Goal: Task Accomplishment & Management: Manage account settings

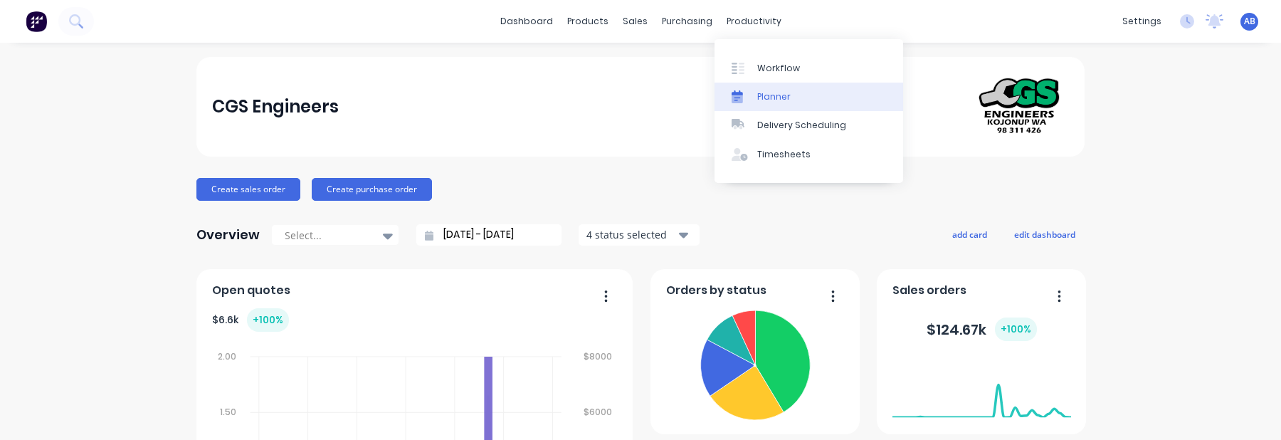
click at [768, 95] on div "Planner" at bounding box center [773, 96] width 33 height 13
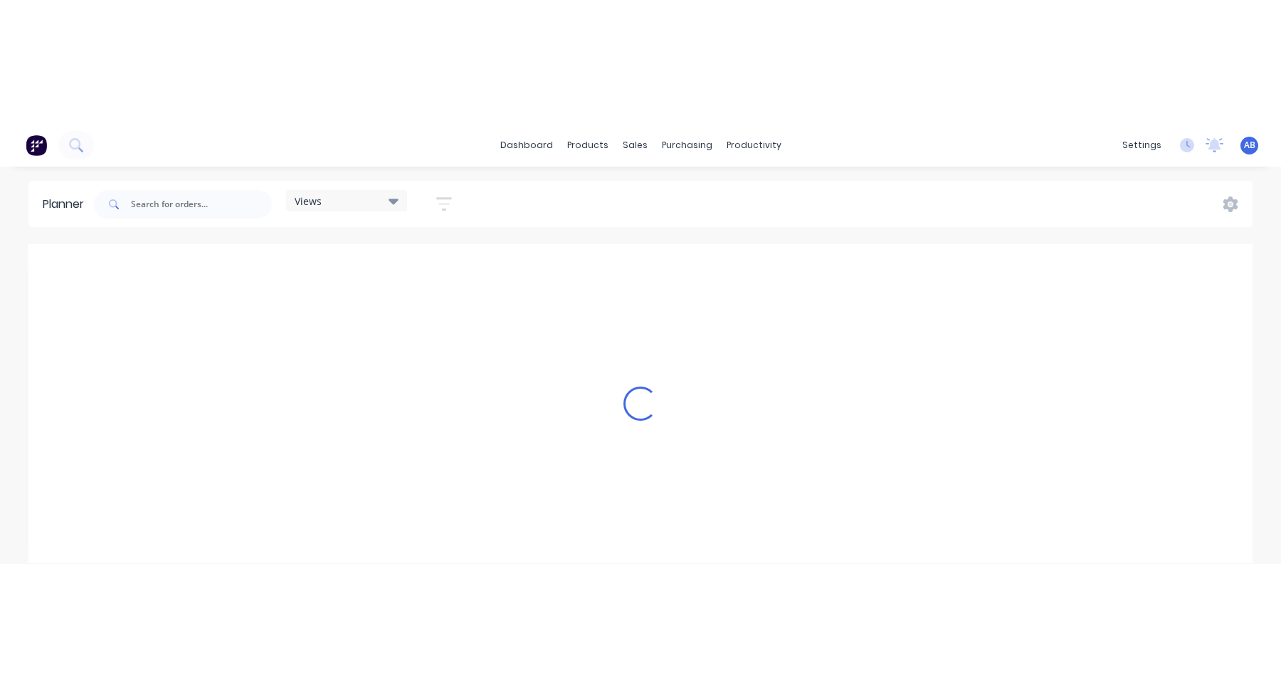
scroll to position [0, 1594]
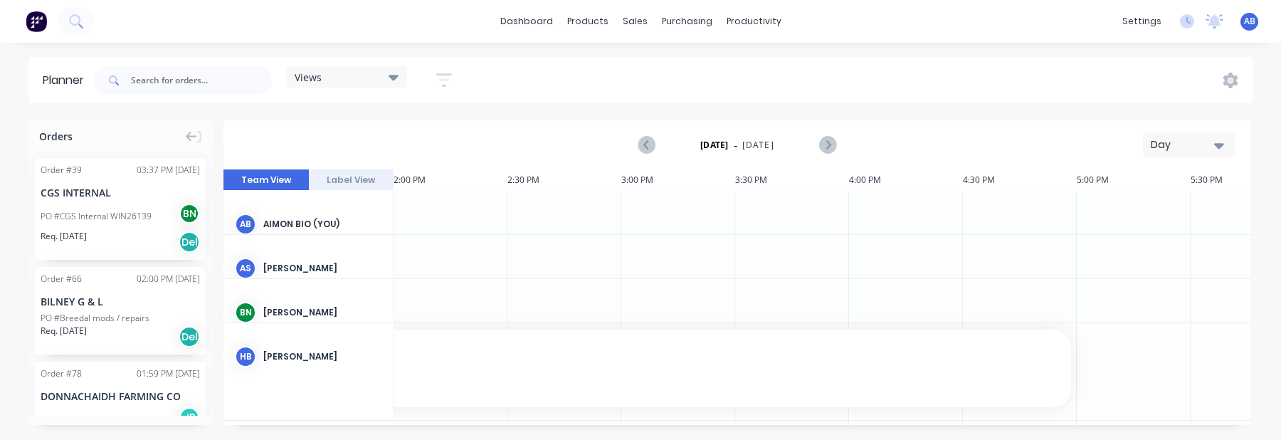
click at [445, 76] on icon "button" at bounding box center [444, 80] width 16 height 18
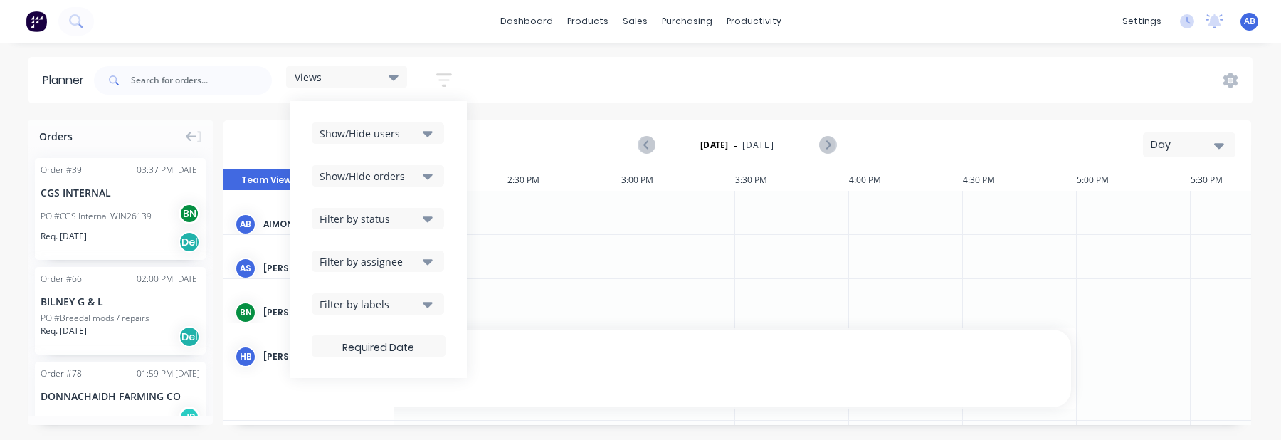
click at [425, 141] on button "Show/Hide users" at bounding box center [378, 132] width 132 height 21
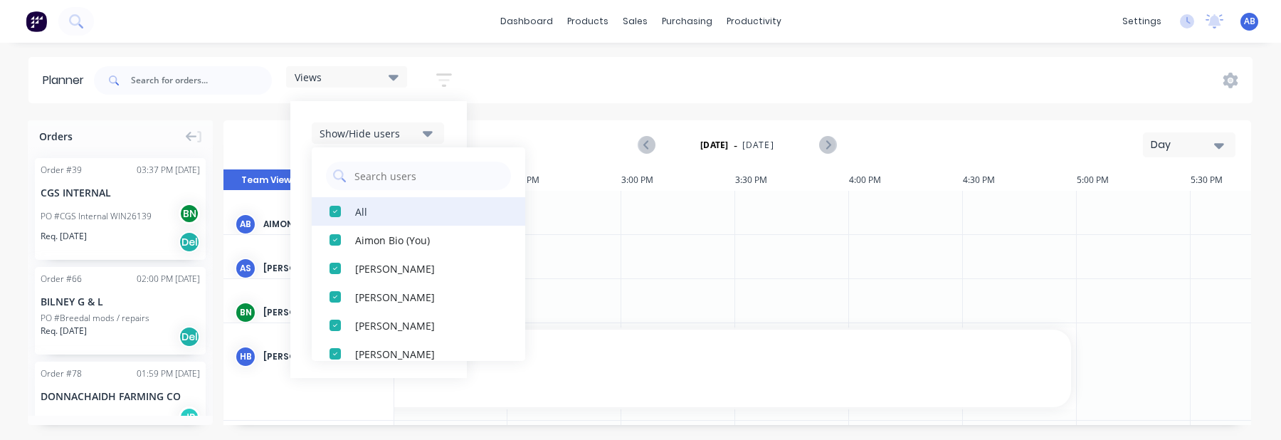
click at [362, 216] on div "All" at bounding box center [426, 210] width 142 height 15
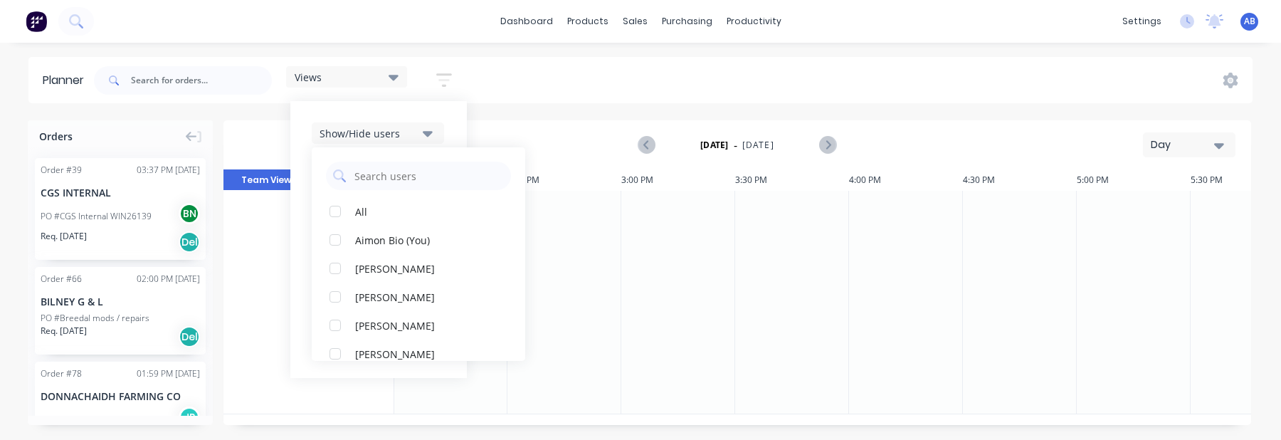
click at [539, 117] on div "Planner Views Save new view None (Default) edit Show/Hide users All Aimon Bio (…" at bounding box center [640, 248] width 1281 height 382
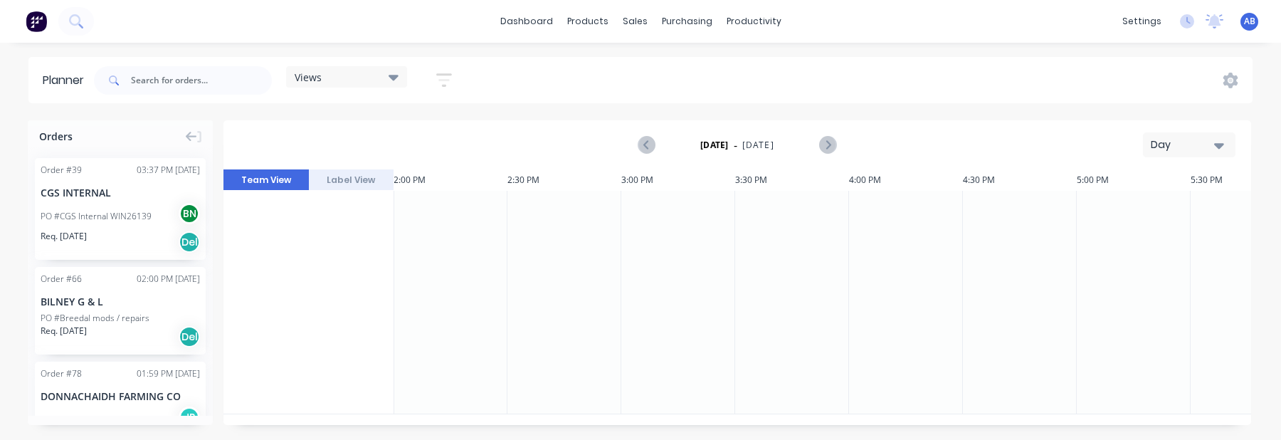
click at [442, 84] on icon "button" at bounding box center [444, 80] width 16 height 18
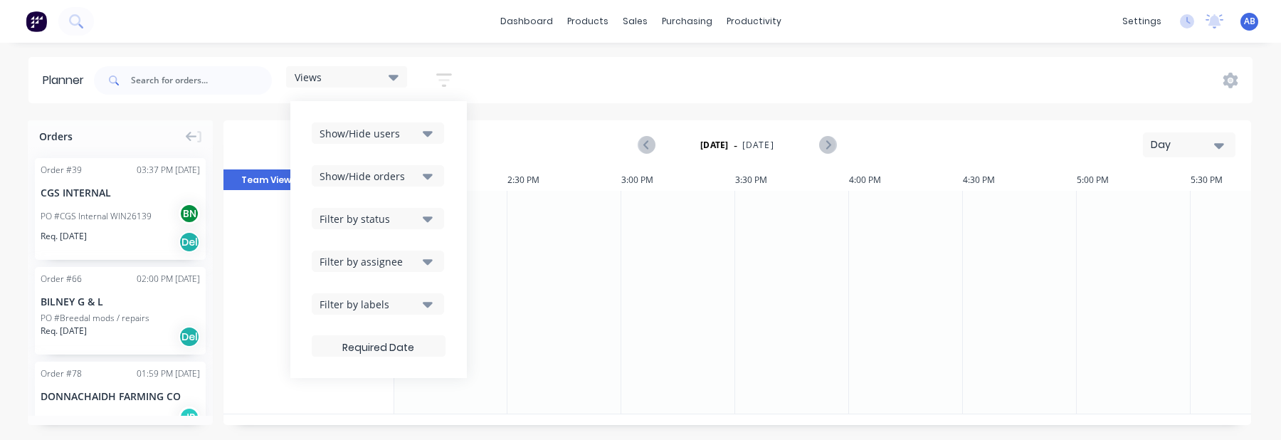
click at [418, 137] on div "Show/Hide users" at bounding box center [368, 133] width 99 height 15
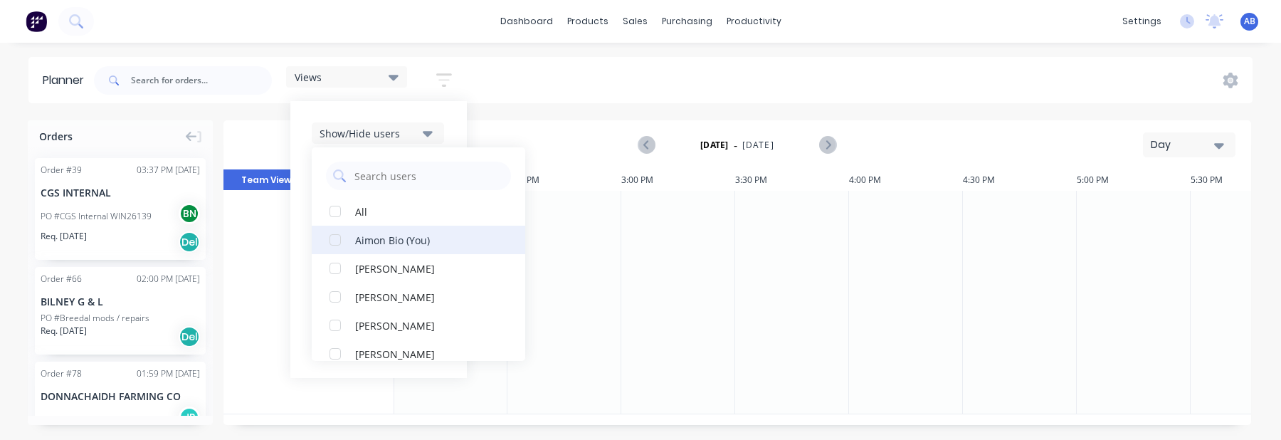
click at [387, 243] on div "Aimon Bio (You)" at bounding box center [426, 239] width 142 height 15
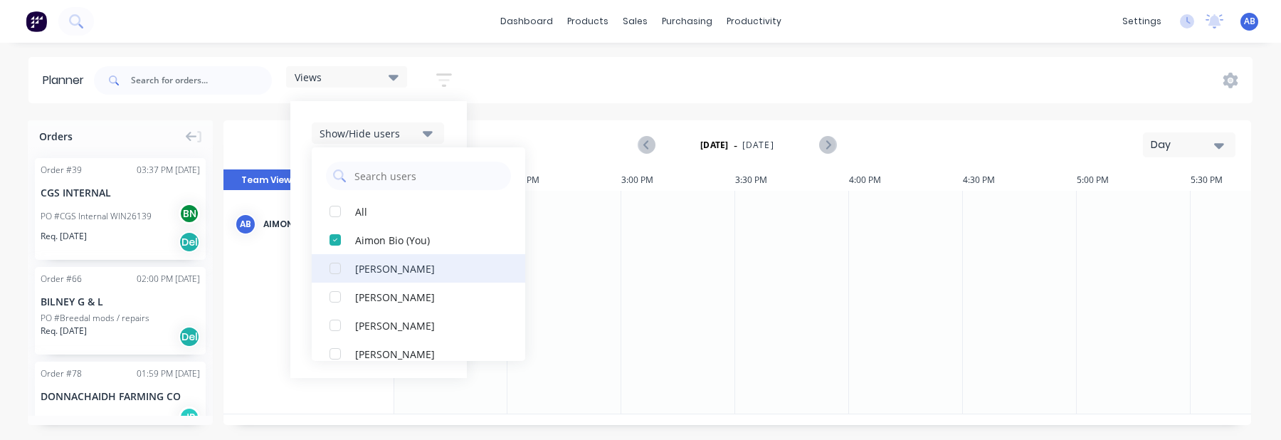
click at [387, 265] on div "[PERSON_NAME]" at bounding box center [426, 267] width 142 height 15
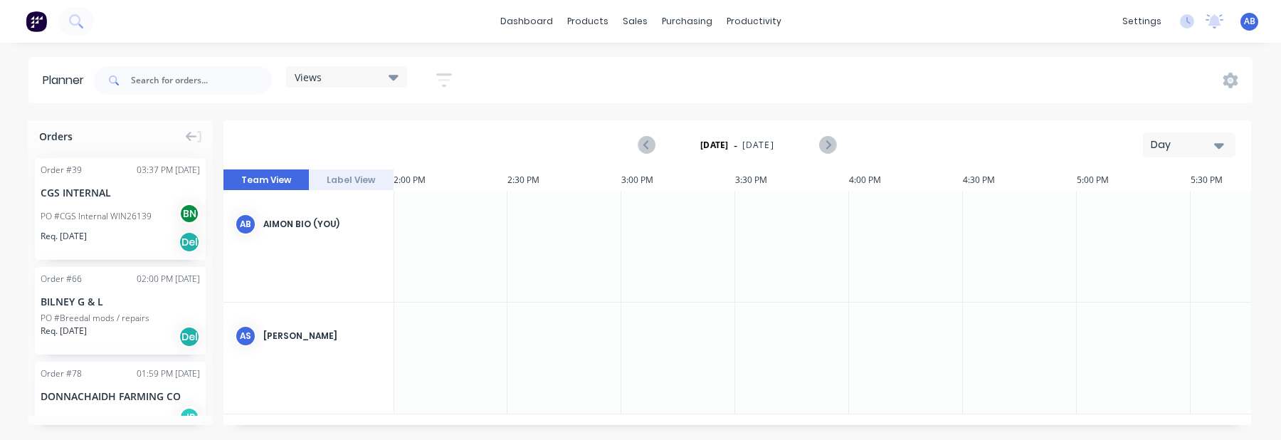
click at [586, 97] on div "Views Save new view None (Default) edit Show/Hide users All Aimon Bio (You) Ada…" at bounding box center [671, 80] width 1161 height 43
click at [440, 78] on icon "button" at bounding box center [444, 80] width 16 height 18
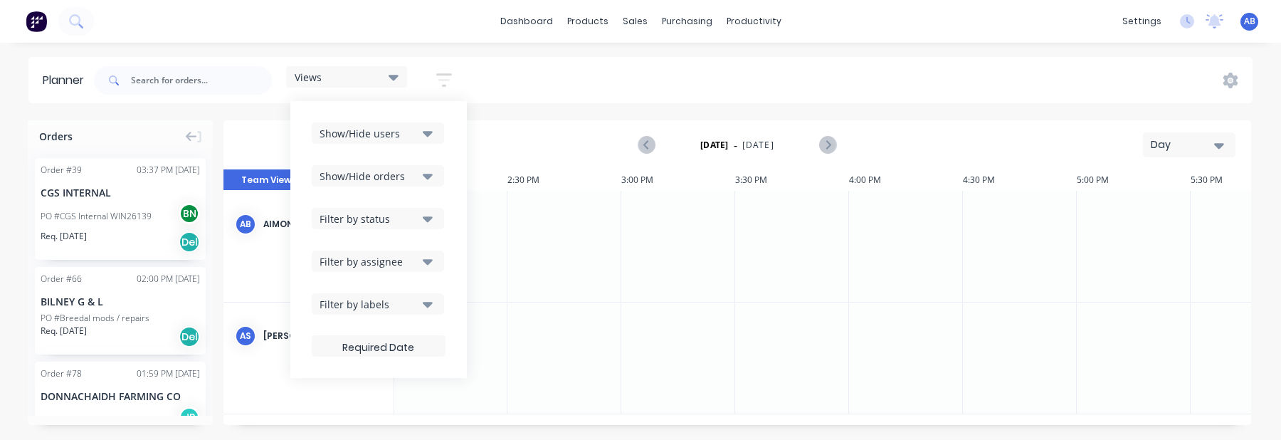
click at [406, 137] on div "Show/Hide users" at bounding box center [368, 133] width 99 height 15
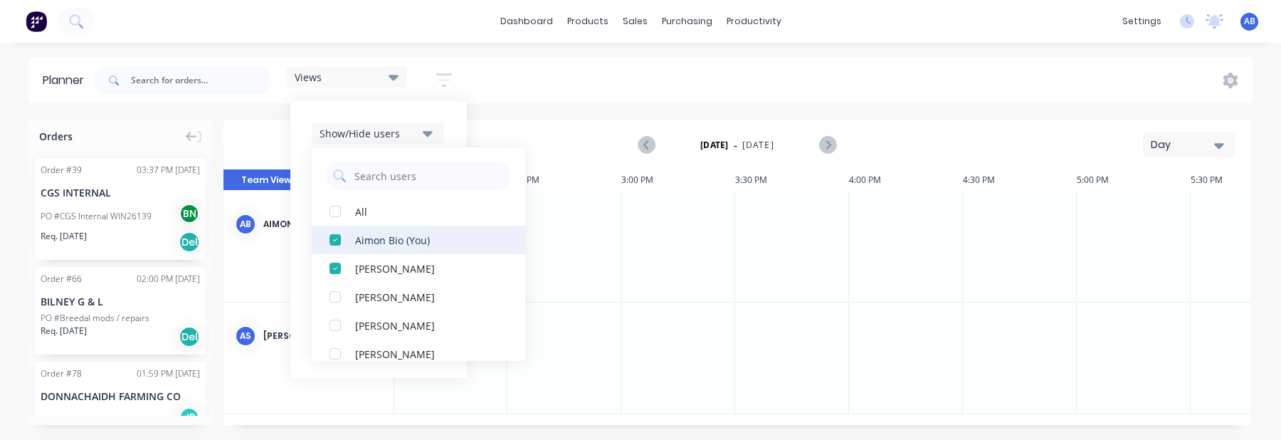
click at [376, 239] on div "Aimon Bio (You)" at bounding box center [426, 239] width 142 height 15
click at [377, 240] on div "[PERSON_NAME]" at bounding box center [426, 239] width 142 height 15
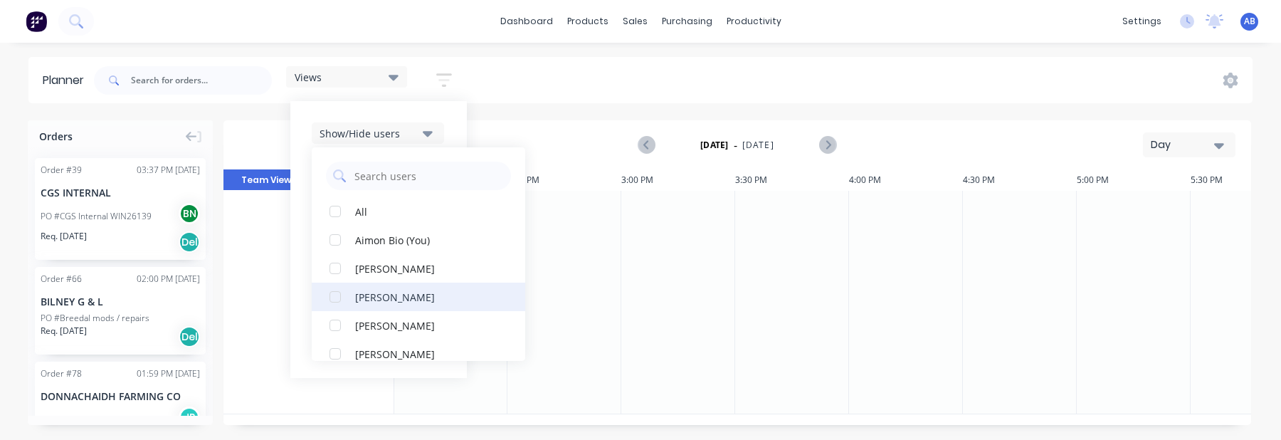
click at [376, 300] on div "[PERSON_NAME]" at bounding box center [426, 296] width 142 height 15
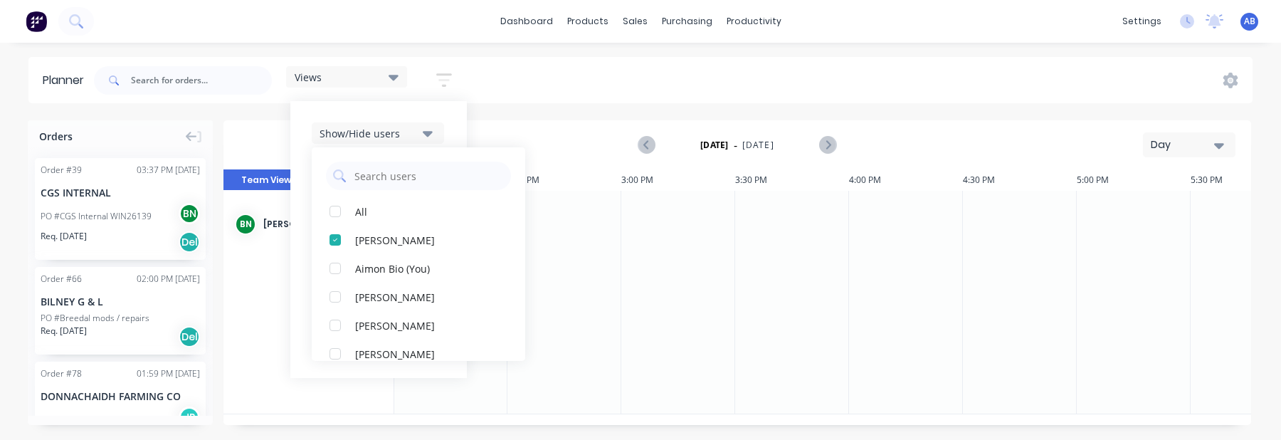
click at [535, 122] on div "[DATE] - [DATE] Day" at bounding box center [737, 145] width 1024 height 46
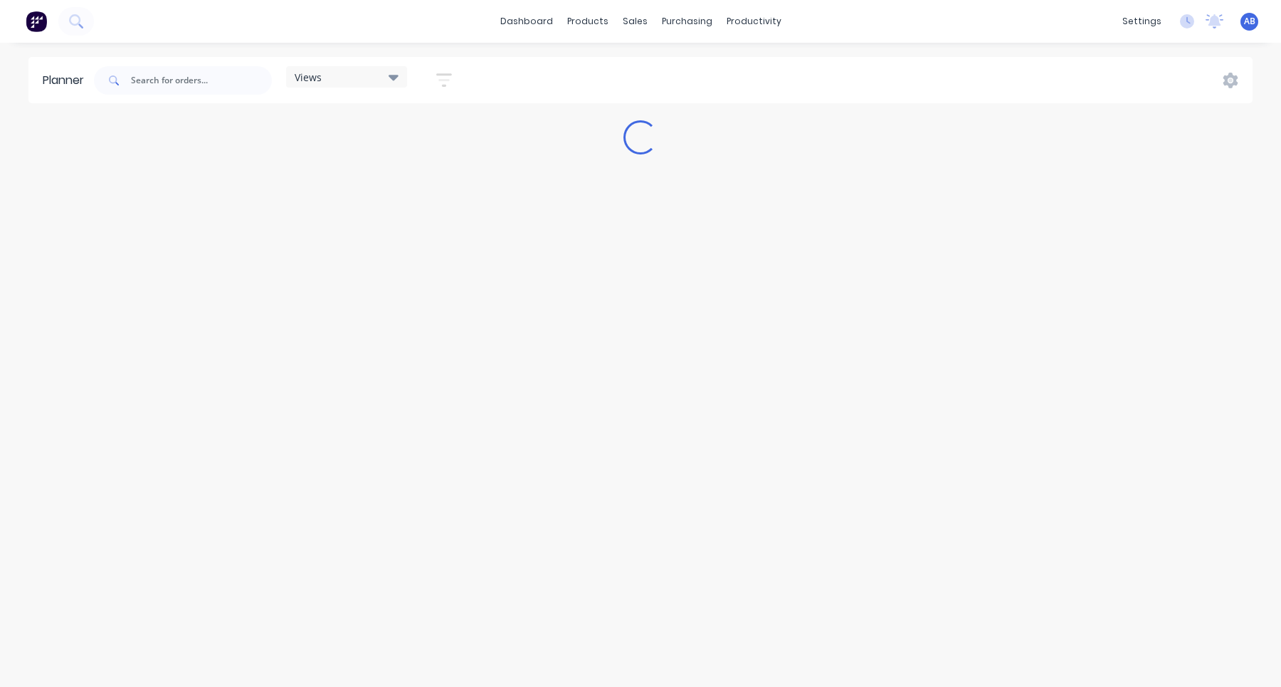
click at [39, 23] on img at bounding box center [36, 21] width 21 height 21
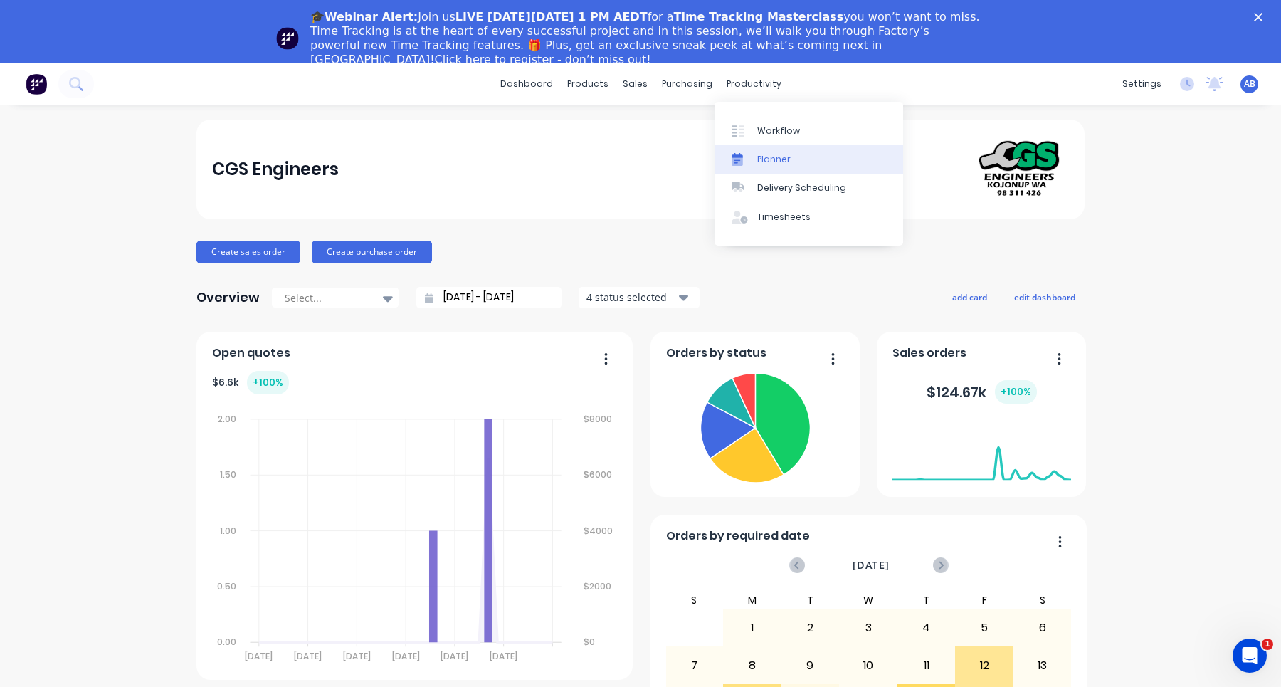
click at [773, 166] on link "Planner" at bounding box center [808, 159] width 189 height 28
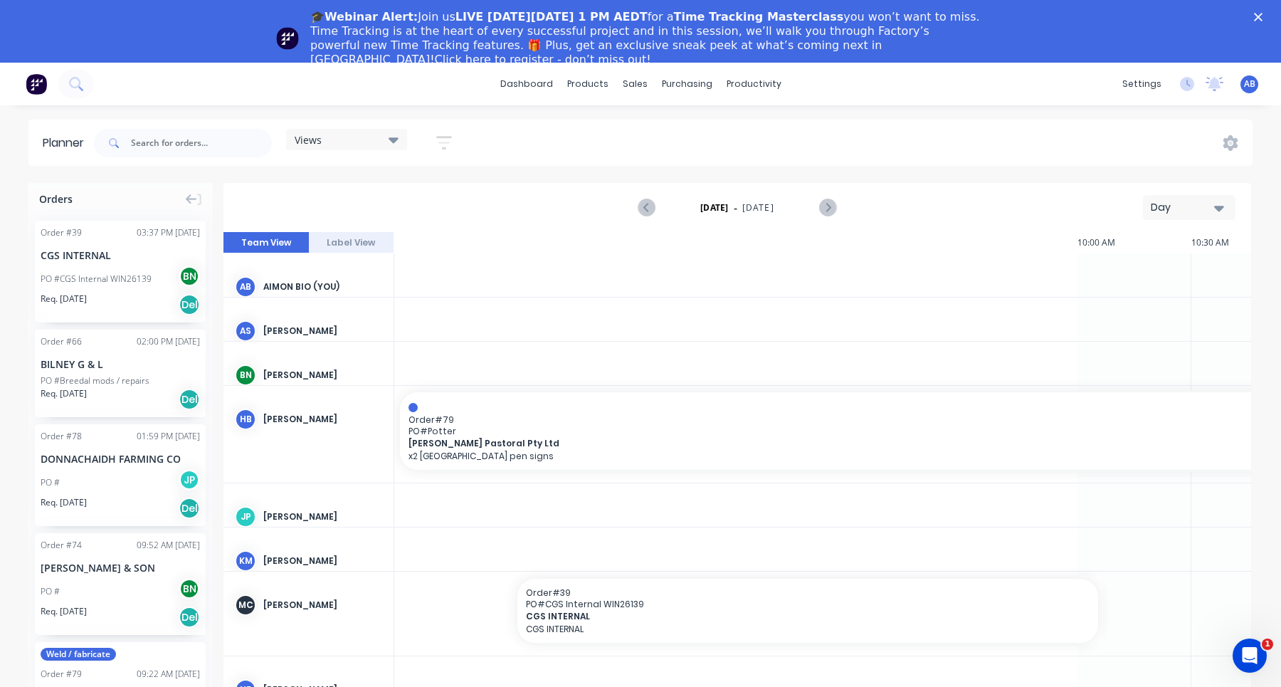
scroll to position [0, 1594]
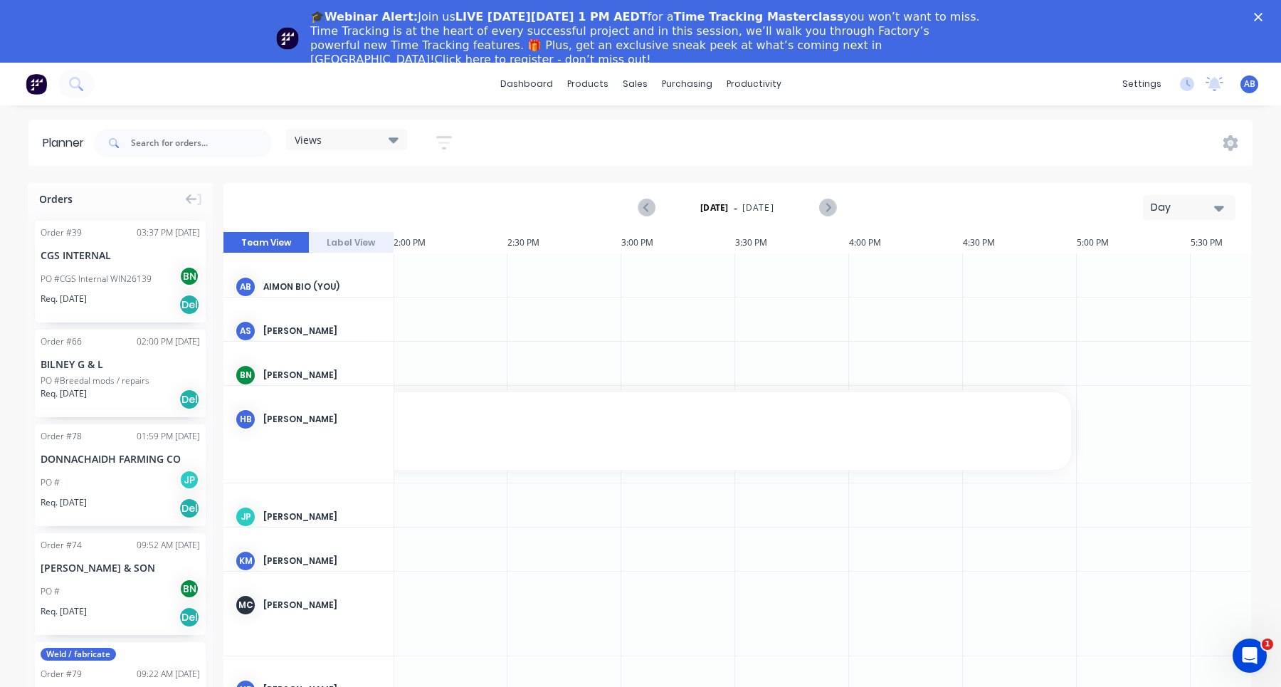
click at [443, 139] on icon "button" at bounding box center [444, 143] width 16 height 18
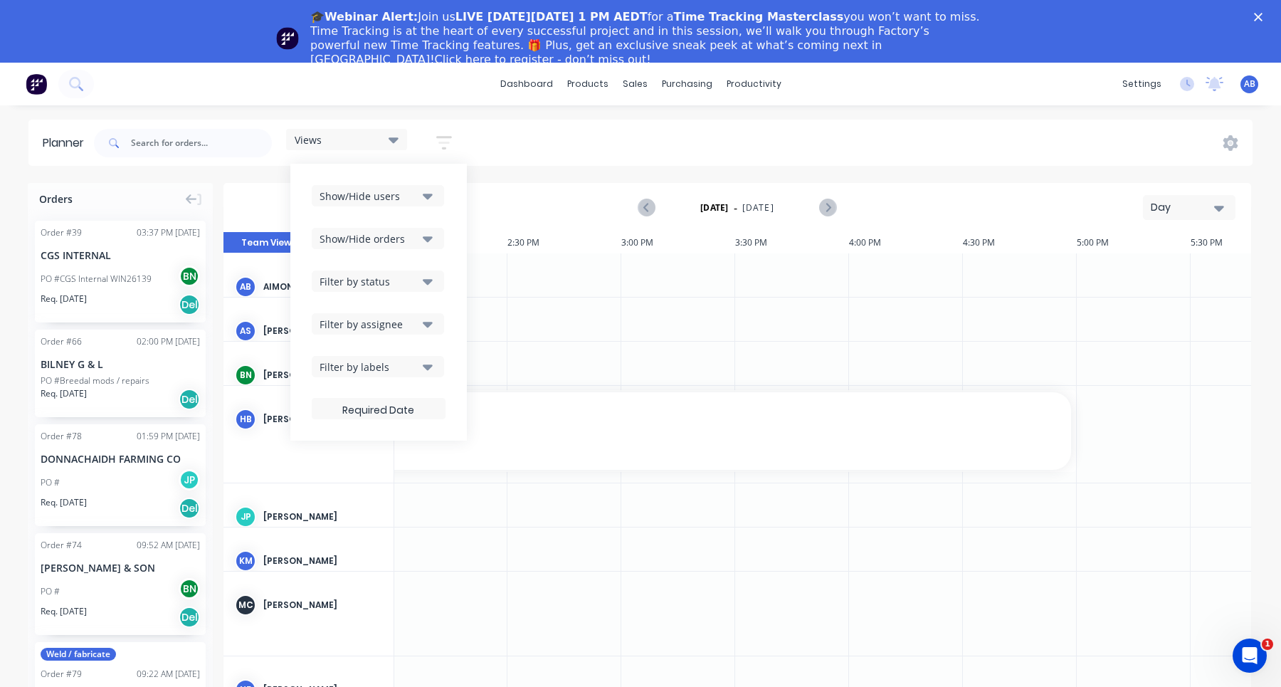
click at [423, 190] on button "Show/Hide users" at bounding box center [378, 195] width 132 height 21
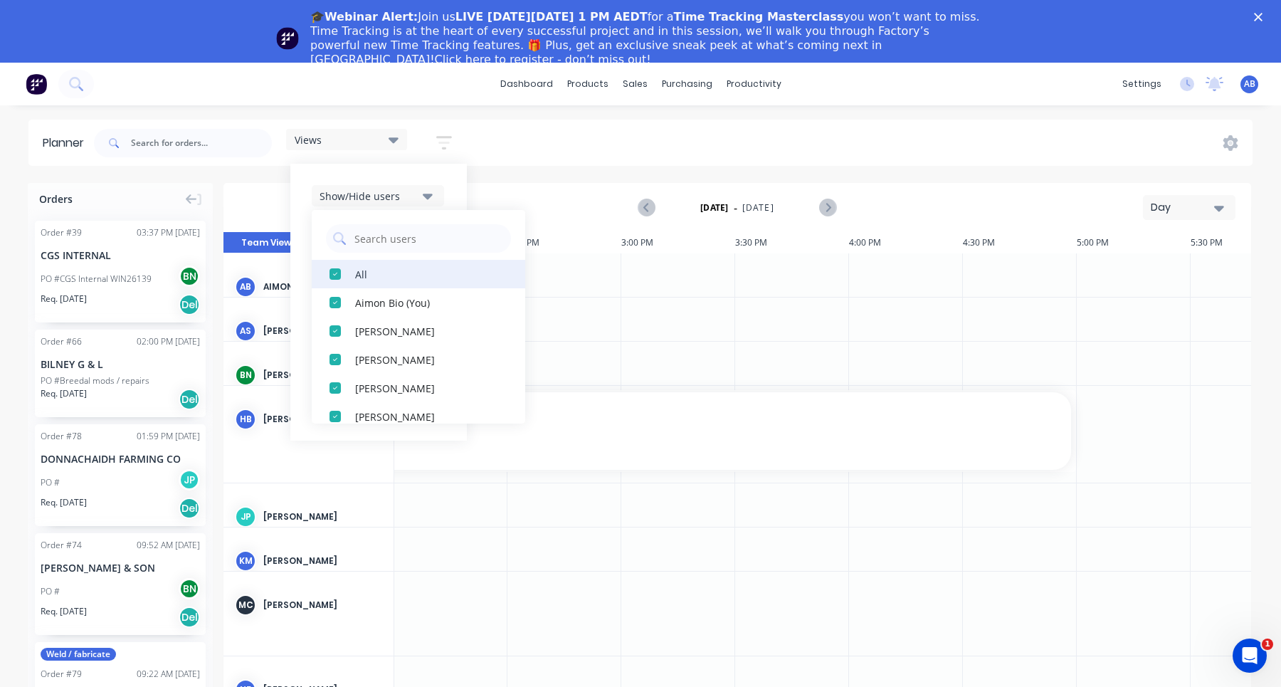
click at [361, 274] on div "All" at bounding box center [426, 273] width 142 height 15
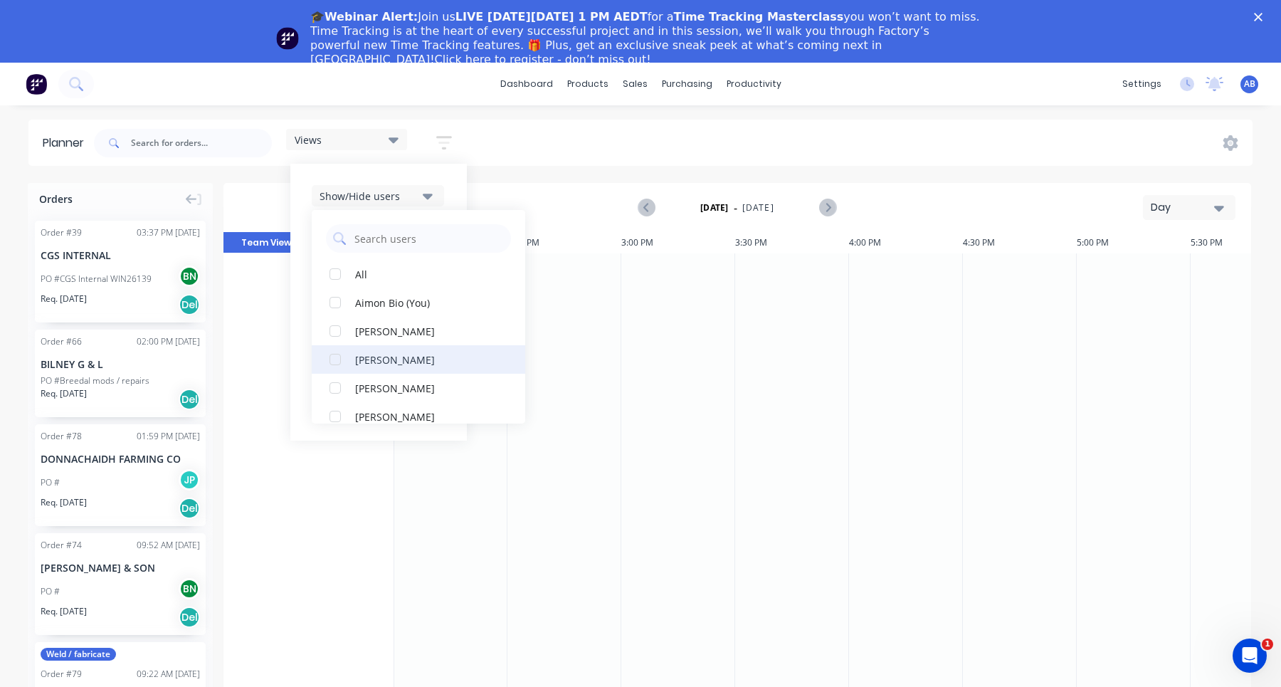
click at [378, 360] on div "[PERSON_NAME]" at bounding box center [426, 358] width 142 height 15
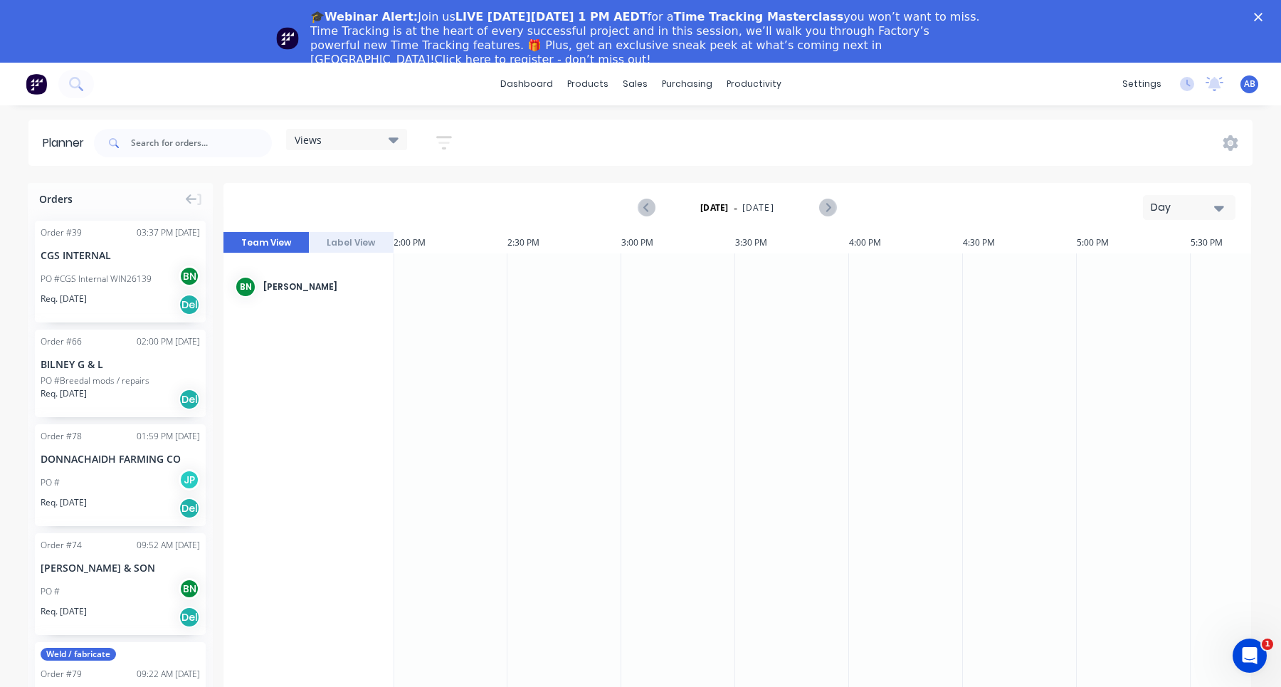
click at [604, 169] on div "Planner Views Save new view None (Default) edit Show/Hide users All Brad Nagteg…" at bounding box center [640, 434] width 1281 height 629
click at [450, 134] on icon "button" at bounding box center [444, 143] width 16 height 18
click at [380, 199] on div "Show/Hide users" at bounding box center [368, 196] width 99 height 15
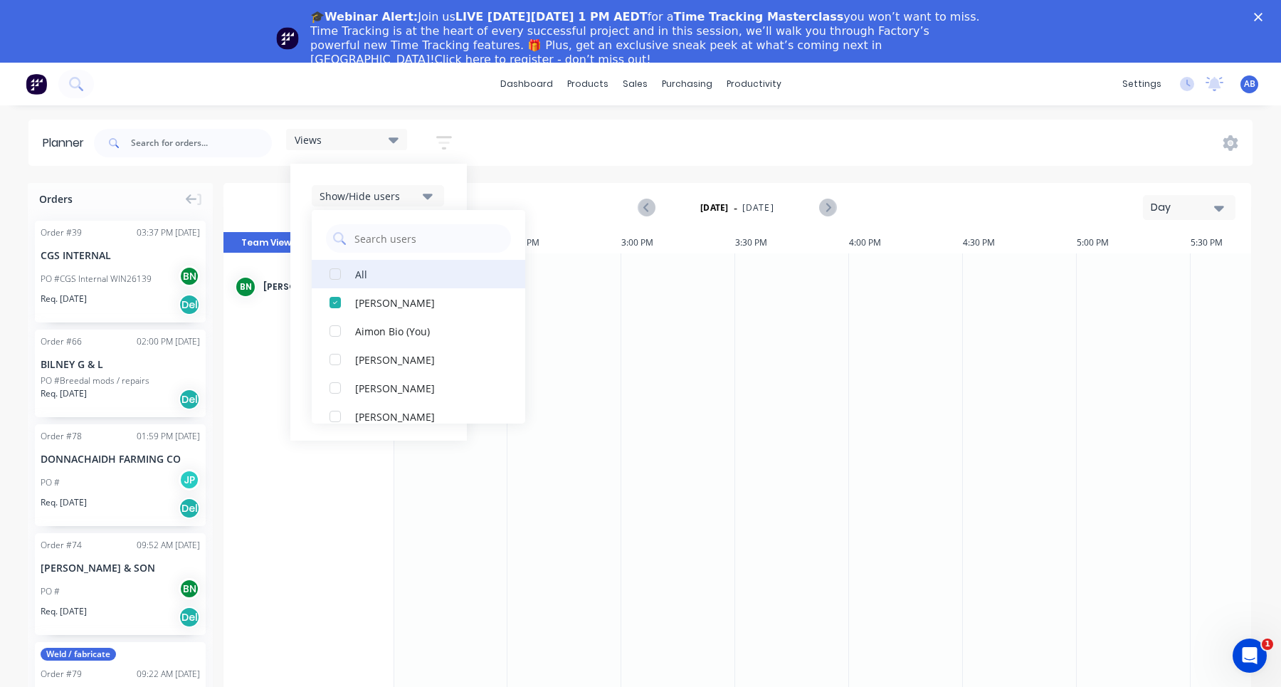
click at [358, 274] on div "All" at bounding box center [426, 273] width 142 height 15
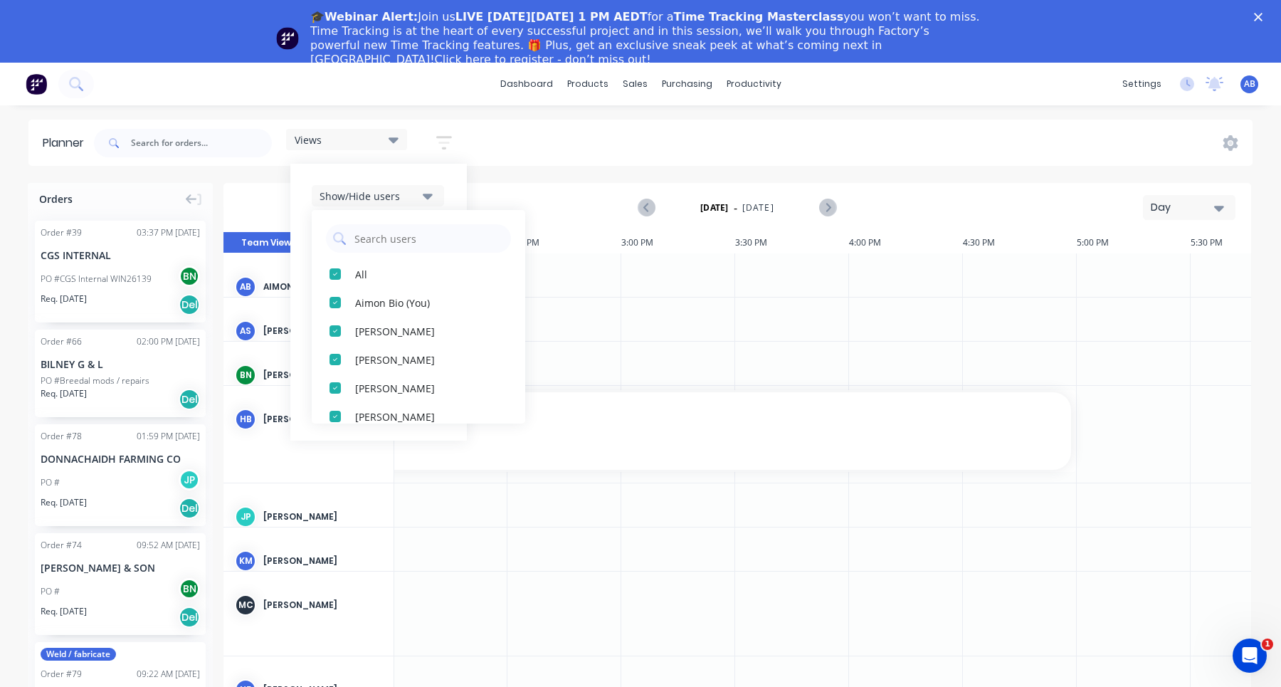
click at [538, 162] on div "Views Save new view None (Default) edit Show/Hide users All Aimon Bio (You) Ada…" at bounding box center [671, 143] width 1161 height 43
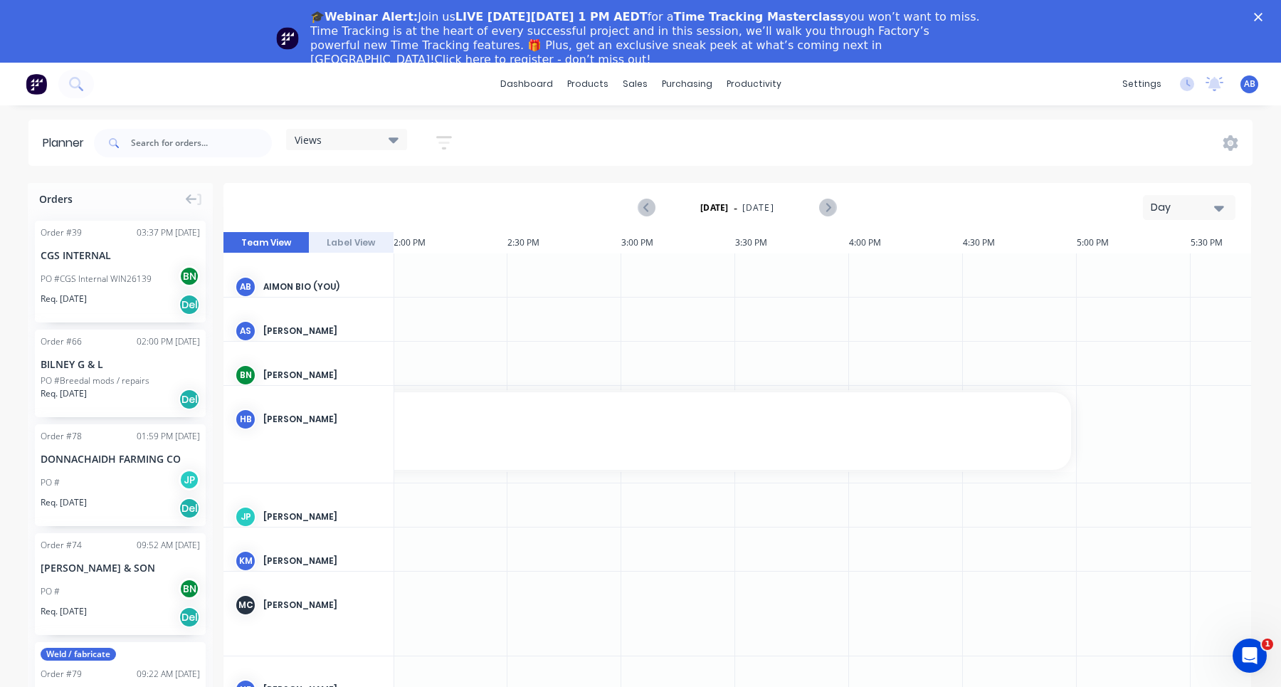
click at [446, 143] on icon "button" at bounding box center [443, 143] width 11 height 2
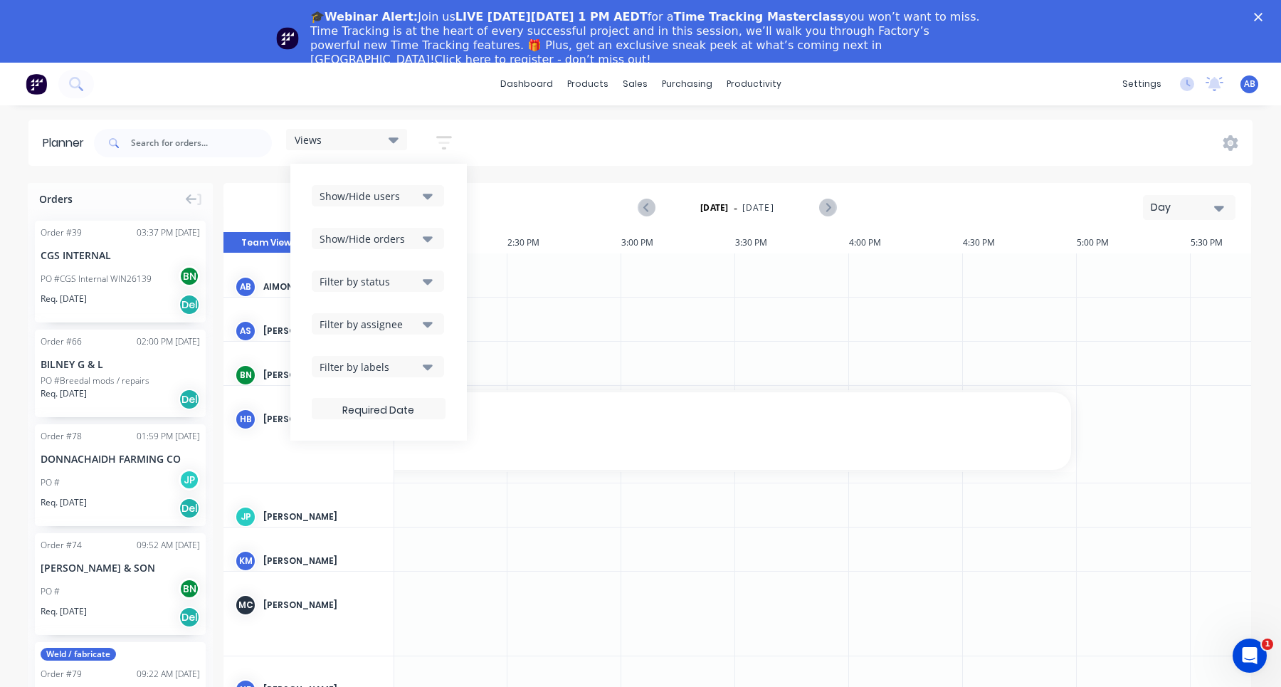
click at [373, 197] on div "Show/Hide users" at bounding box center [368, 196] width 99 height 15
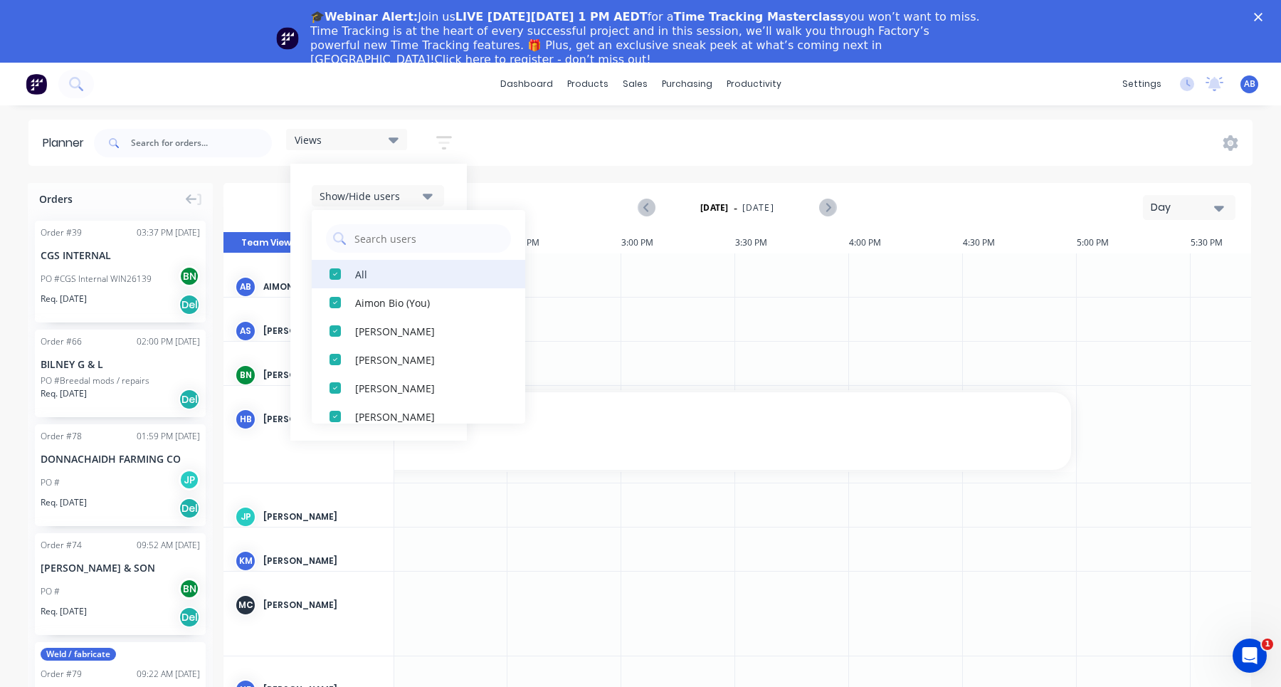
click at [357, 272] on div "All" at bounding box center [426, 273] width 142 height 15
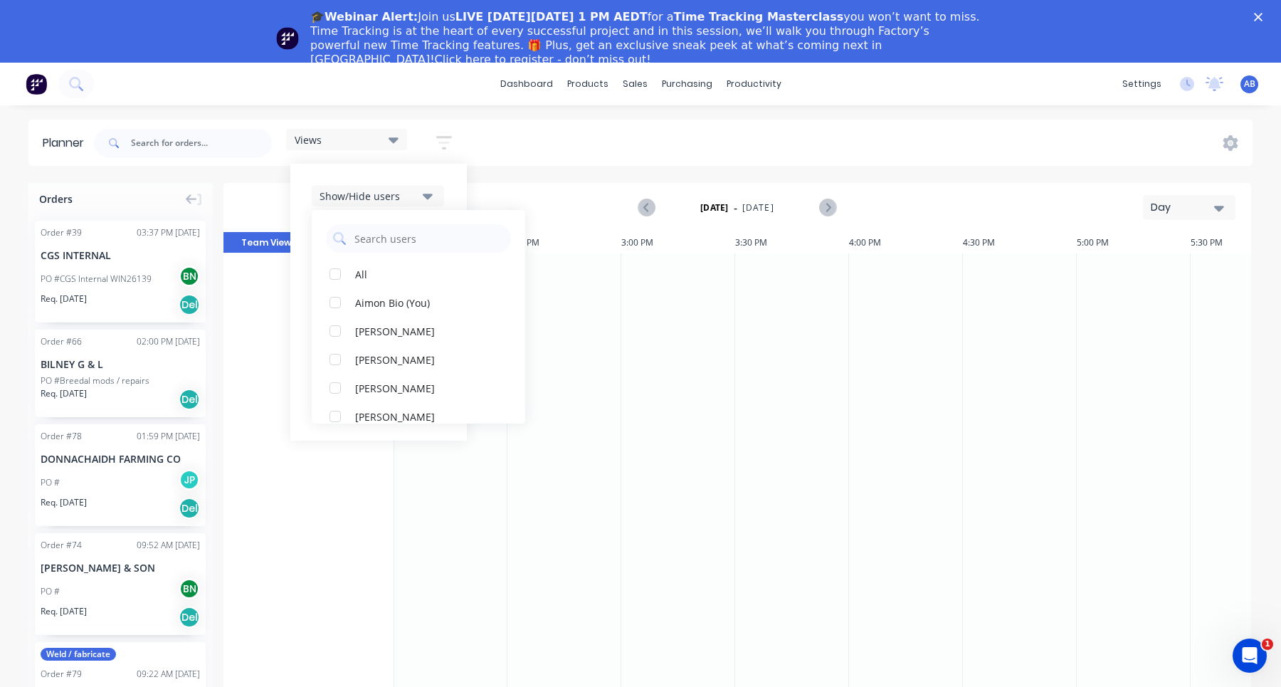
click at [38, 85] on img at bounding box center [36, 83] width 21 height 21
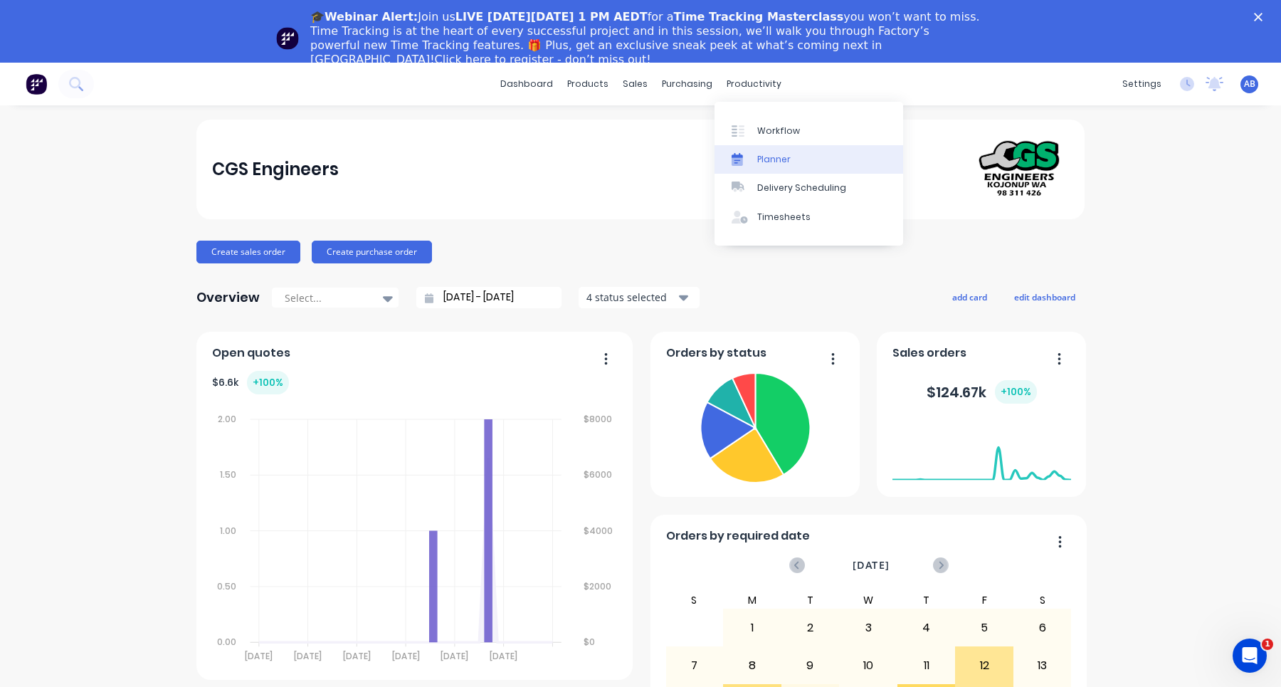
click at [763, 162] on div "Planner" at bounding box center [773, 159] width 33 height 13
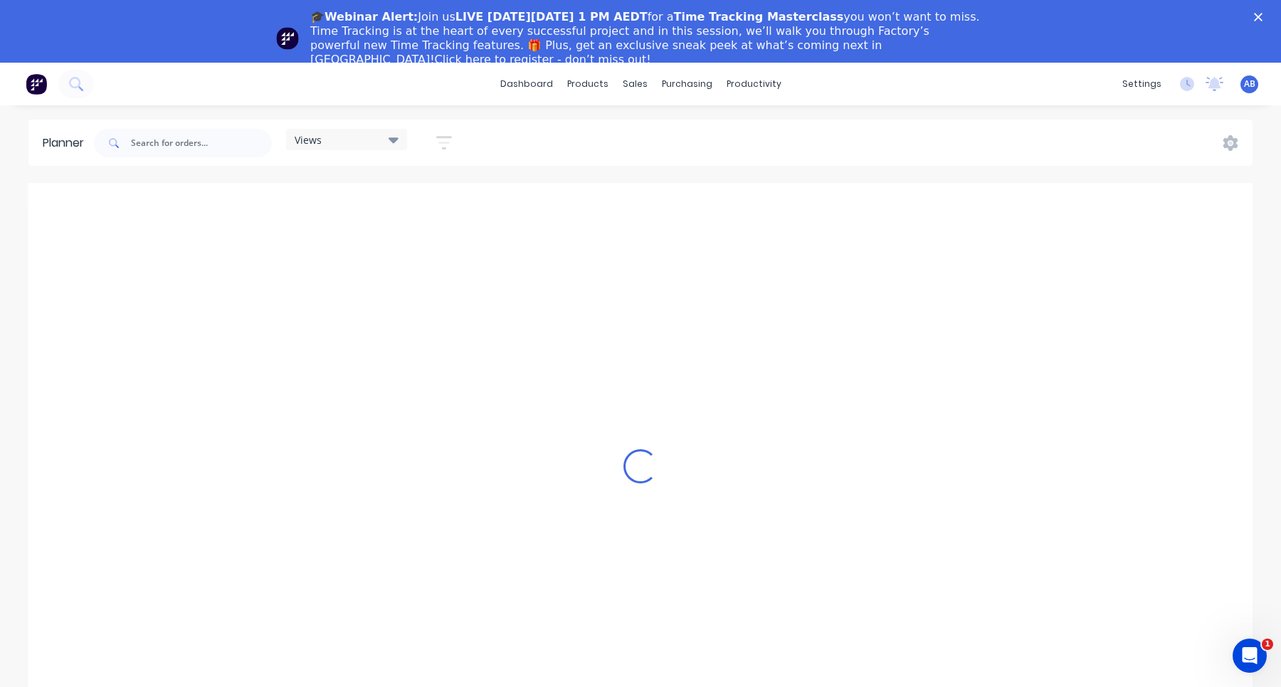
scroll to position [0, 1594]
click at [449, 136] on icon "button" at bounding box center [444, 143] width 16 height 14
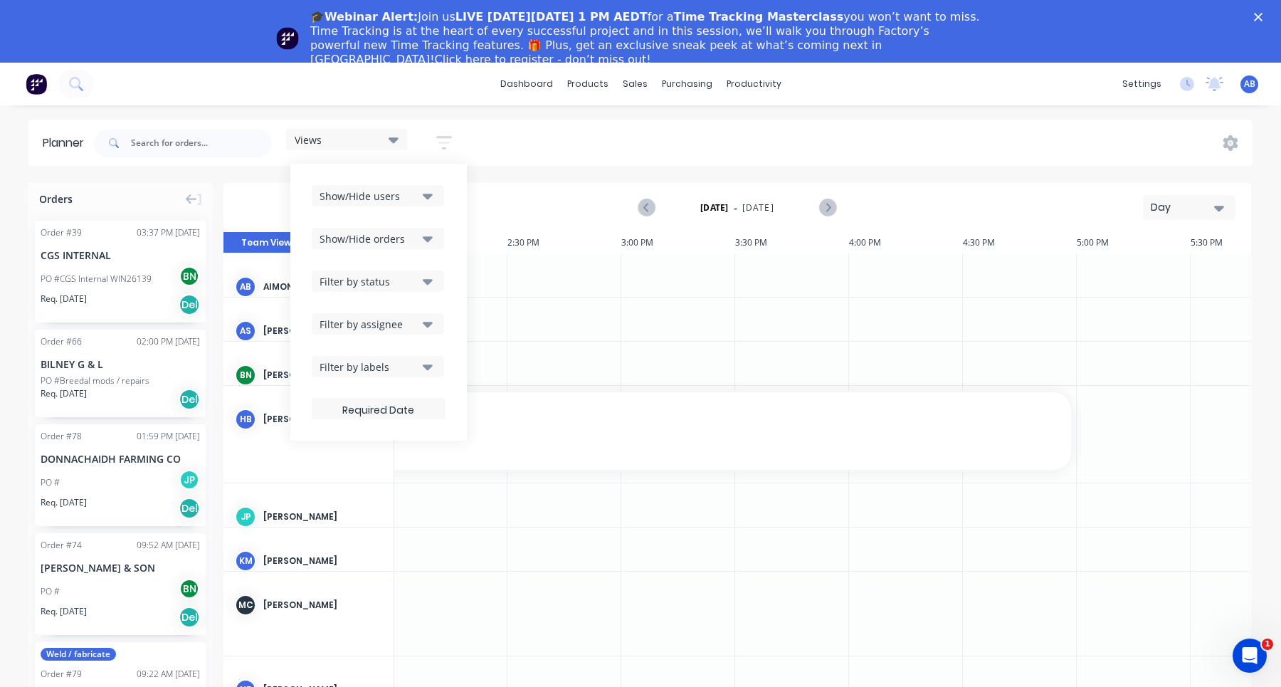
click at [416, 196] on div "Show/Hide users" at bounding box center [368, 196] width 99 height 15
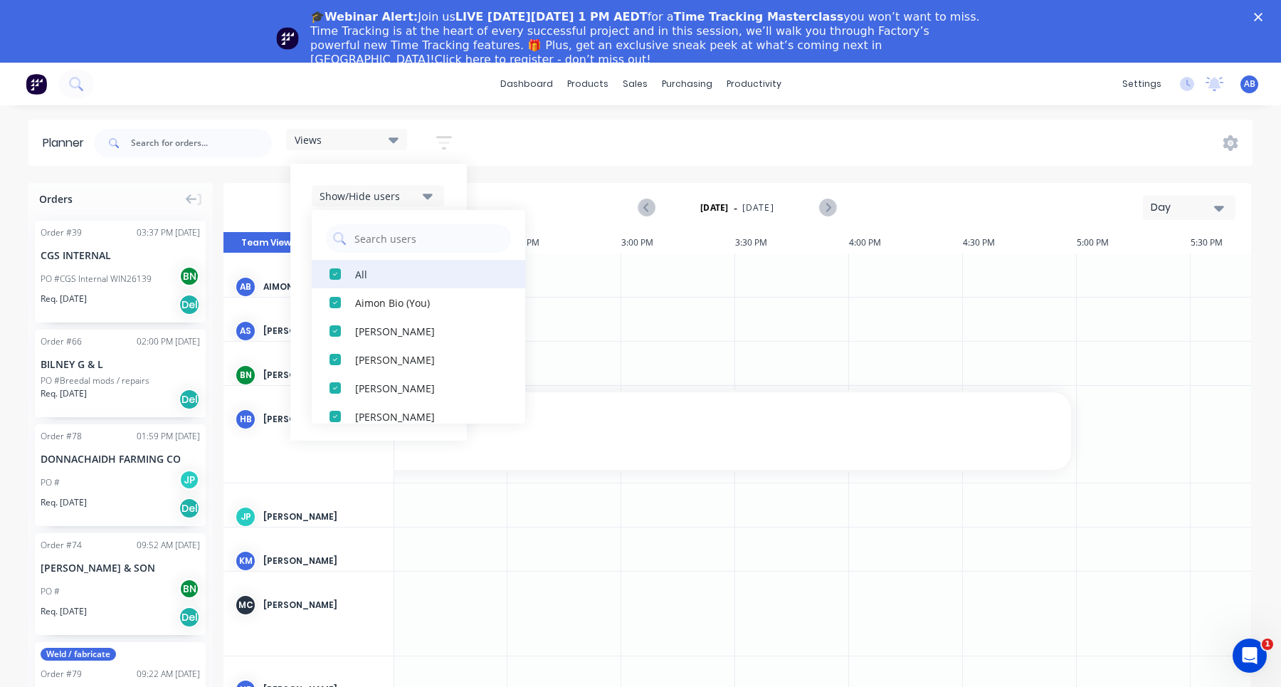
click at [367, 273] on div "All" at bounding box center [426, 273] width 142 height 15
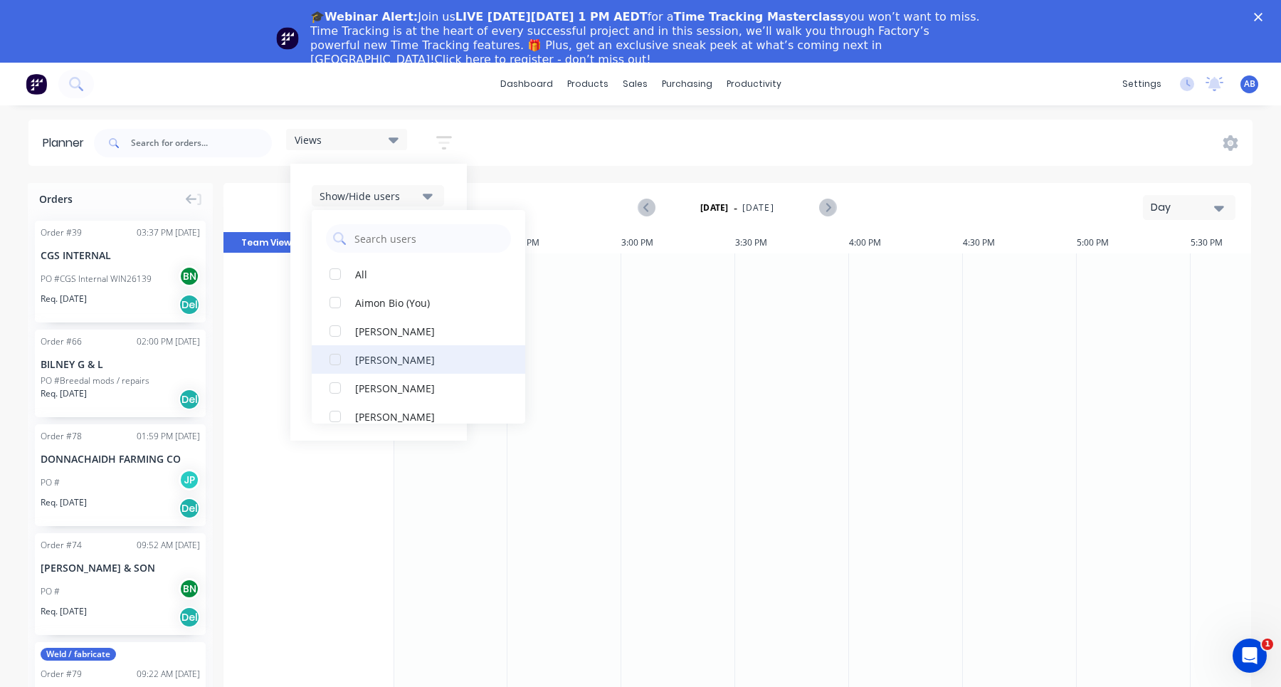
click at [376, 351] on div "[PERSON_NAME]" at bounding box center [426, 358] width 142 height 15
click at [457, 192] on div "Show/Hide users All [PERSON_NAME] Aimon Bio (You) [PERSON_NAME] [PERSON_NAME] […" at bounding box center [378, 302] width 176 height 277
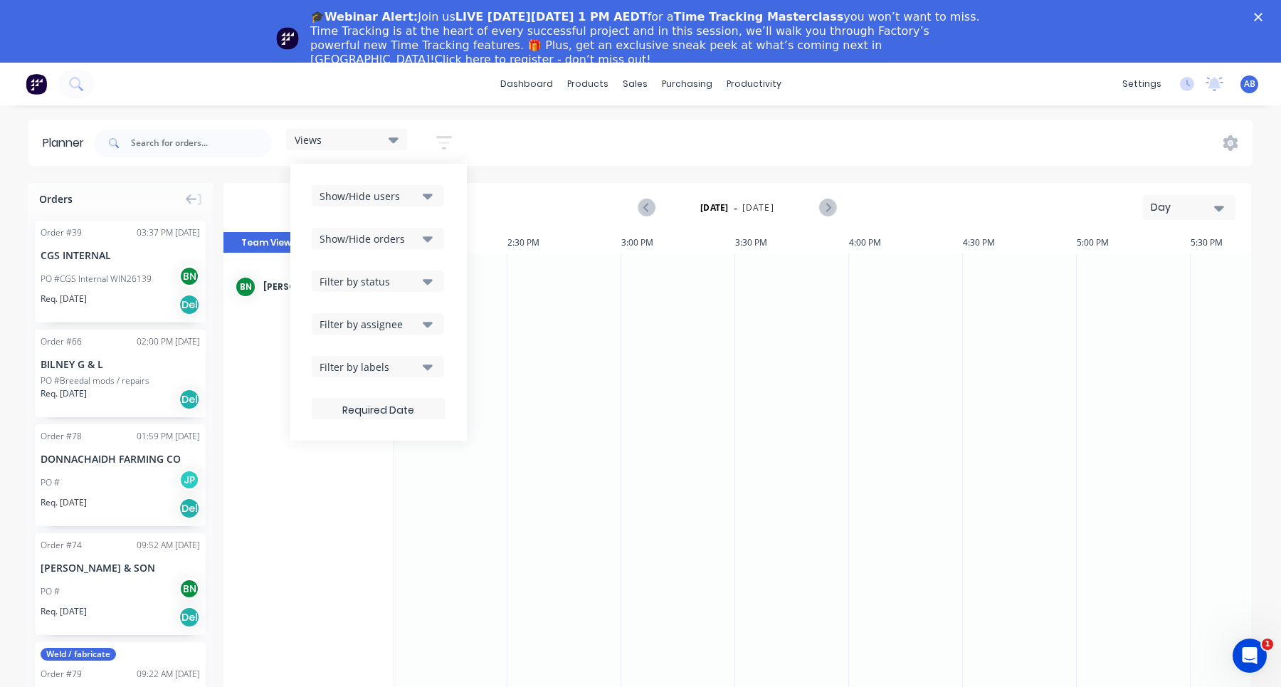
click at [516, 147] on div "Views Save new view None (Default) edit Show/Hide users Show/Hide orders Filter…" at bounding box center [671, 143] width 1161 height 43
click at [446, 146] on icon "button" at bounding box center [444, 143] width 16 height 18
click at [391, 204] on button "Show/Hide users" at bounding box center [378, 195] width 132 height 21
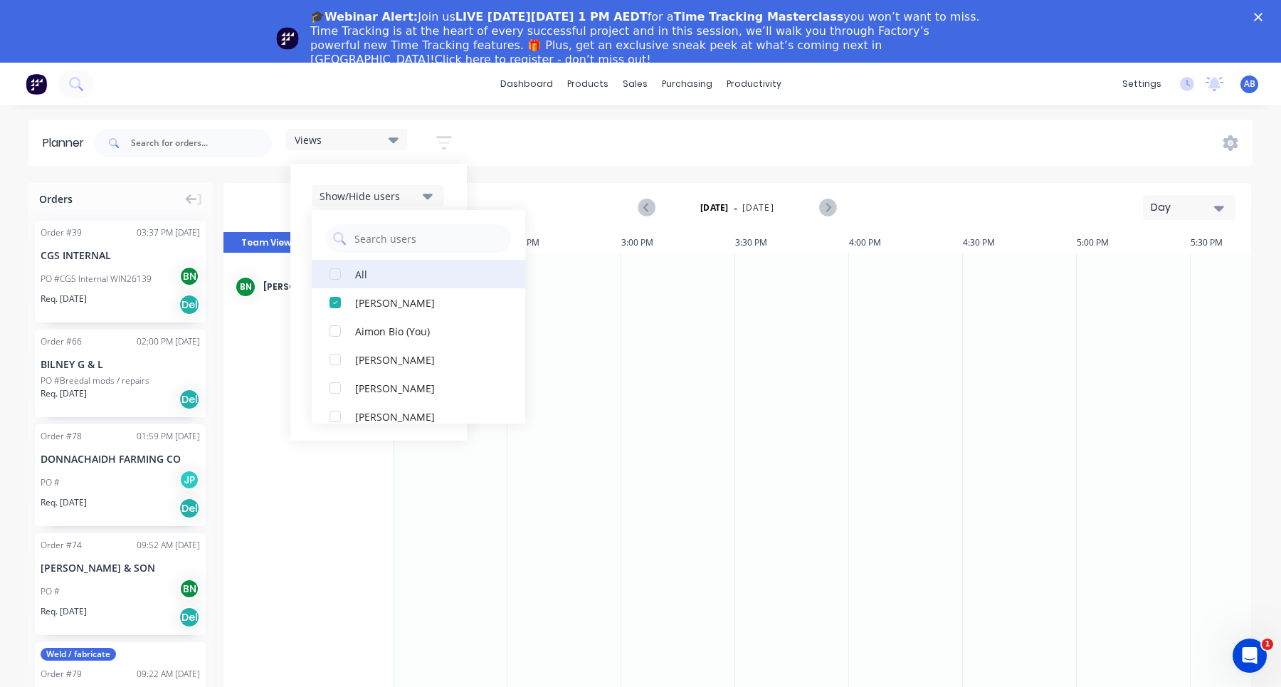
click at [352, 277] on button "All" at bounding box center [418, 274] width 213 height 28
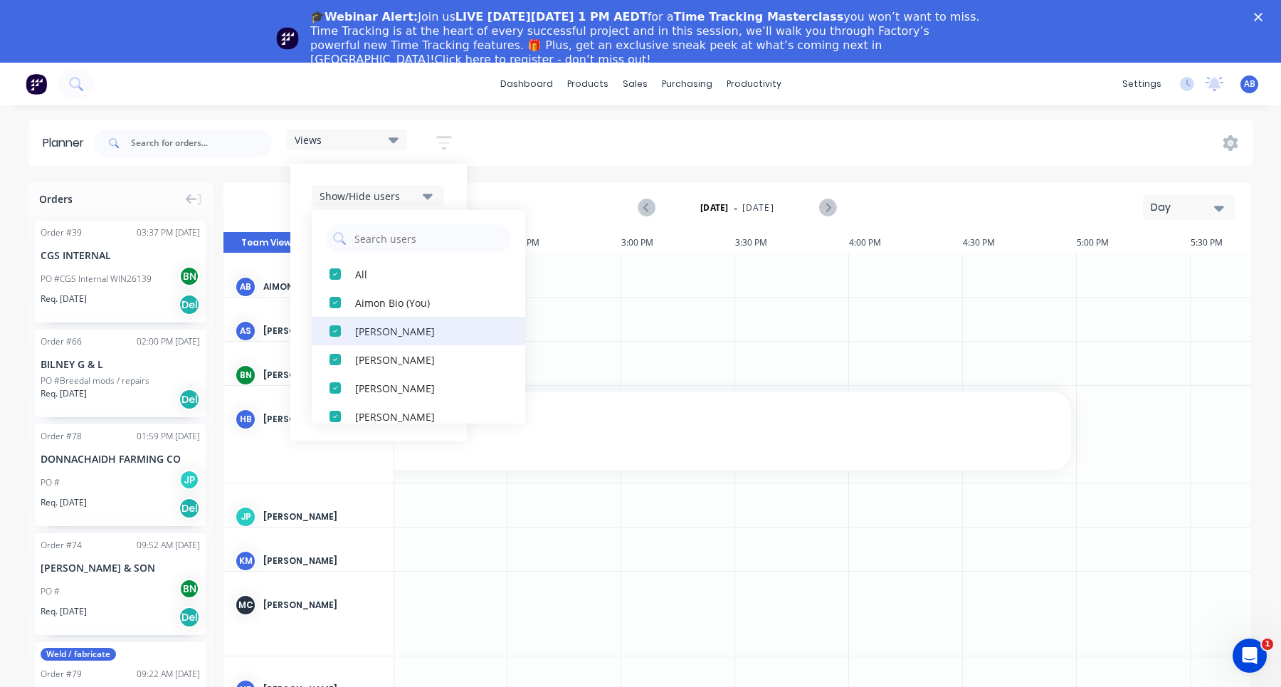
click at [356, 331] on button "[PERSON_NAME]" at bounding box center [418, 331] width 213 height 28
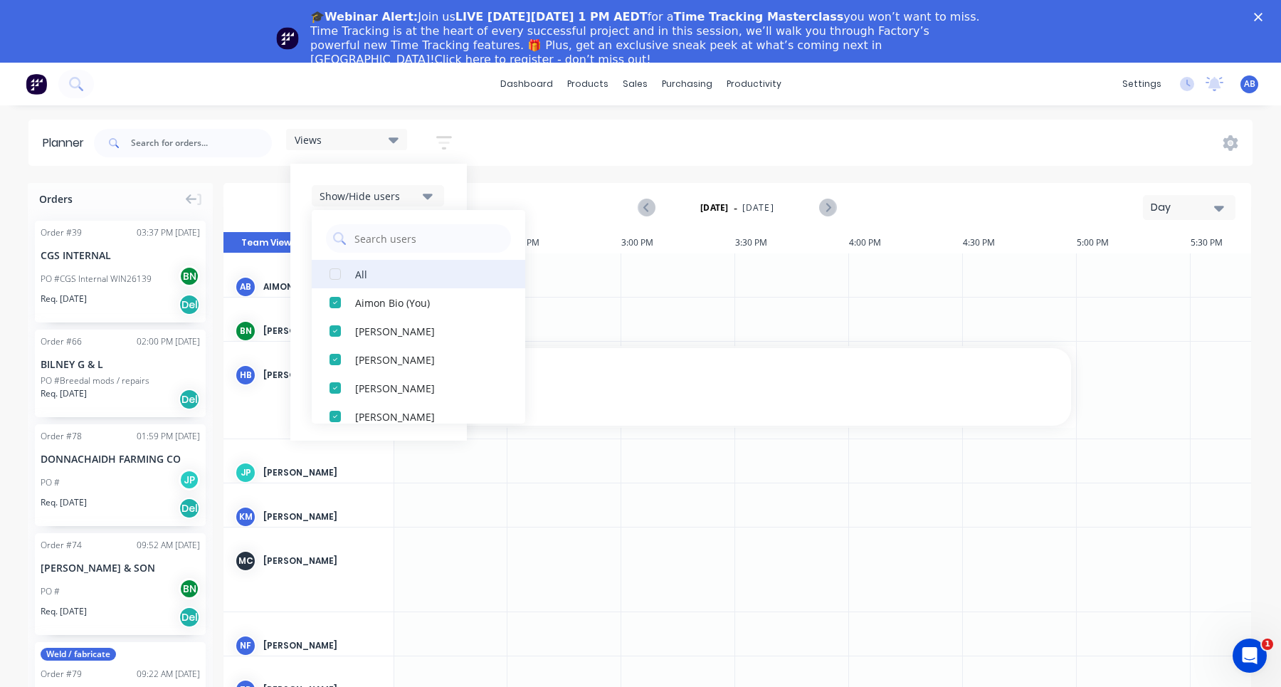
click at [343, 275] on div "button" at bounding box center [335, 274] width 28 height 28
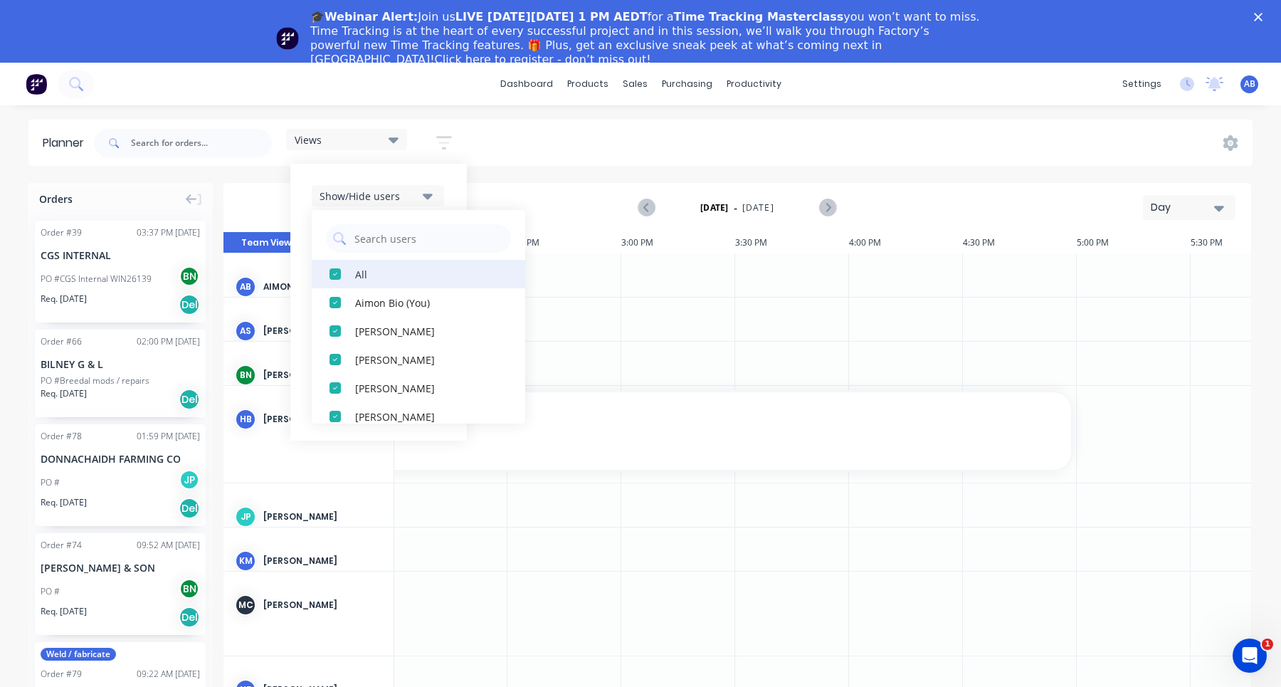
click at [336, 275] on div "button" at bounding box center [335, 274] width 28 height 28
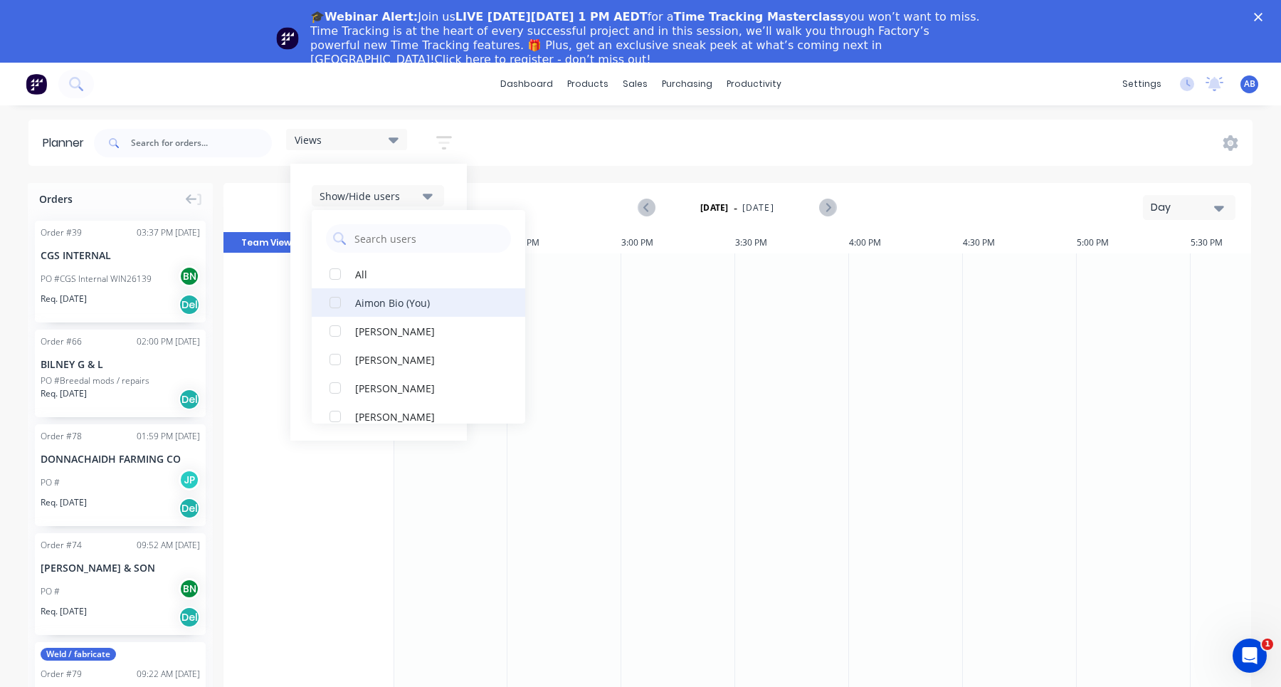
click at [336, 300] on div "button" at bounding box center [335, 302] width 28 height 28
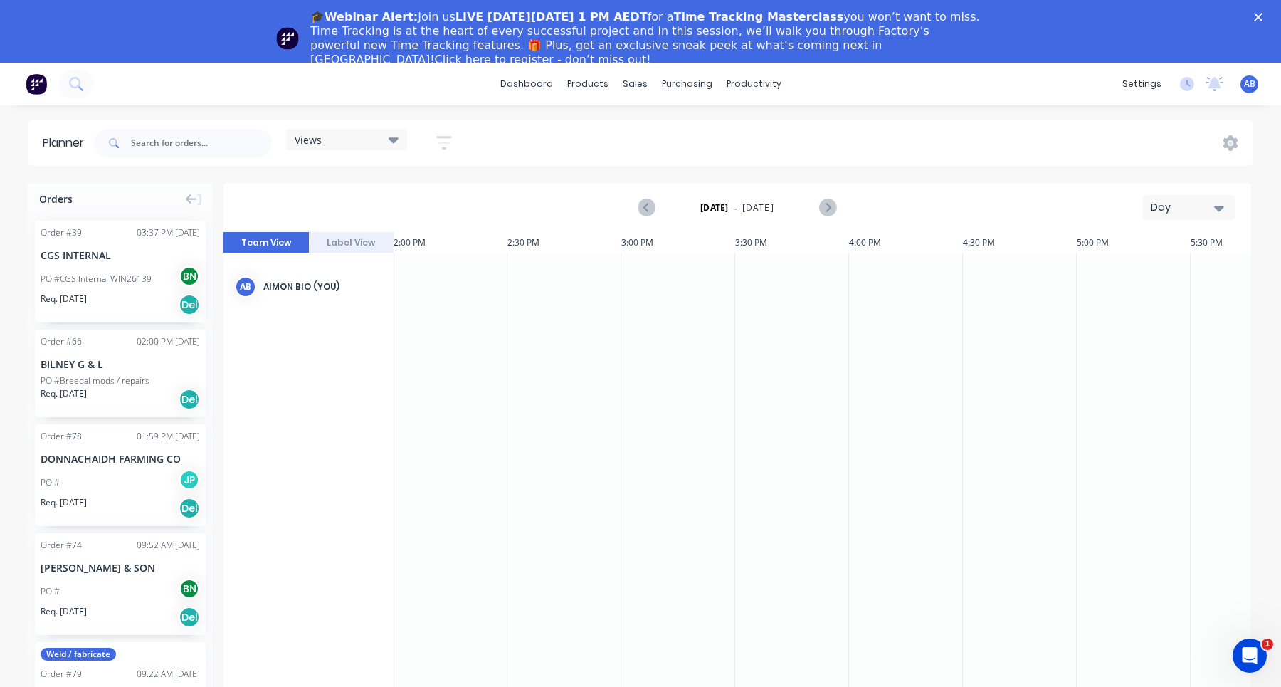
click at [656, 95] on div "dashboard products sales purchasing productivity dashboard products Product Cat…" at bounding box center [640, 84] width 1281 height 43
click at [1251, 12] on div "🎓Webinar Alert: Join us LIVE on Thursday, October 16 at 1 PM AEDT for a Time Tr…" at bounding box center [640, 38] width 1281 height 65
click at [1254, 14] on icon "Close" at bounding box center [1258, 17] width 9 height 9
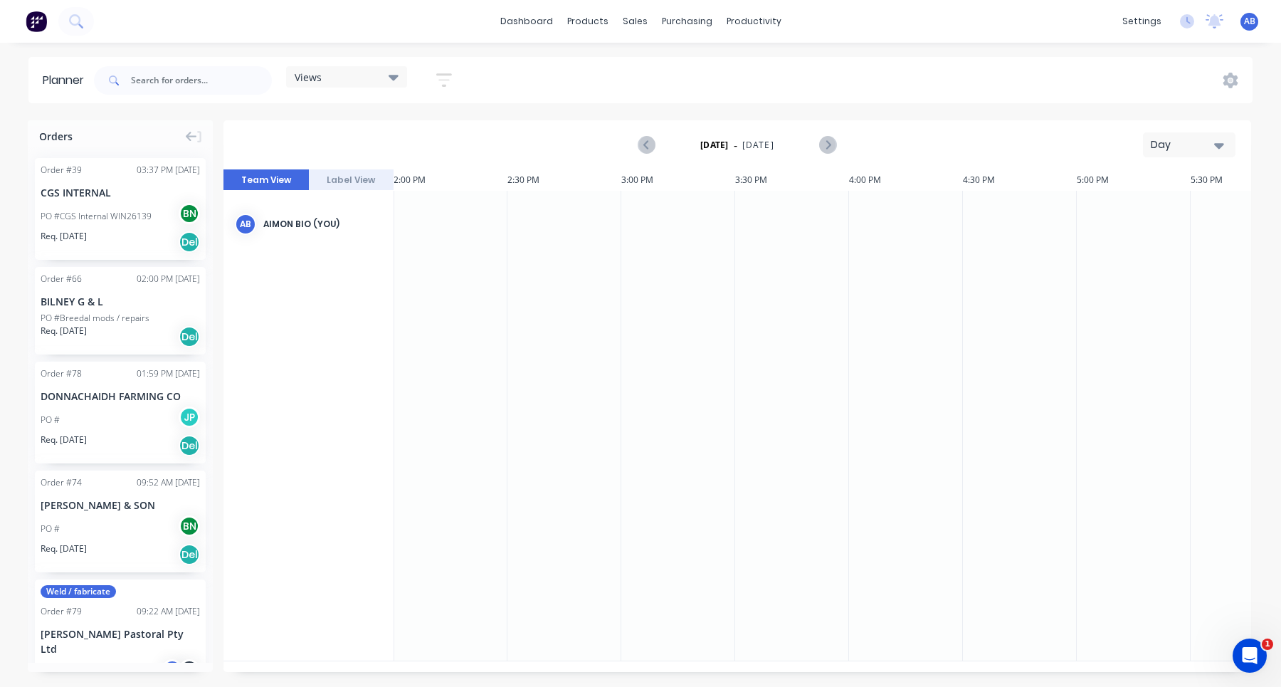
click at [1247, 26] on span "AB" at bounding box center [1249, 21] width 11 height 13
click at [1166, 179] on button "Sign out" at bounding box center [1160, 178] width 189 height 28
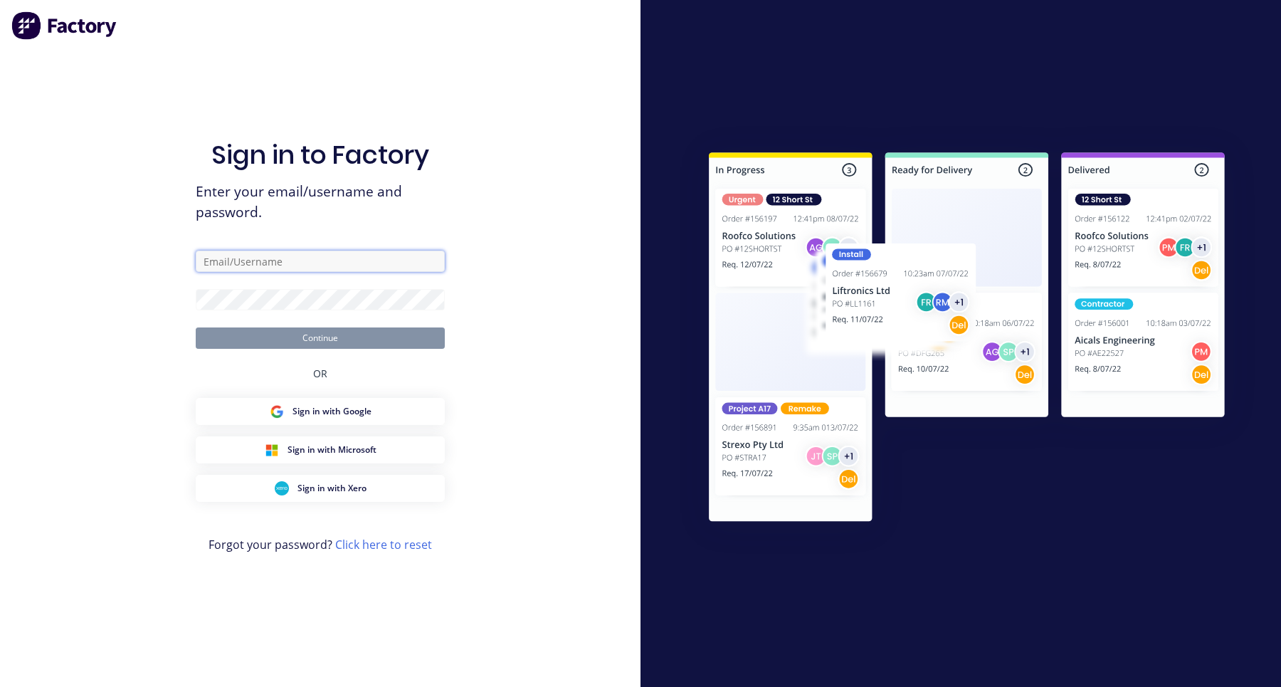
click at [328, 256] on input "text" at bounding box center [320, 260] width 249 height 21
type input "aimon+1@xero.factory.app"
click at [196, 327] on button "Continue" at bounding box center [320, 337] width 249 height 21
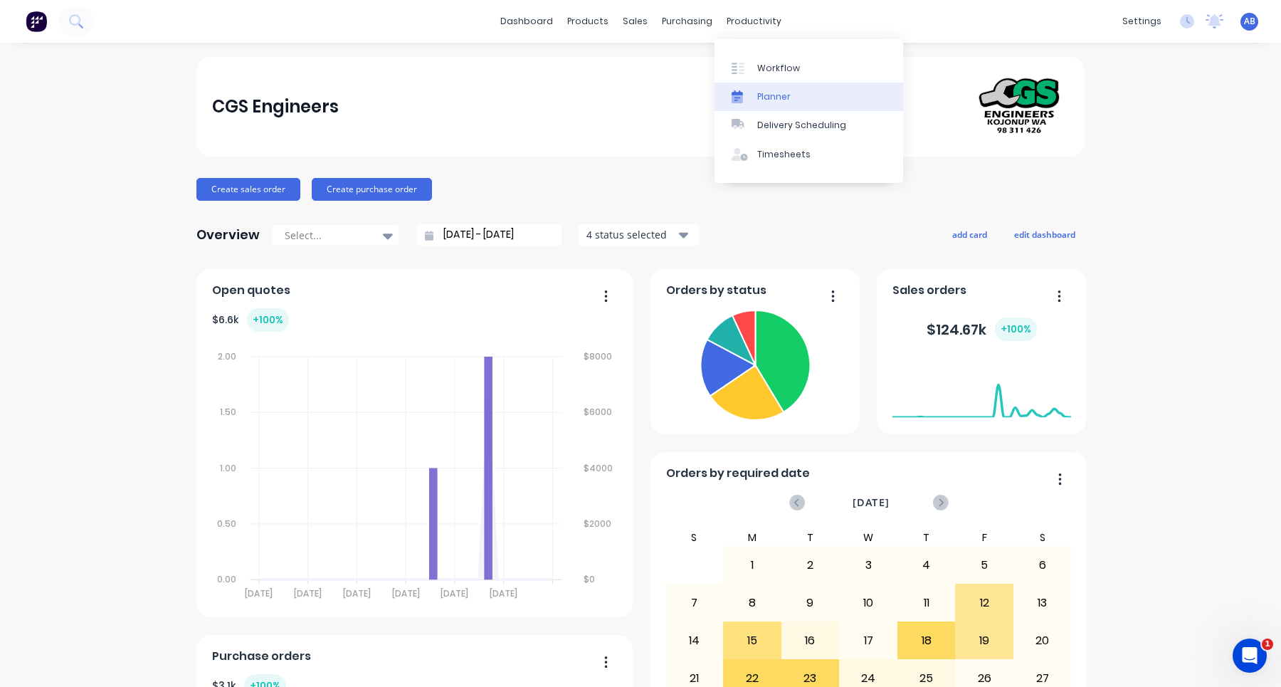
click at [778, 100] on div "Planner" at bounding box center [773, 96] width 33 height 13
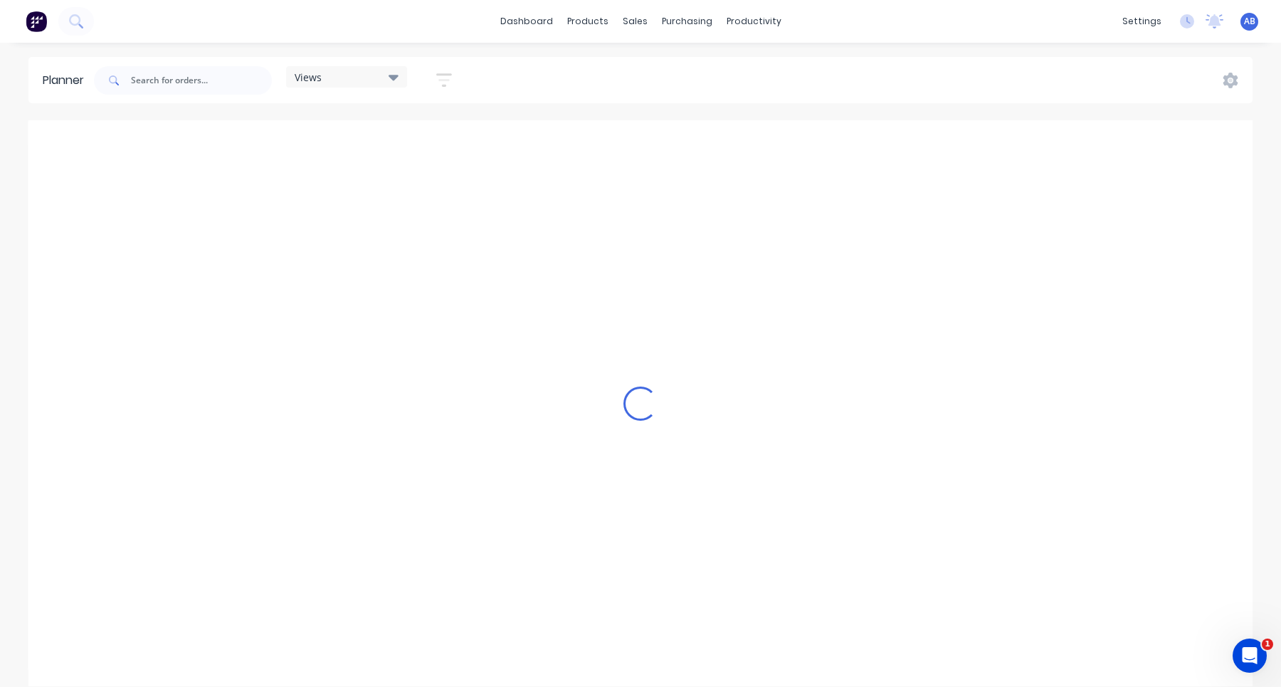
scroll to position [0, 1594]
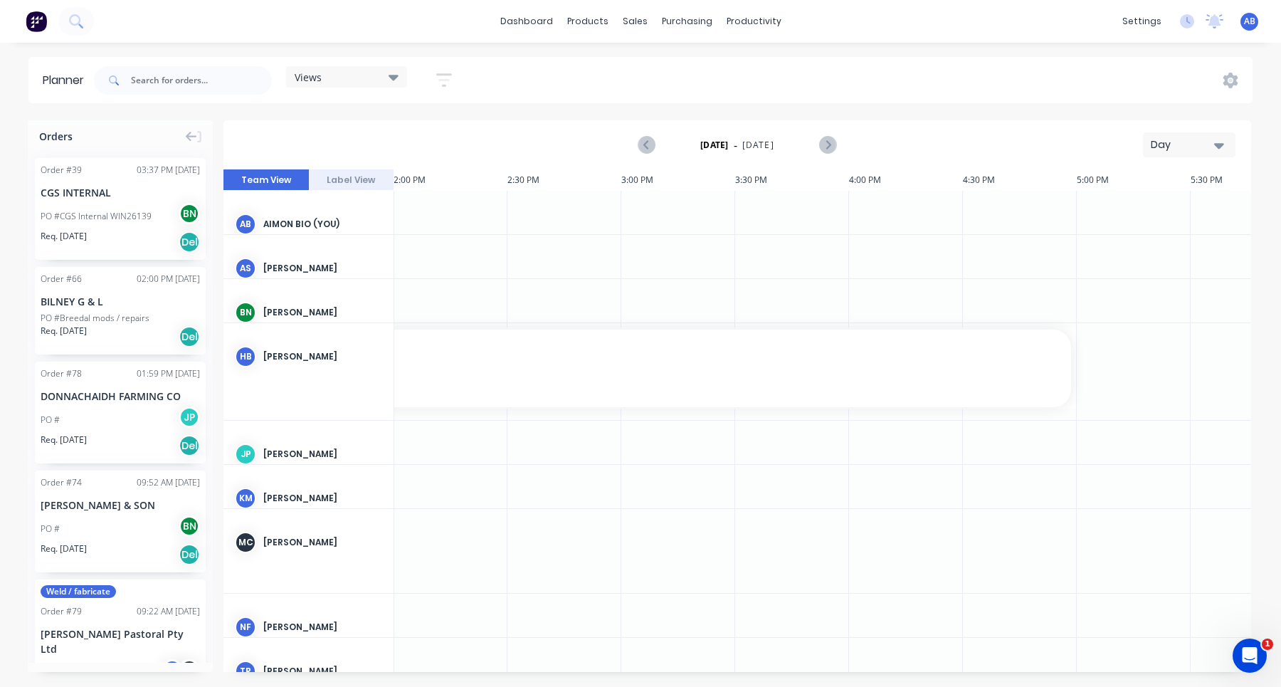
click at [445, 75] on icon "button" at bounding box center [444, 80] width 16 height 14
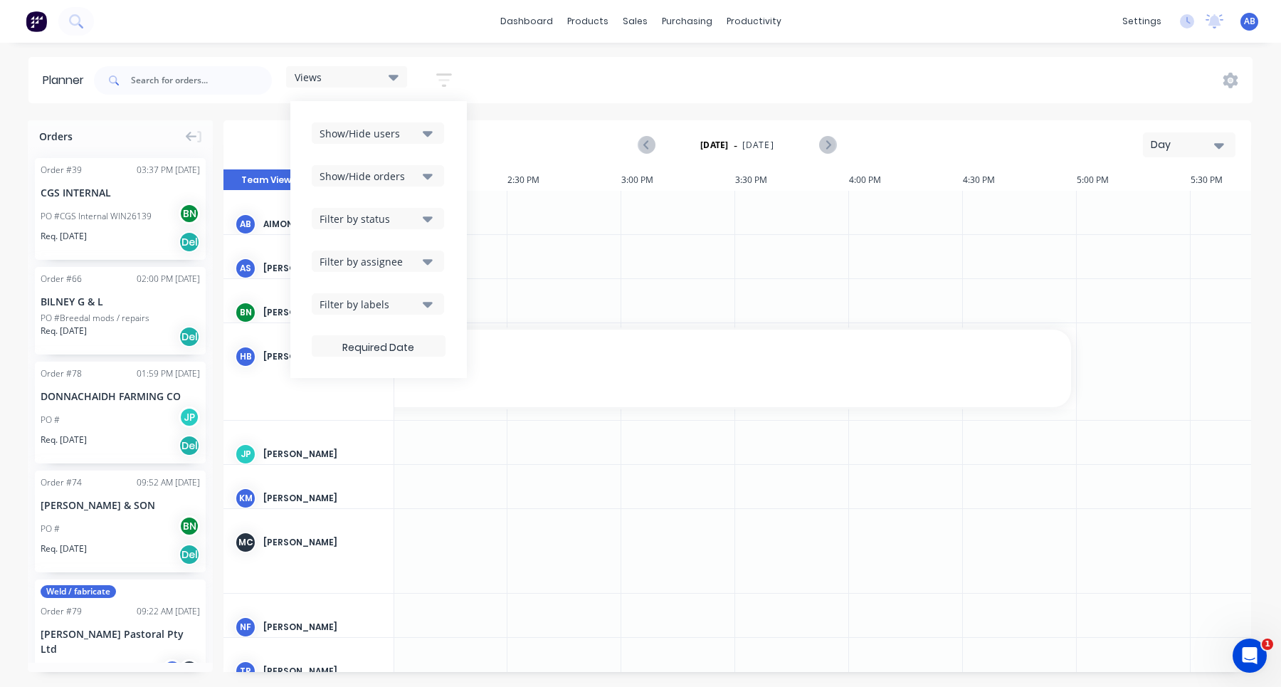
click at [414, 137] on div "Show/Hide users" at bounding box center [368, 133] width 99 height 15
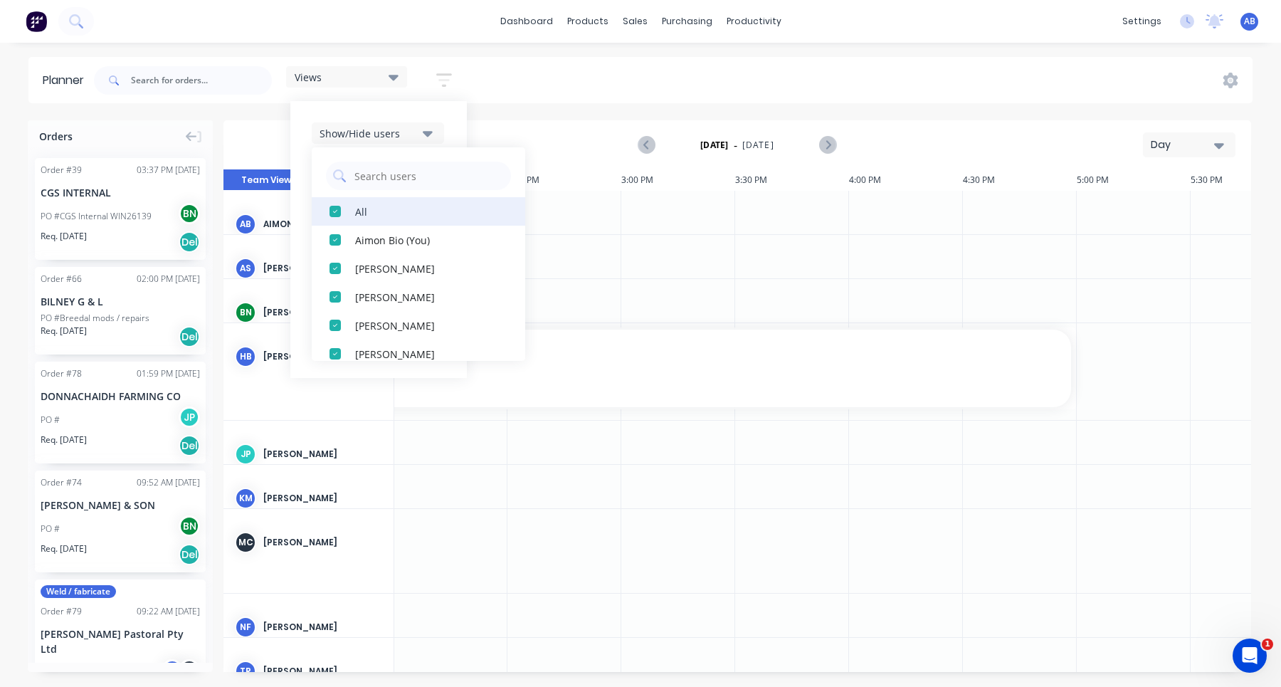
click at [347, 208] on div "button" at bounding box center [335, 211] width 28 height 28
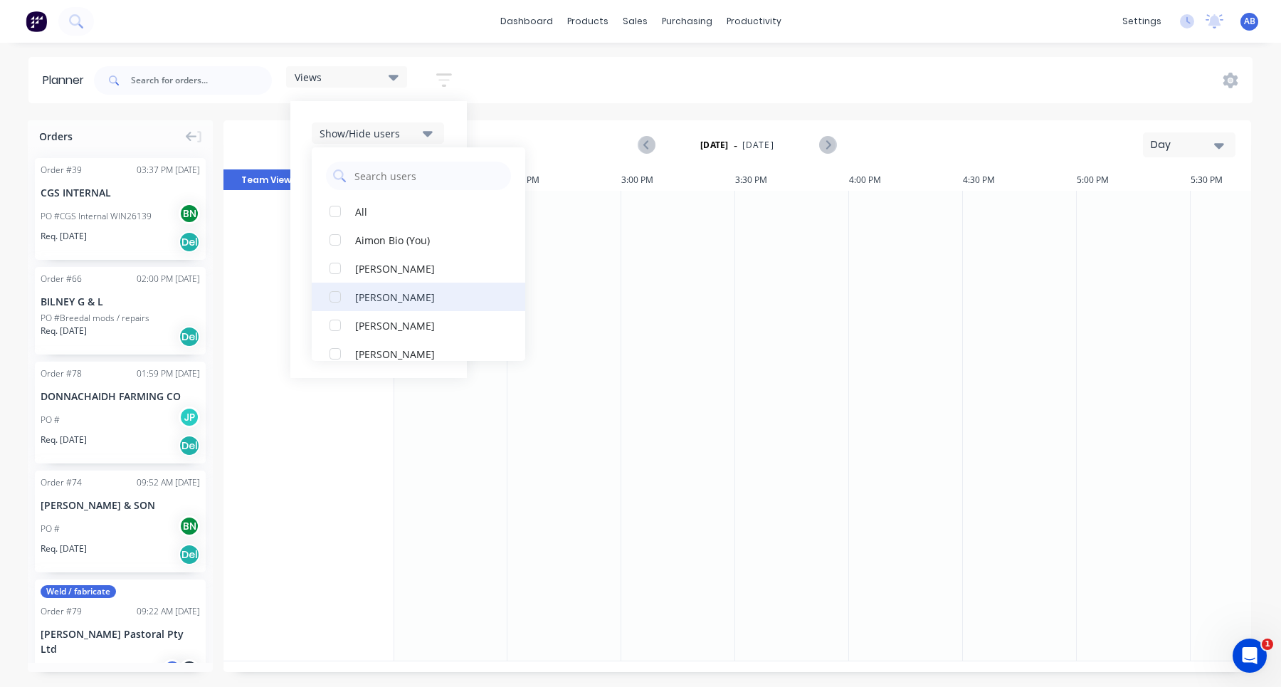
click at [370, 291] on div "[PERSON_NAME]" at bounding box center [426, 296] width 142 height 15
click at [571, 71] on div "Views Save new view None (Default) edit Show/Hide users All Brad Nagtegaal Aimo…" at bounding box center [671, 80] width 1161 height 43
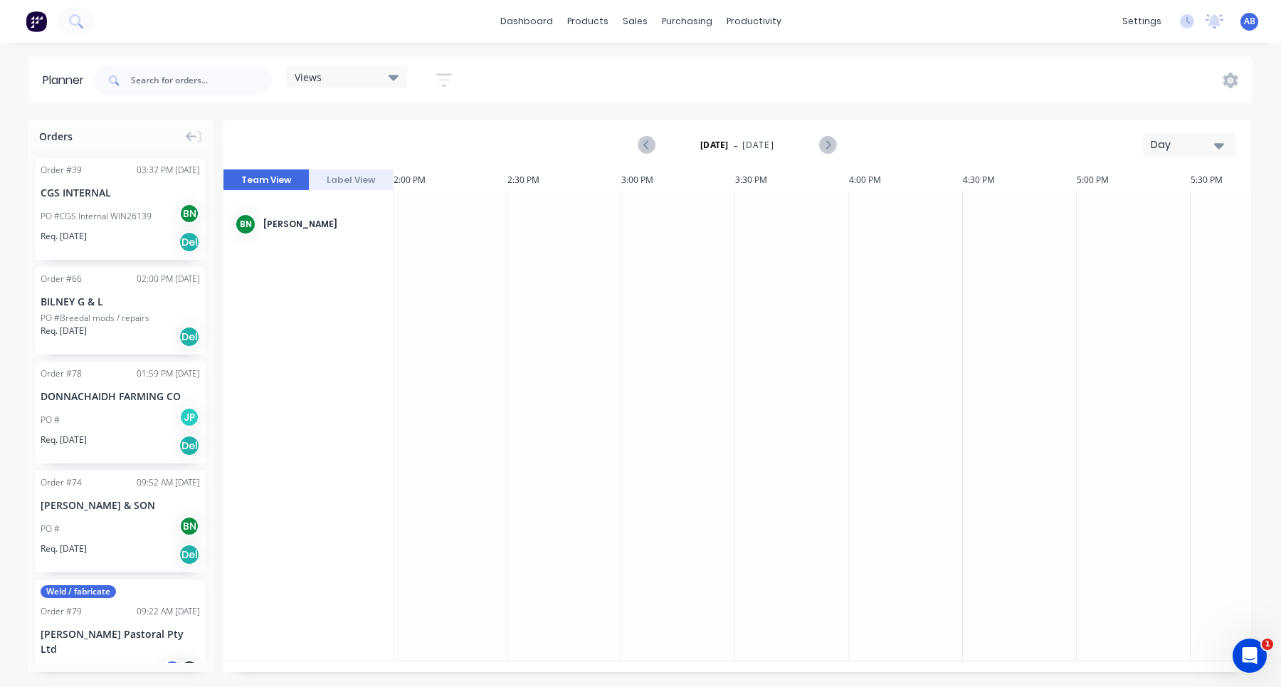
click at [396, 80] on icon at bounding box center [393, 77] width 10 height 16
click at [440, 80] on icon "button" at bounding box center [443, 80] width 11 height 2
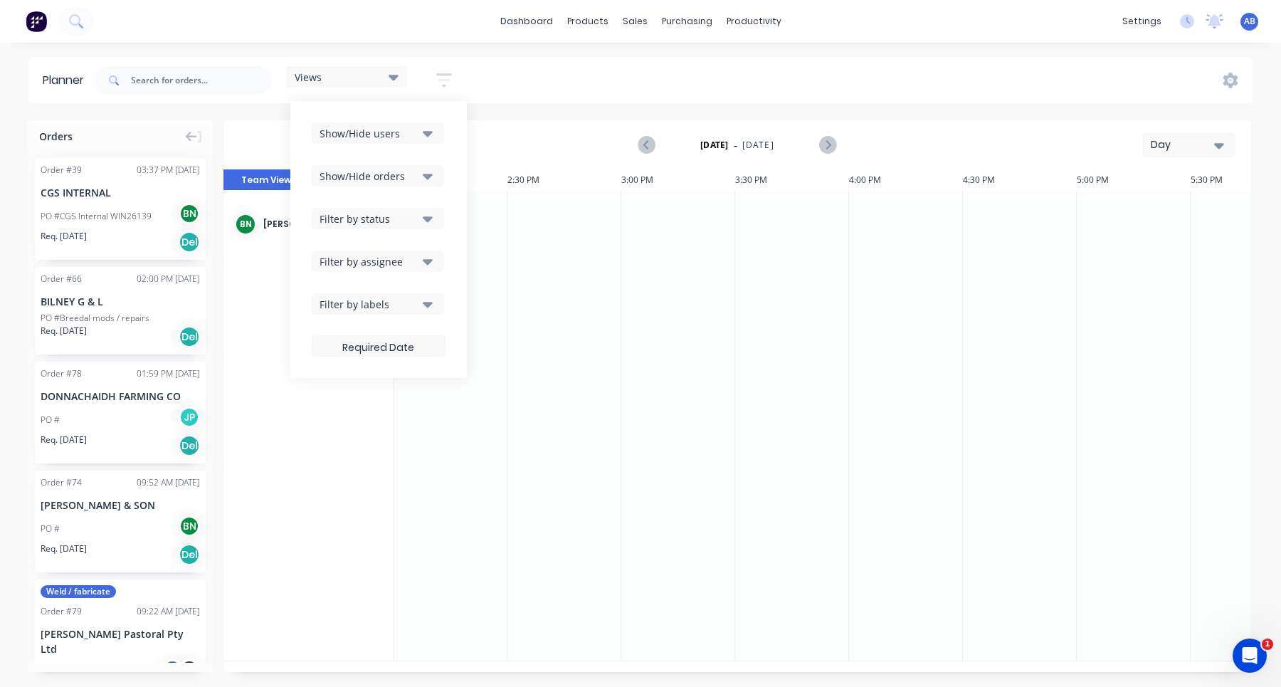
click at [420, 134] on button "Show/Hide users" at bounding box center [378, 132] width 132 height 21
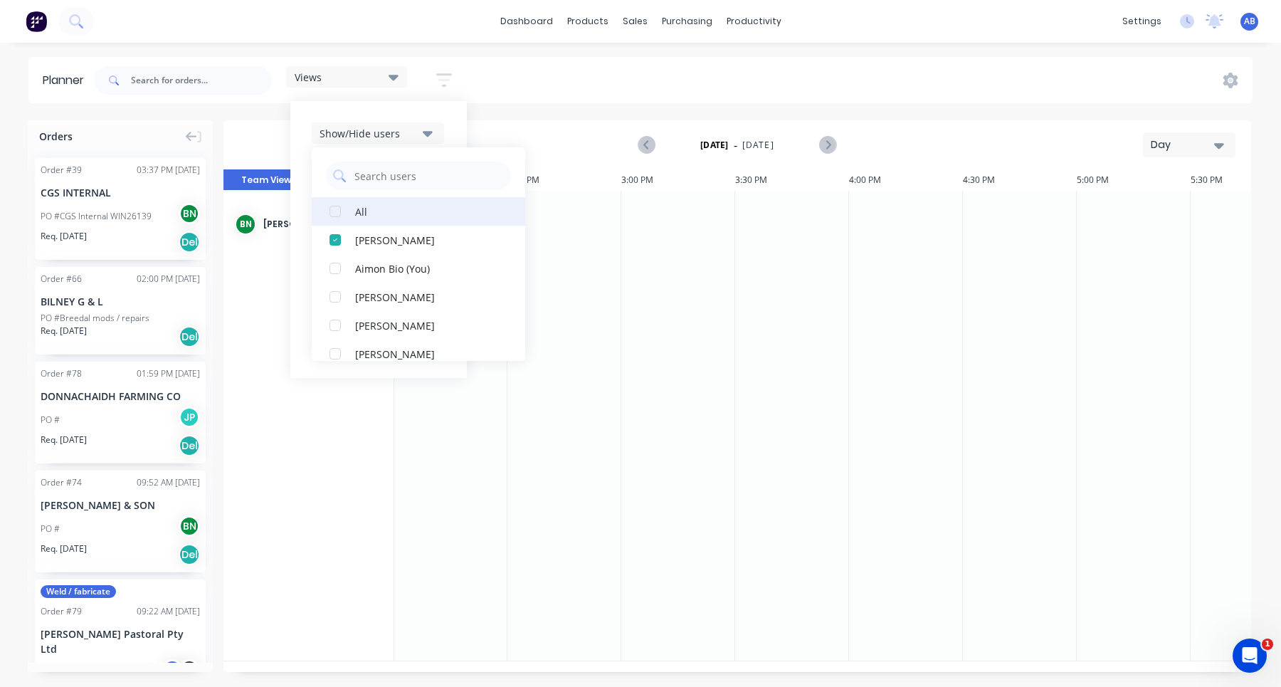
click at [361, 208] on div "All" at bounding box center [426, 210] width 142 height 15
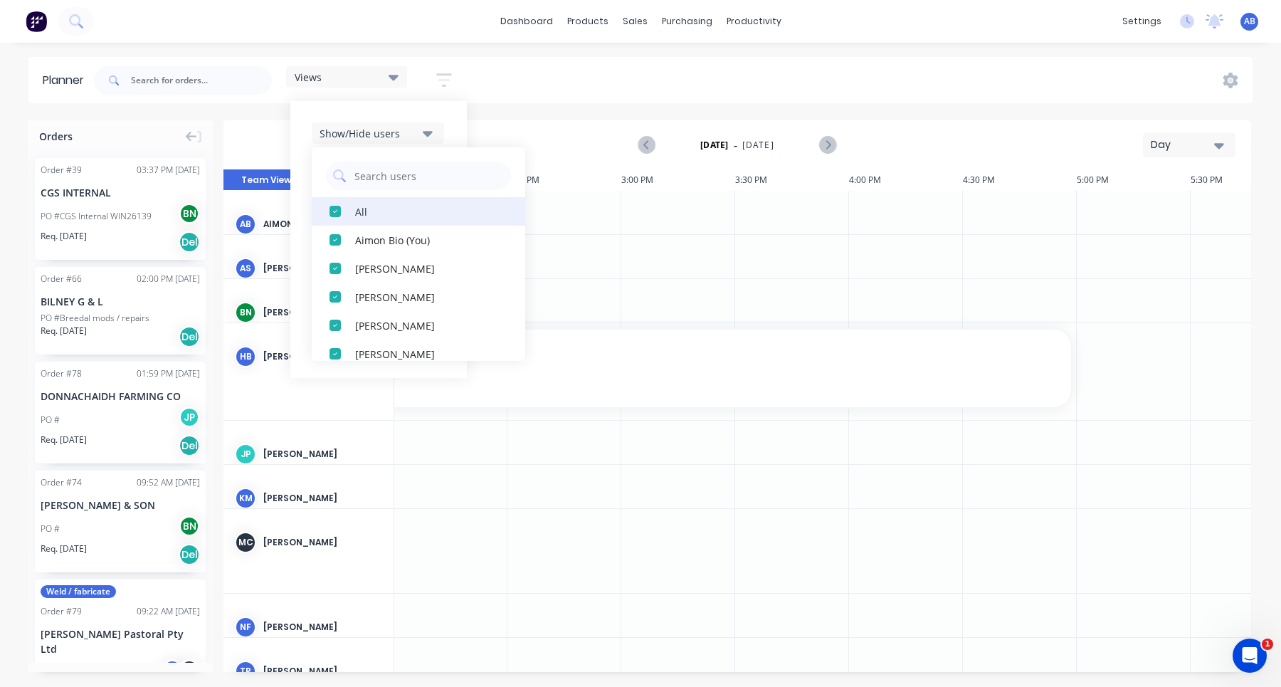
click at [361, 215] on div "All" at bounding box center [426, 210] width 142 height 15
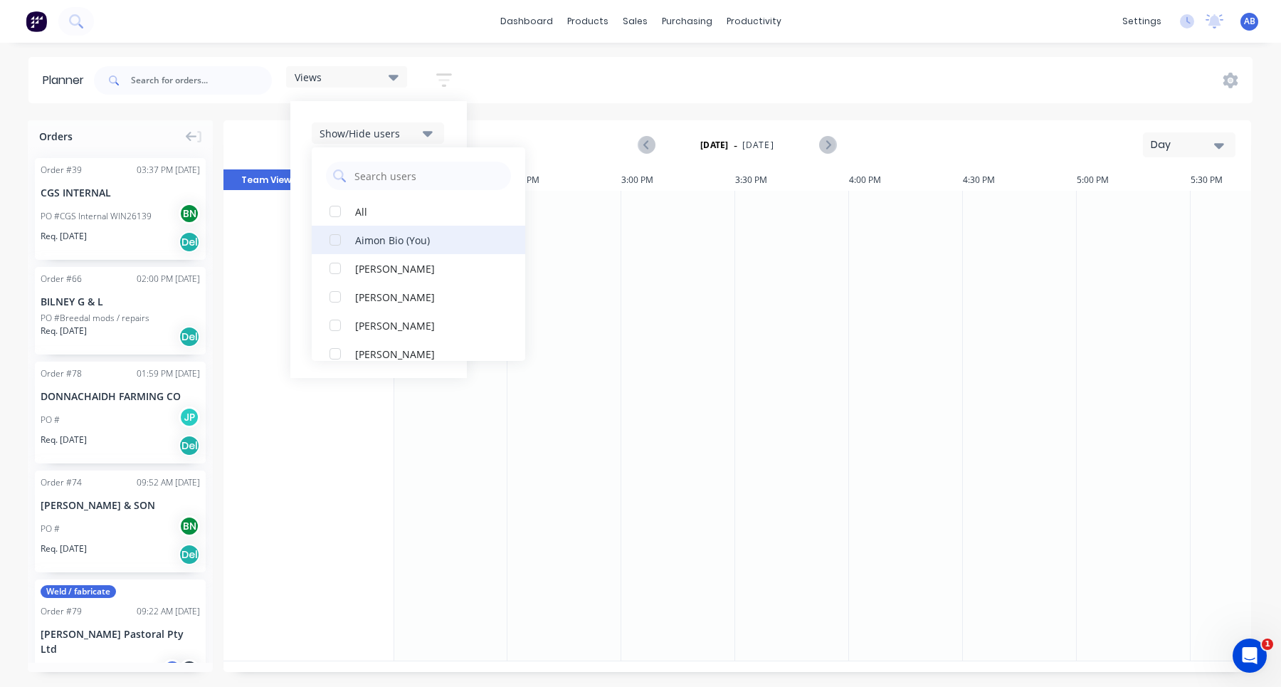
click at [364, 237] on div "Aimon Bio (You)" at bounding box center [426, 239] width 142 height 15
click at [396, 302] on div "[PERSON_NAME]" at bounding box center [426, 296] width 142 height 15
click at [559, 52] on div "dashboard products sales purchasing productivity dashboard products Product Cat…" at bounding box center [640, 343] width 1281 height 687
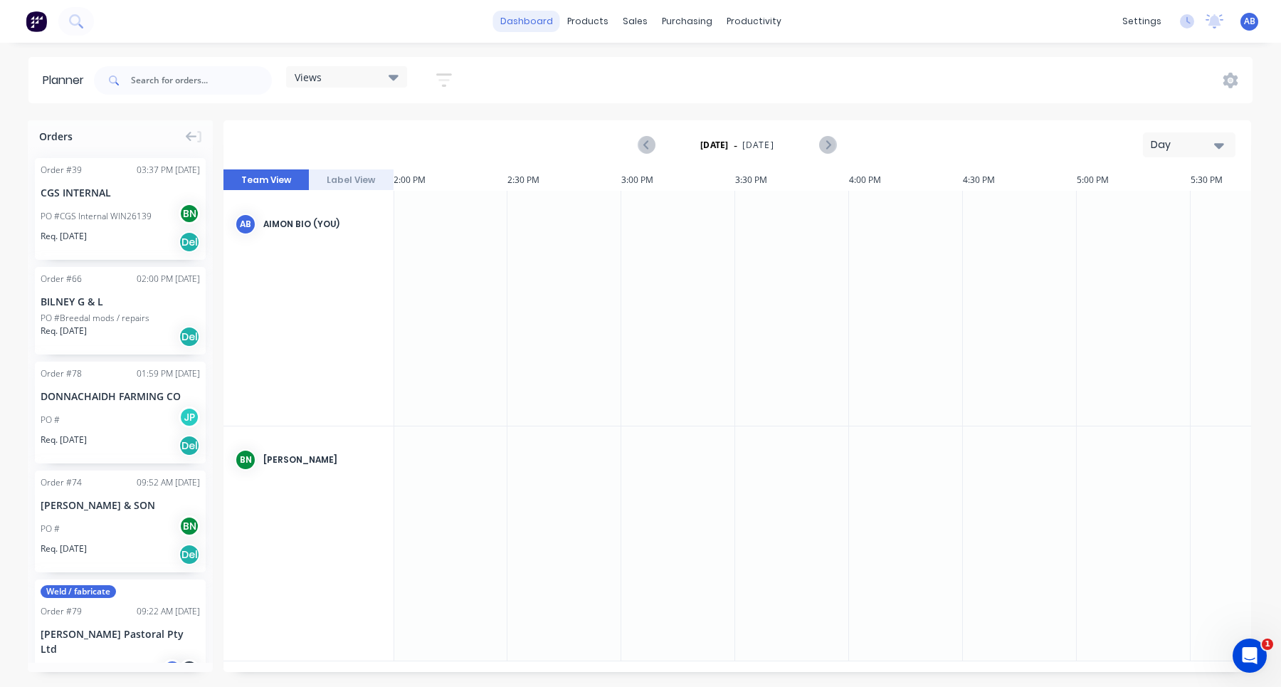
click at [541, 19] on link "dashboard" at bounding box center [526, 21] width 67 height 21
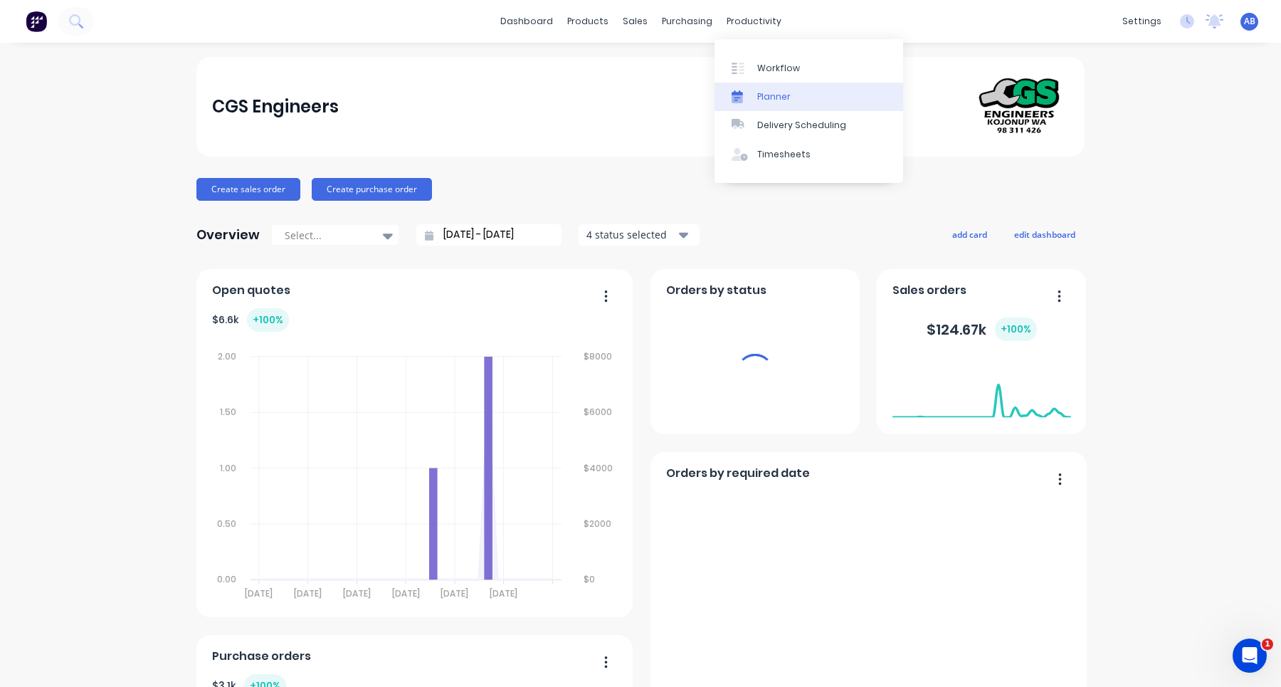
click at [767, 96] on div "Planner" at bounding box center [773, 96] width 33 height 13
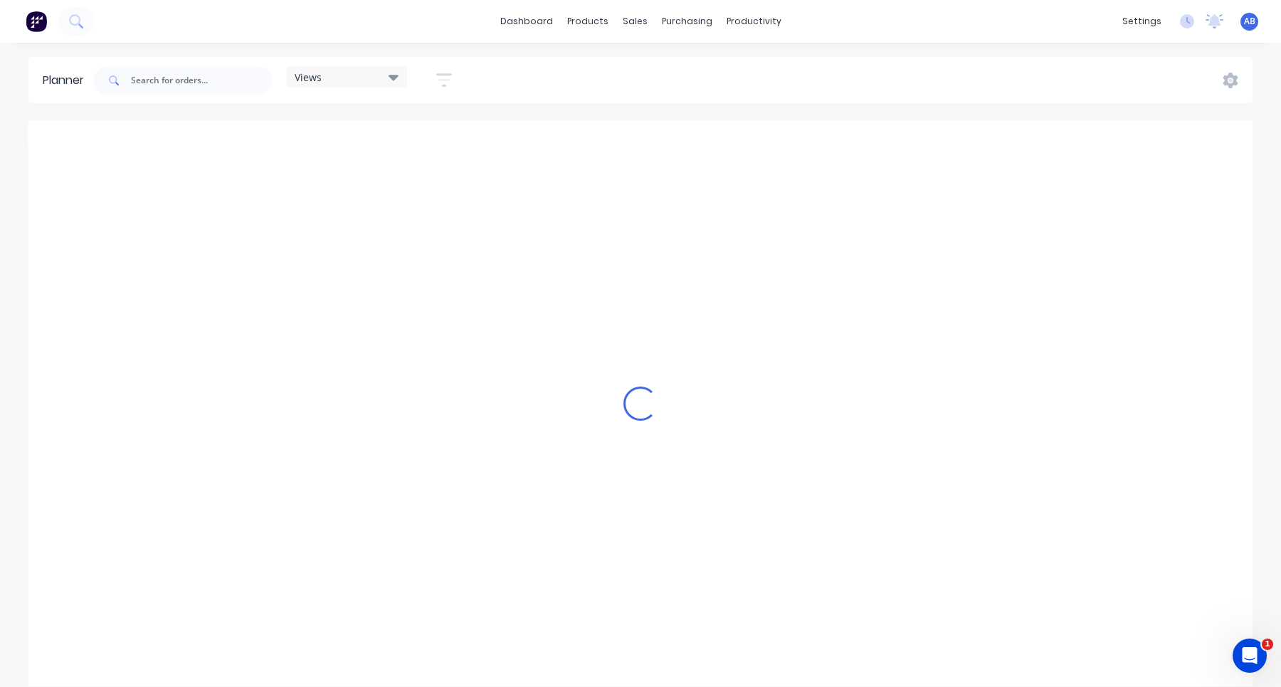
click at [441, 80] on icon "button" at bounding box center [443, 80] width 11 height 2
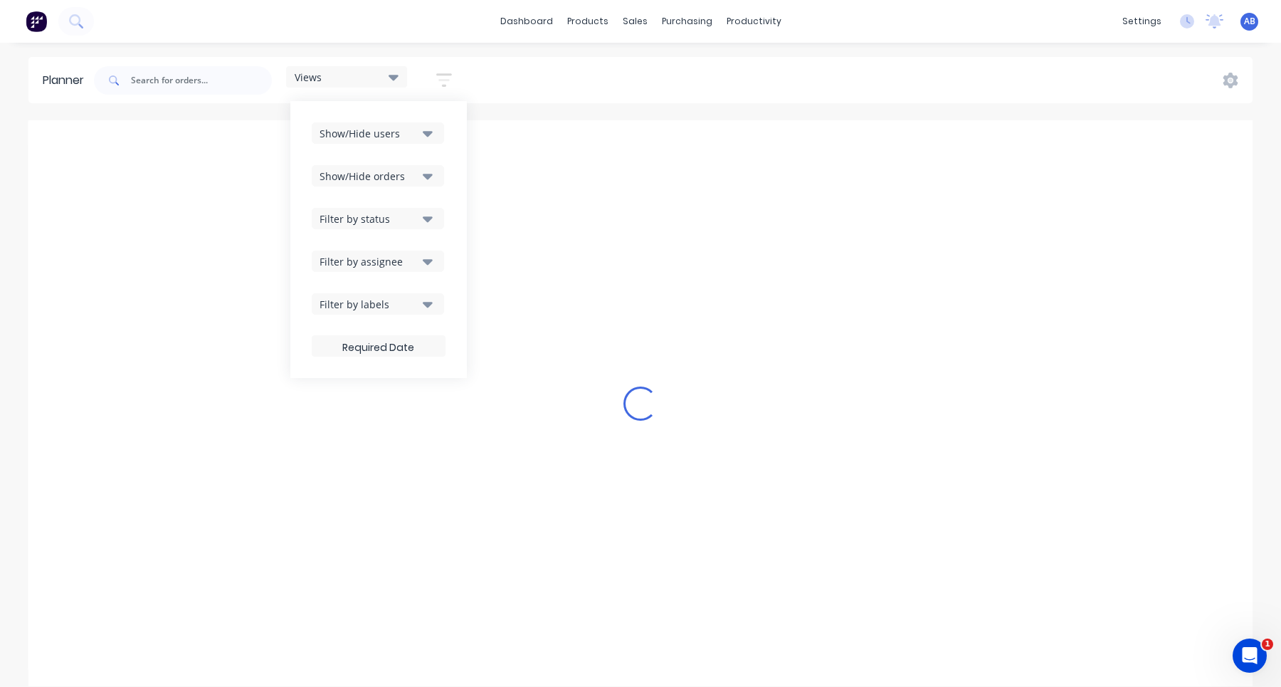
click at [428, 125] on icon "button" at bounding box center [428, 133] width 10 height 16
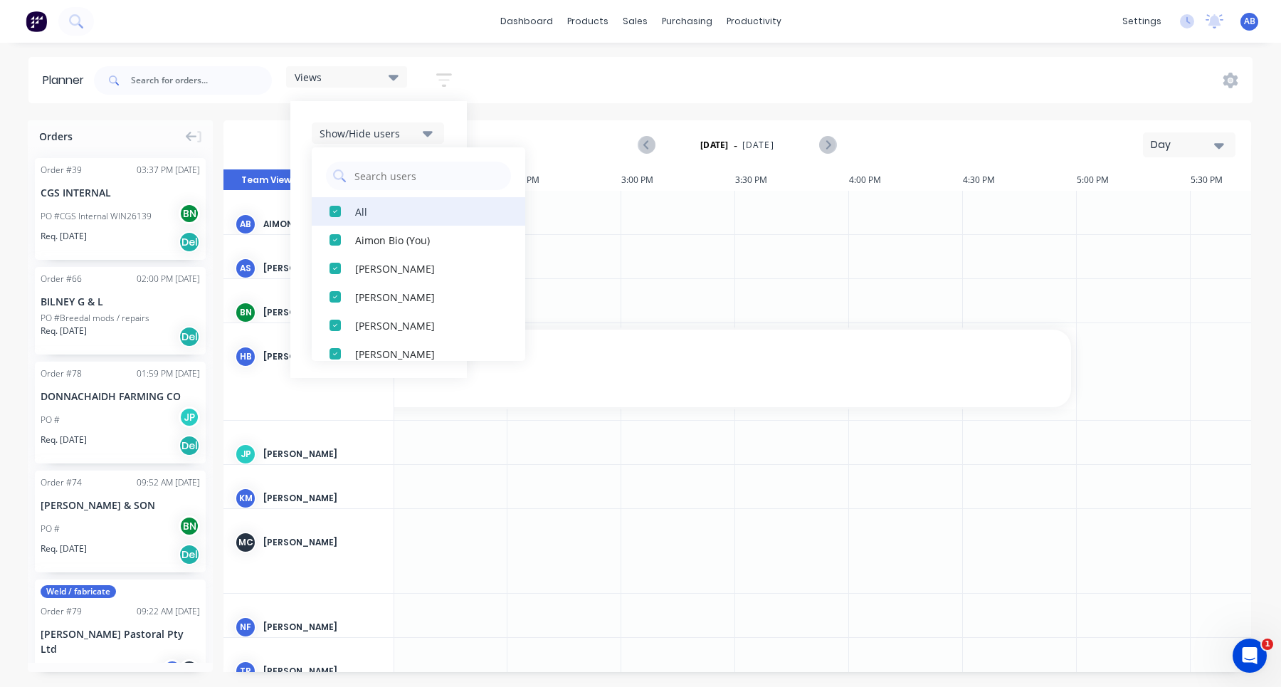
click at [357, 206] on div "All" at bounding box center [426, 210] width 142 height 15
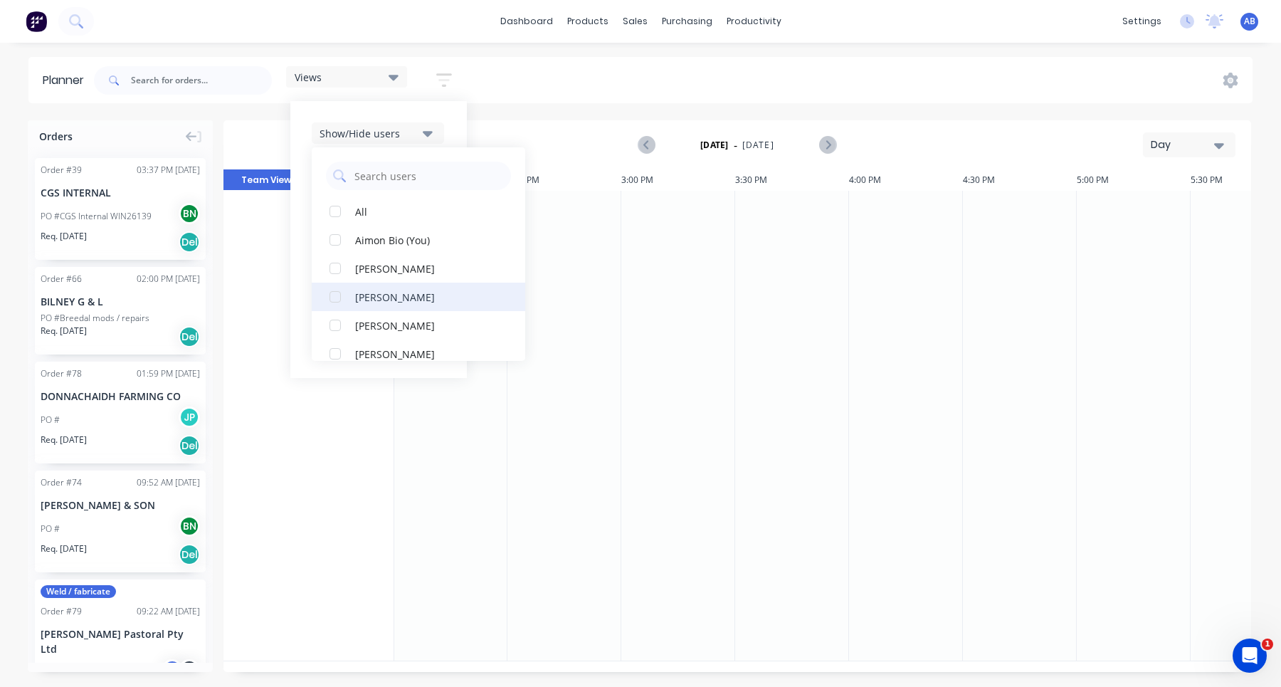
click at [369, 292] on div "[PERSON_NAME]" at bounding box center [426, 296] width 142 height 15
click at [586, 120] on div "Planner Views Save new view None (Default) edit Show/Hide users All Brad Nagteg…" at bounding box center [640, 371] width 1281 height 629
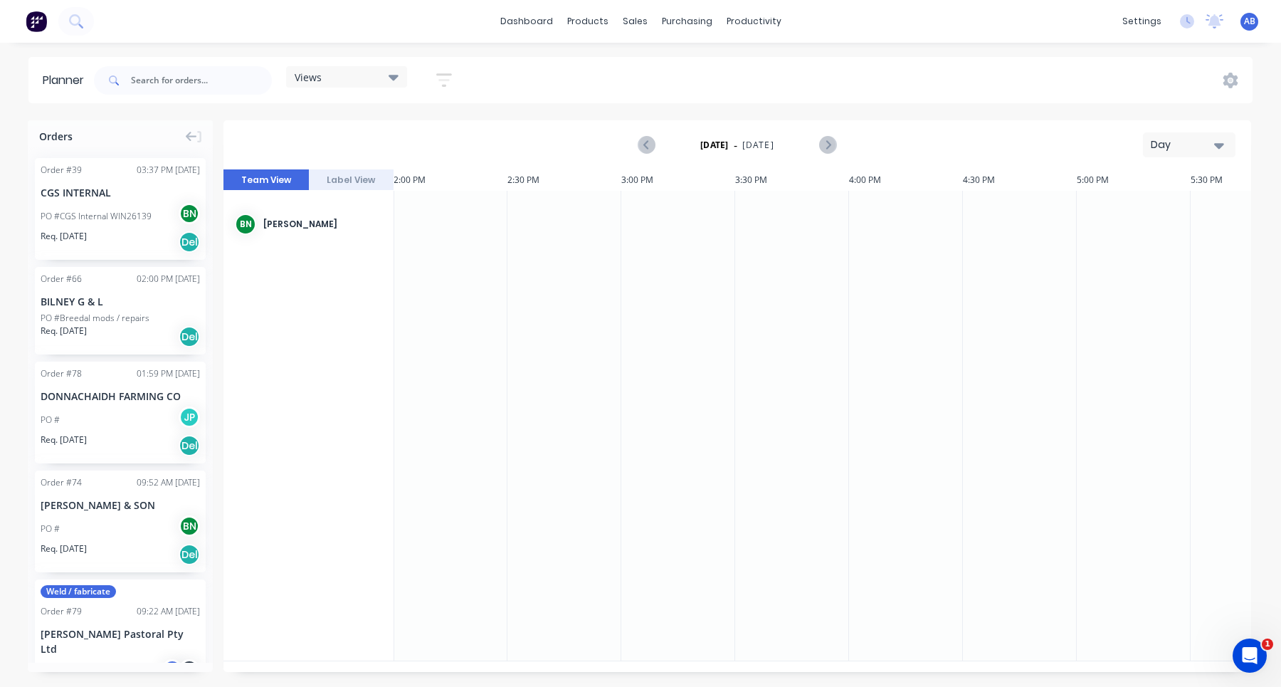
click at [1254, 21] on span "AB" at bounding box center [1249, 21] width 11 height 13
click at [1176, 179] on button "Sign out" at bounding box center [1160, 178] width 189 height 28
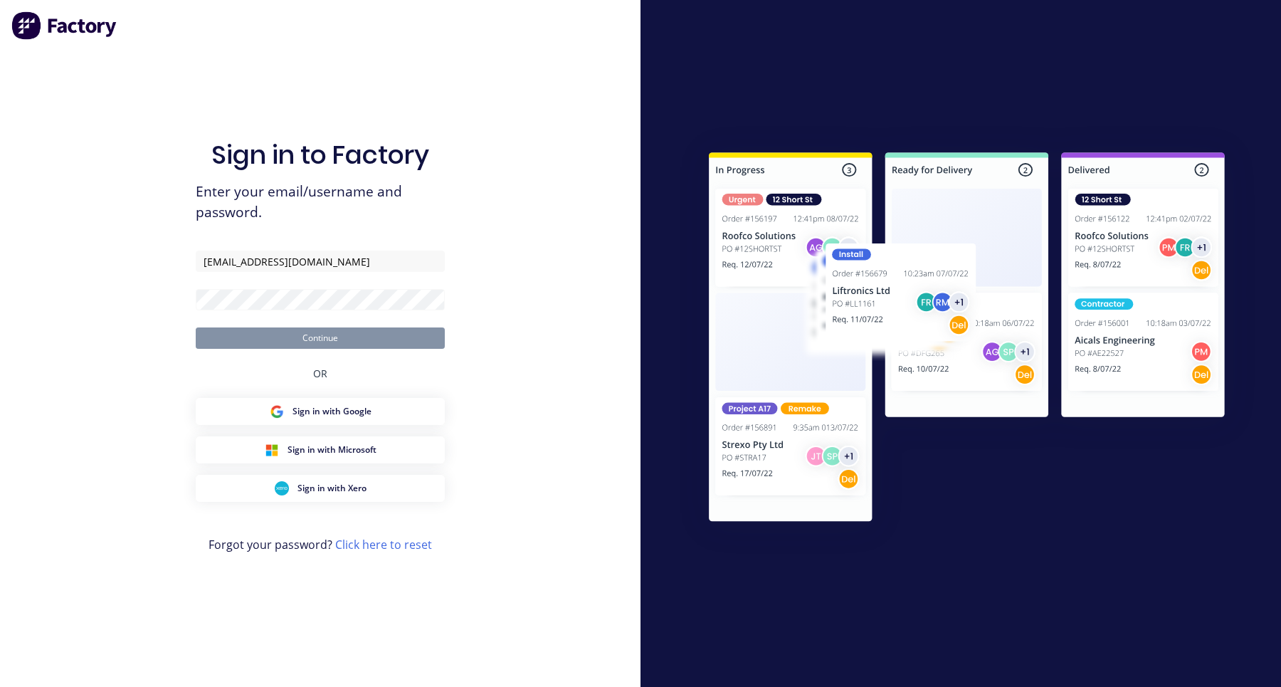
type input "[EMAIL_ADDRESS][DOMAIN_NAME]"
click at [196, 327] on button "Continue" at bounding box center [320, 337] width 249 height 21
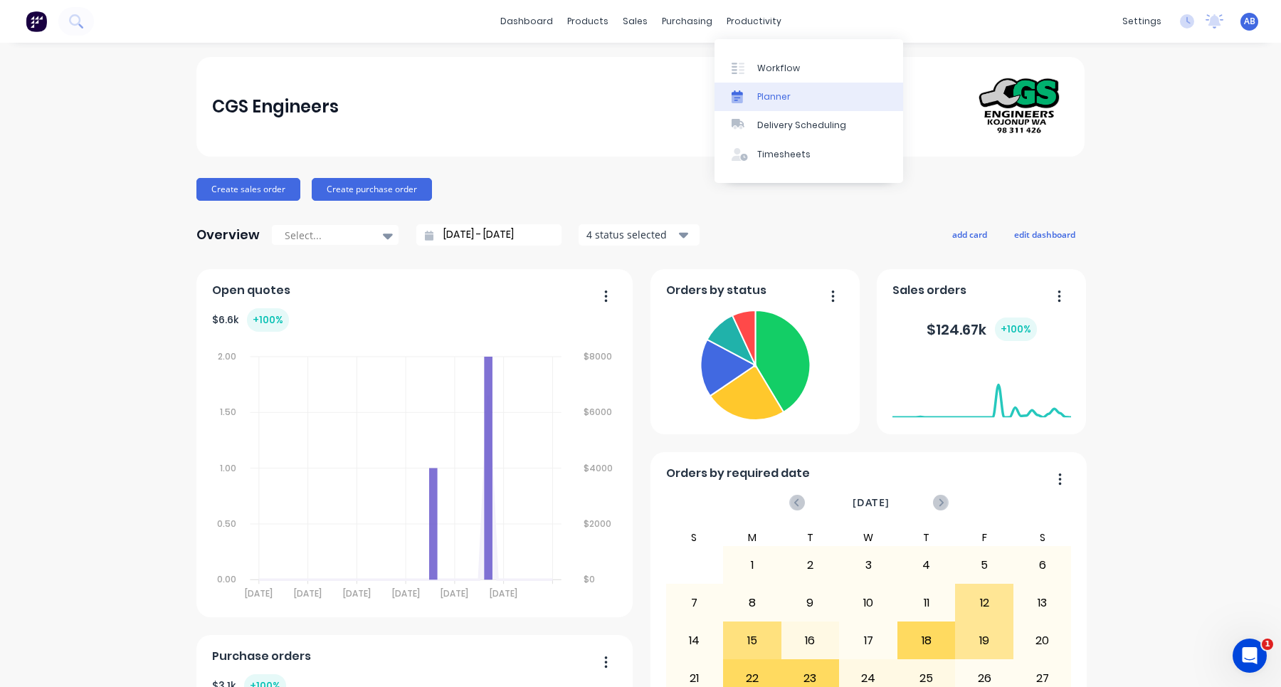
click at [775, 90] on div "Planner" at bounding box center [773, 96] width 33 height 13
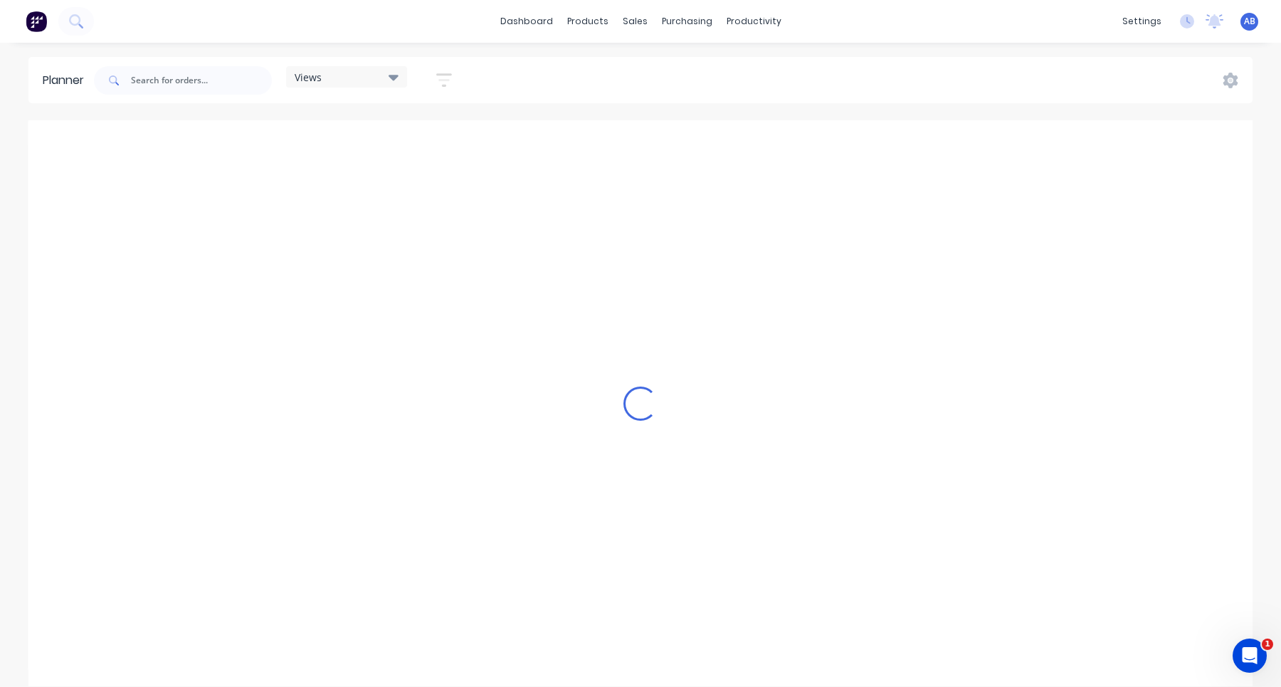
scroll to position [0, 1594]
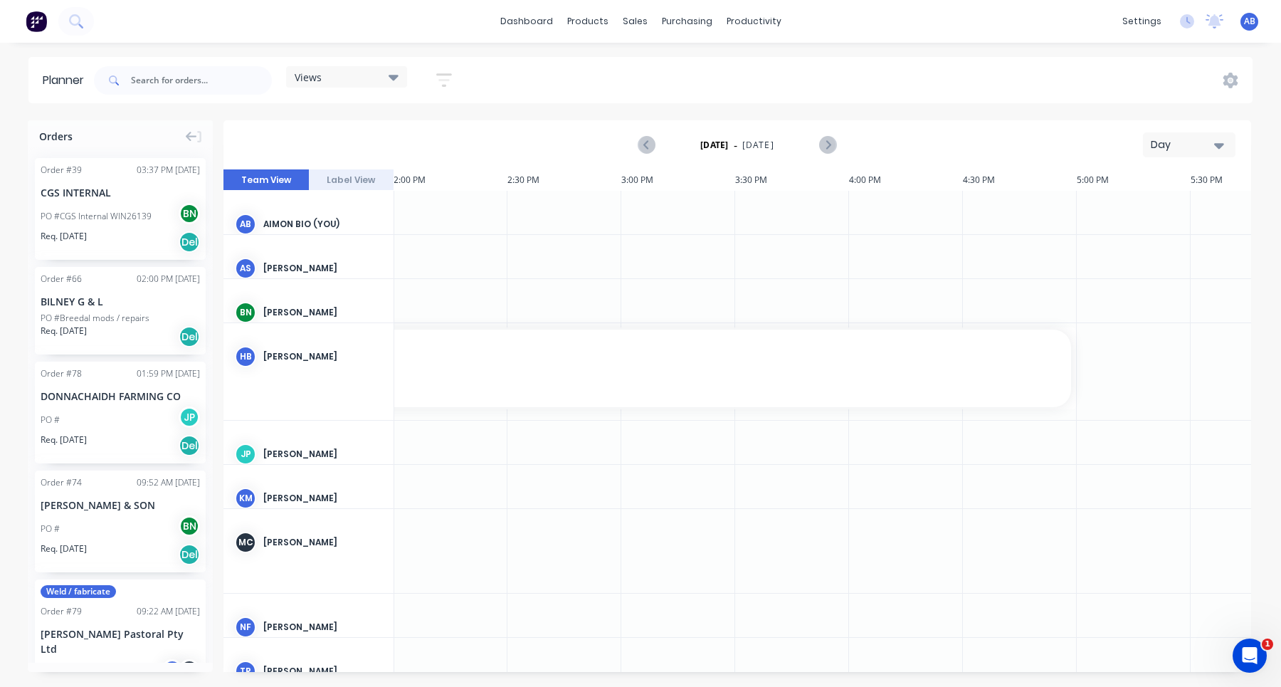
click at [445, 77] on icon "button" at bounding box center [444, 80] width 16 height 18
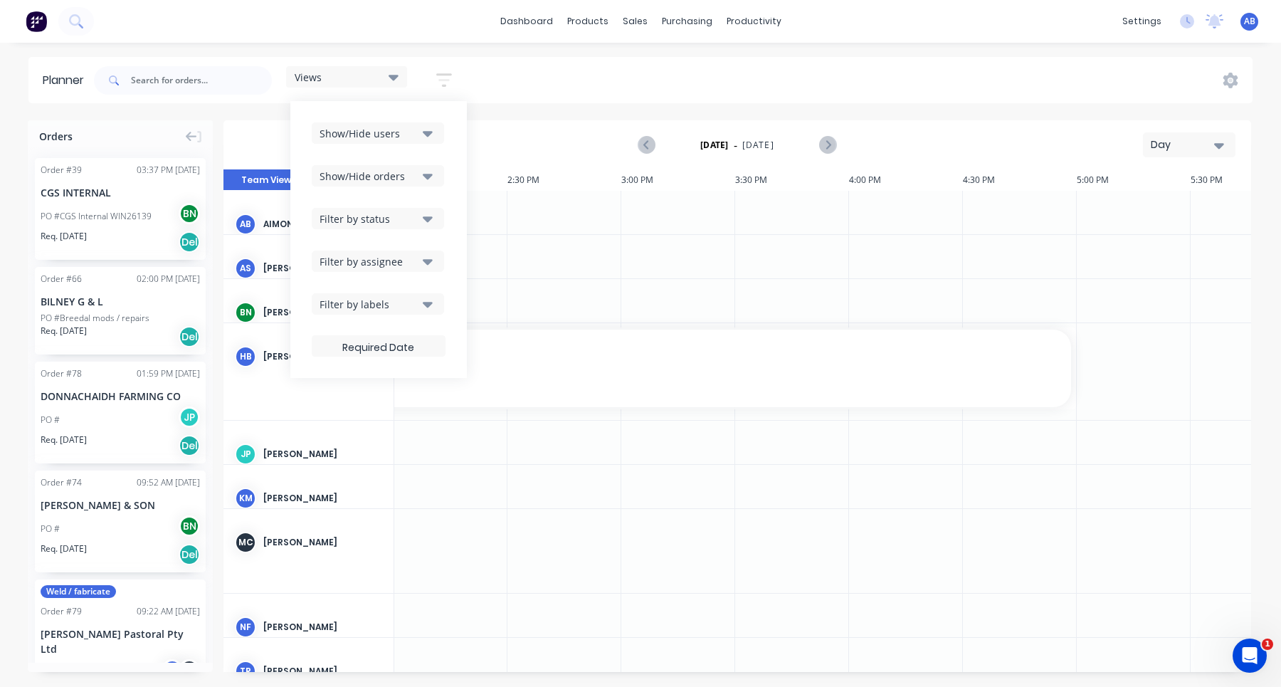
click at [418, 122] on button "Show/Hide users" at bounding box center [378, 132] width 132 height 21
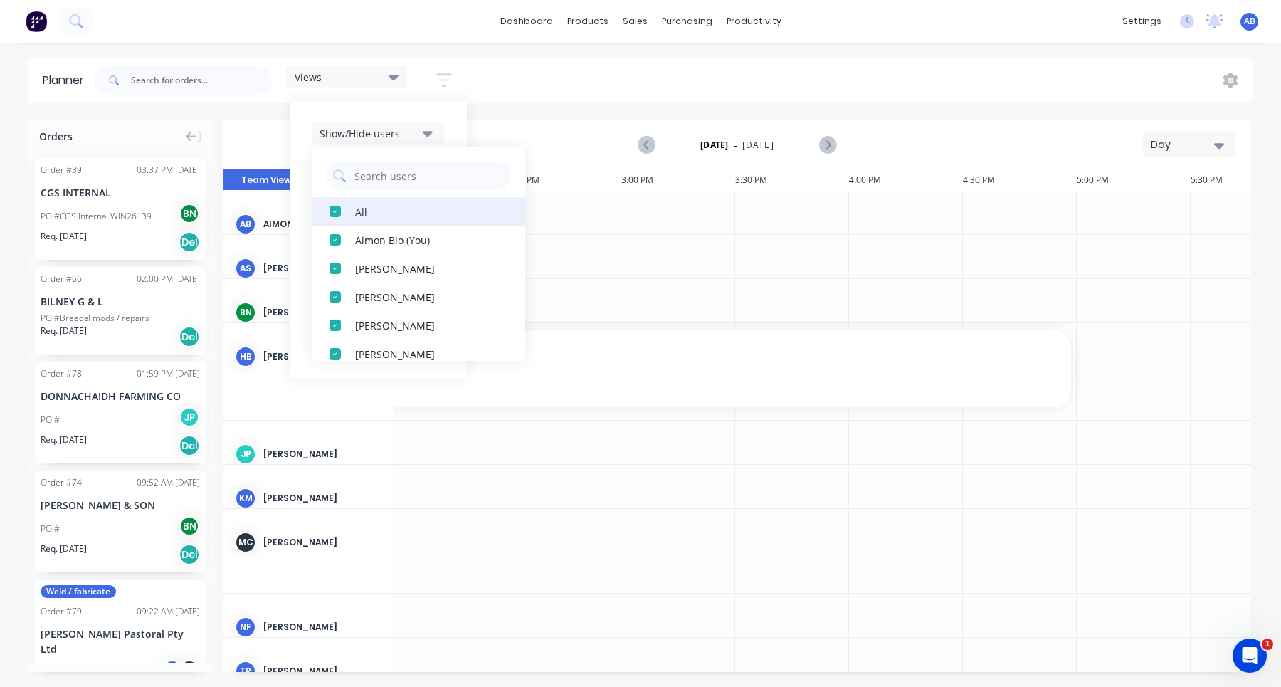
click at [360, 207] on div "All" at bounding box center [426, 210] width 142 height 15
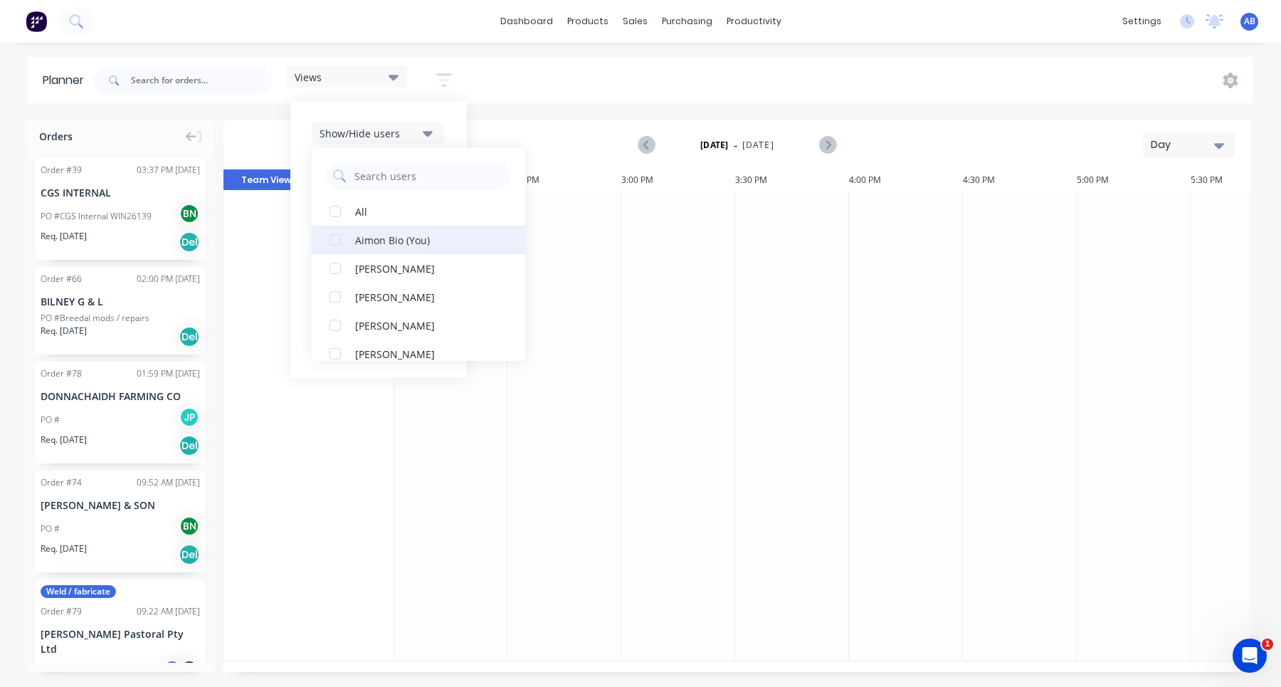
click at [372, 239] on div "Aimon Bio (You)" at bounding box center [426, 239] width 142 height 15
click at [580, 109] on div "Planner Views Save new view None (Default) edit Show/Hide users All Aimon Bio (…" at bounding box center [640, 371] width 1281 height 629
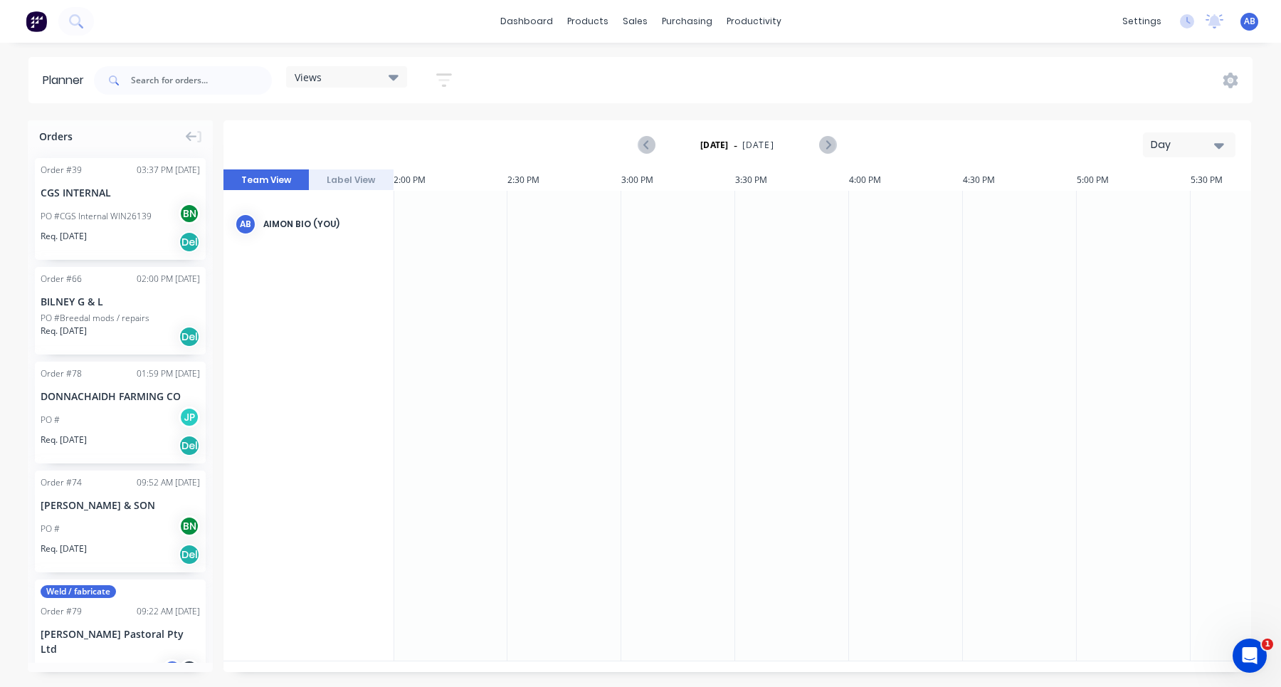
click at [448, 83] on icon "button" at bounding box center [444, 80] width 16 height 18
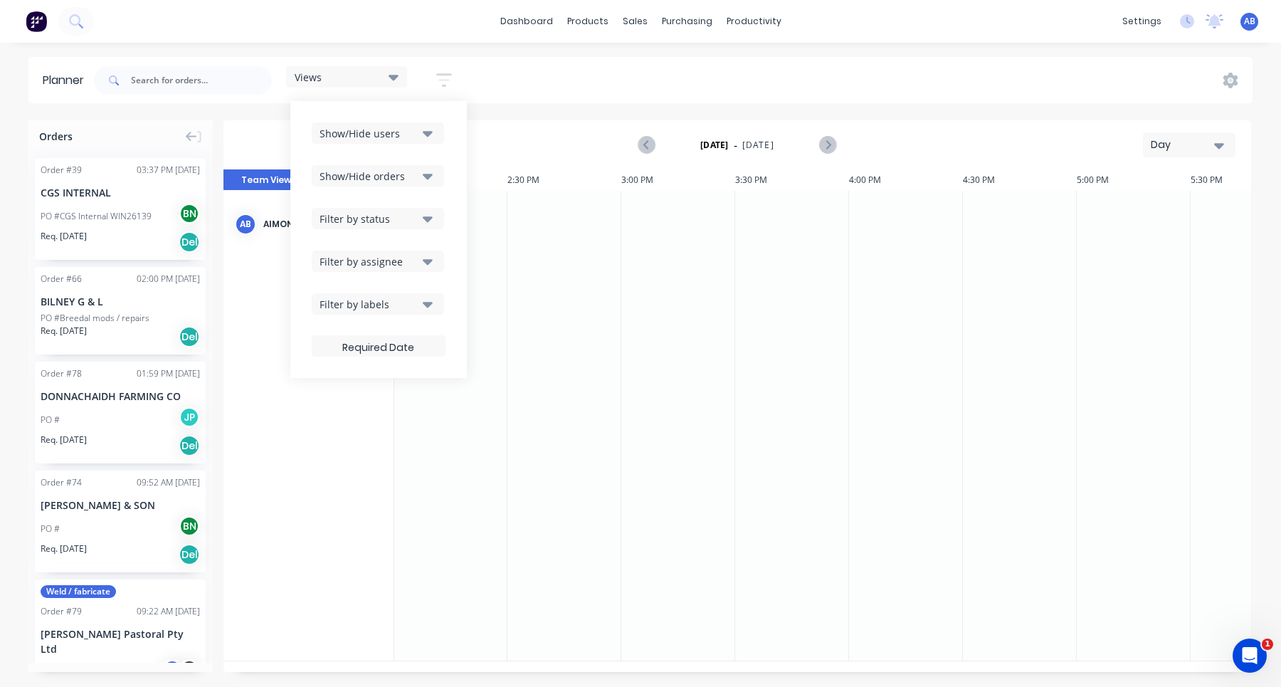
click at [403, 142] on button "Show/Hide users" at bounding box center [378, 132] width 132 height 21
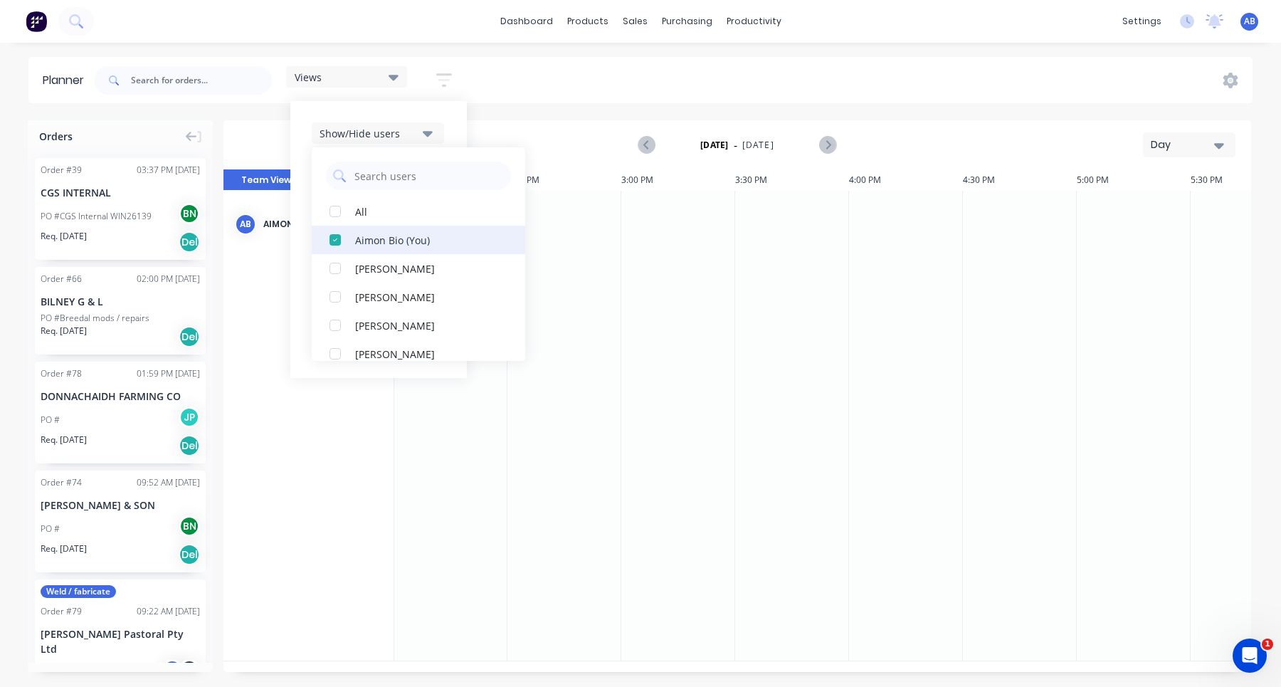
click at [373, 239] on div "Aimon Bio (You)" at bounding box center [426, 239] width 142 height 15
click at [382, 295] on div "[PERSON_NAME]" at bounding box center [426, 296] width 142 height 15
click at [568, 133] on div "[DATE] - [DATE] Day" at bounding box center [737, 145] width 1024 height 46
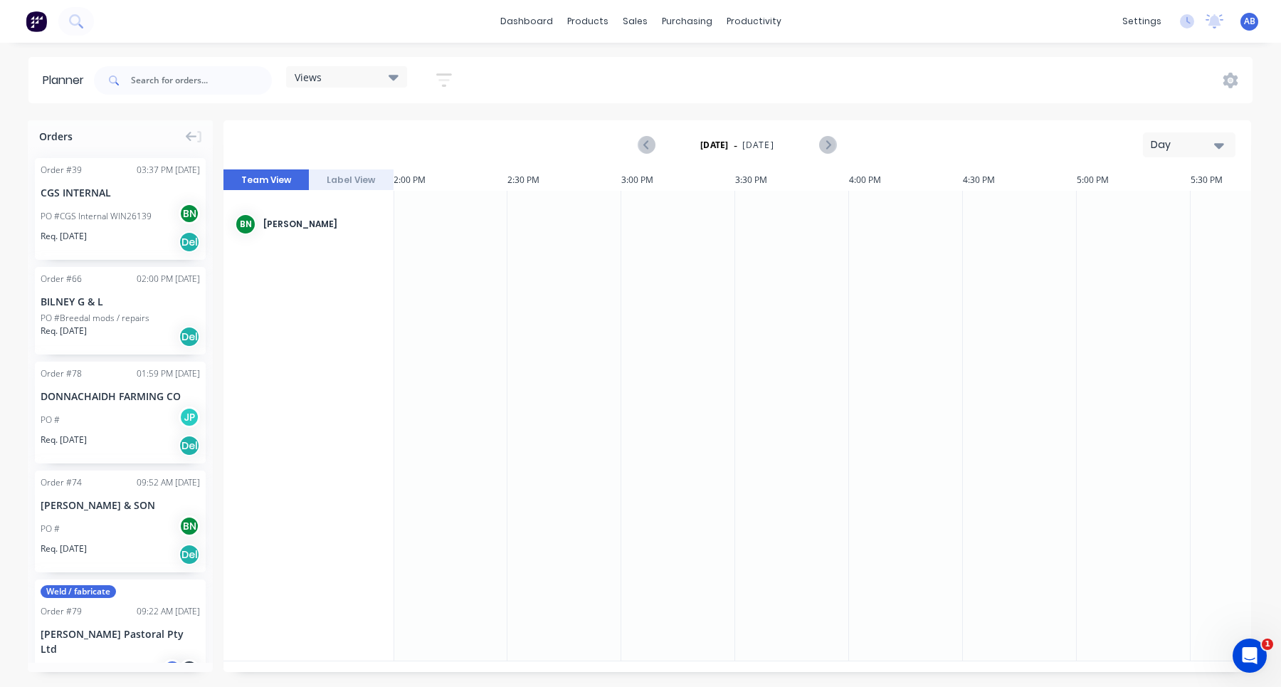
click at [446, 80] on icon "button" at bounding box center [443, 80] width 11 height 2
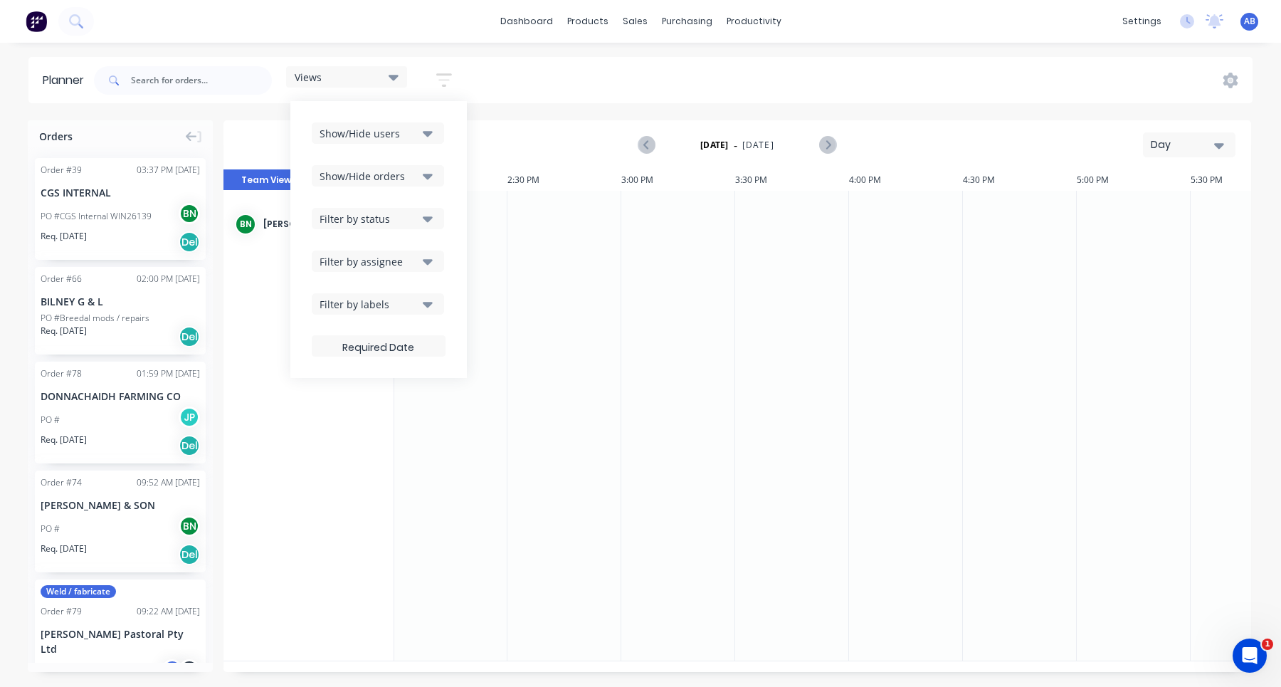
click at [415, 140] on button "Show/Hide users" at bounding box center [378, 132] width 132 height 21
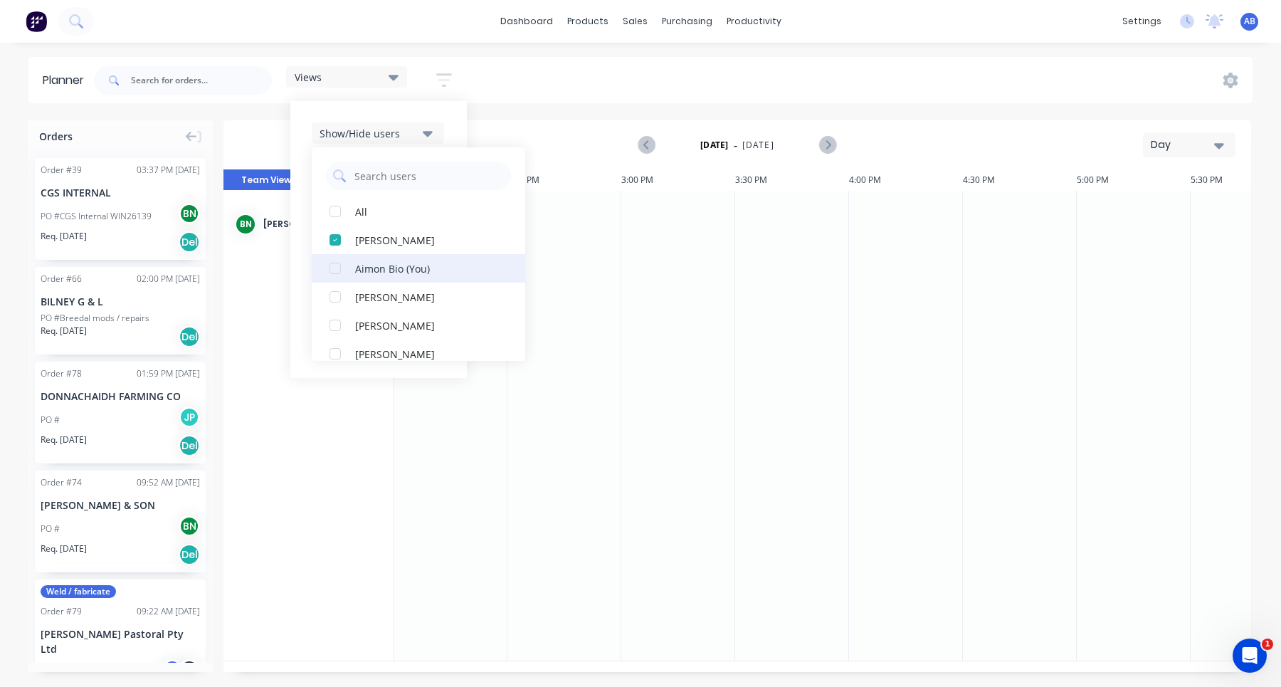
click at [374, 264] on div "Aimon Bio (You)" at bounding box center [426, 267] width 142 height 15
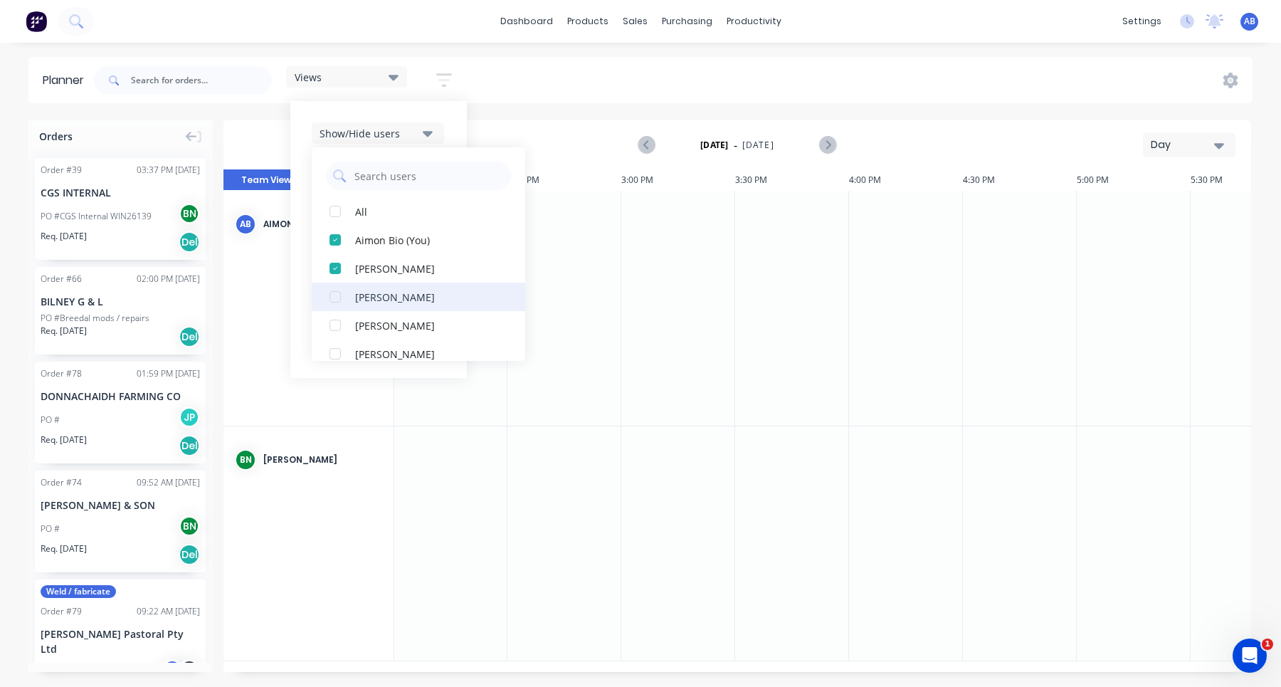
click at [374, 293] on div "[PERSON_NAME]" at bounding box center [426, 296] width 142 height 15
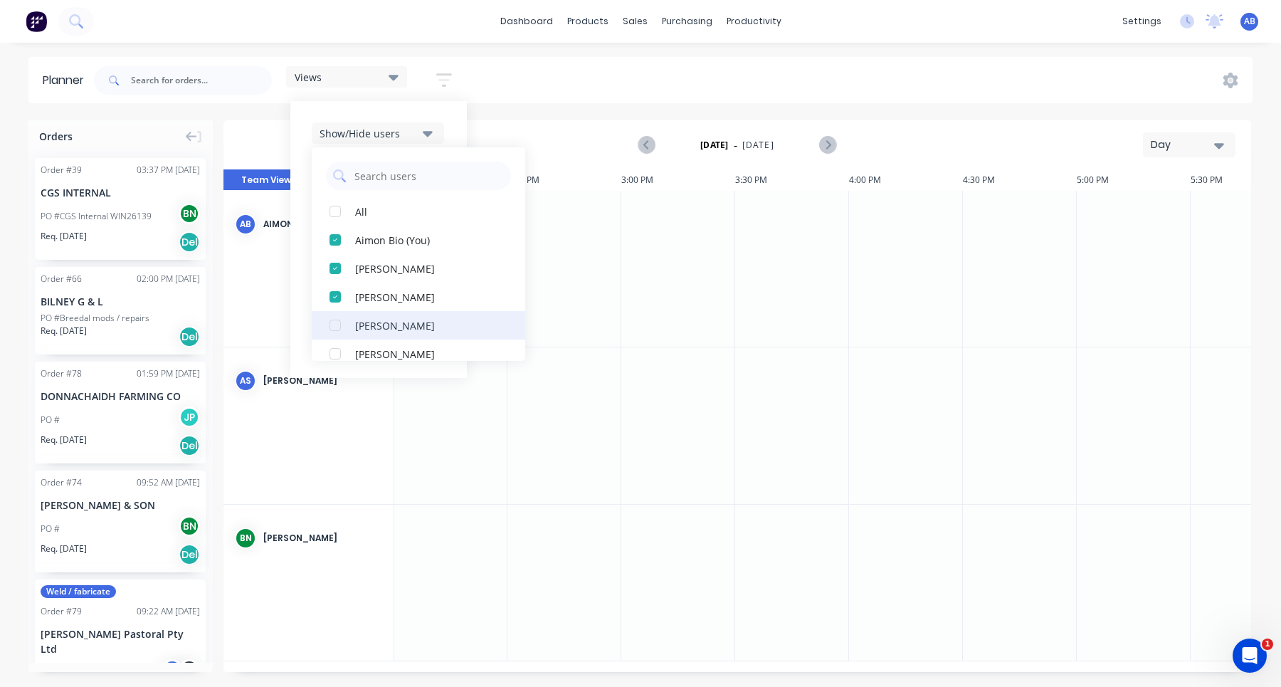
click at [374, 321] on div "[PERSON_NAME]" at bounding box center [426, 324] width 142 height 15
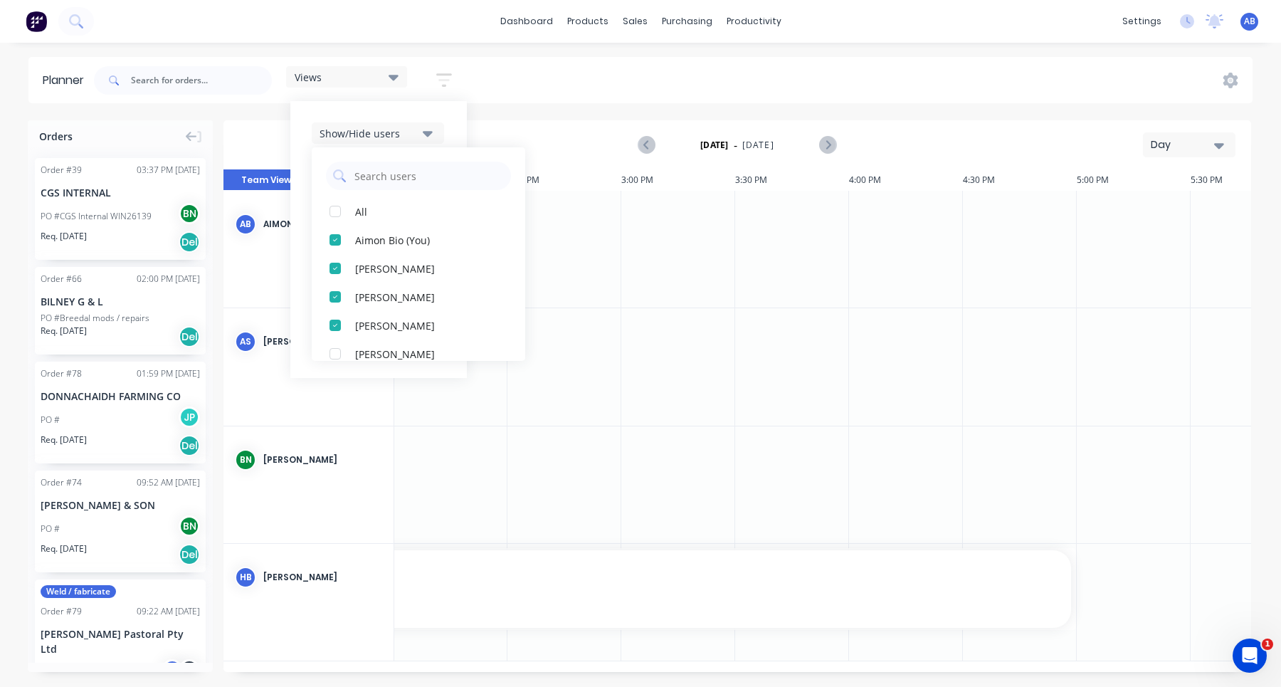
click at [630, 72] on div "Views Save new view None (Default) edit Show/Hide users All Aimon Bio (You) [PE…" at bounding box center [671, 80] width 1161 height 43
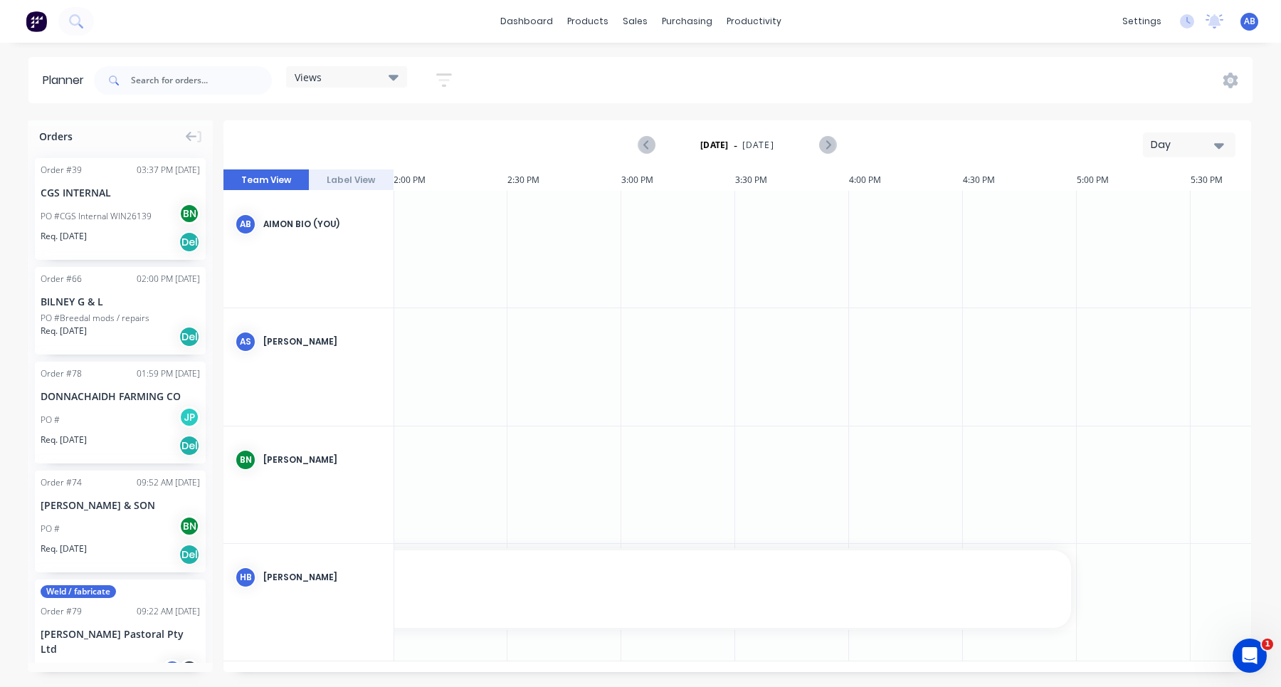
click at [450, 78] on icon "button" at bounding box center [444, 80] width 16 height 18
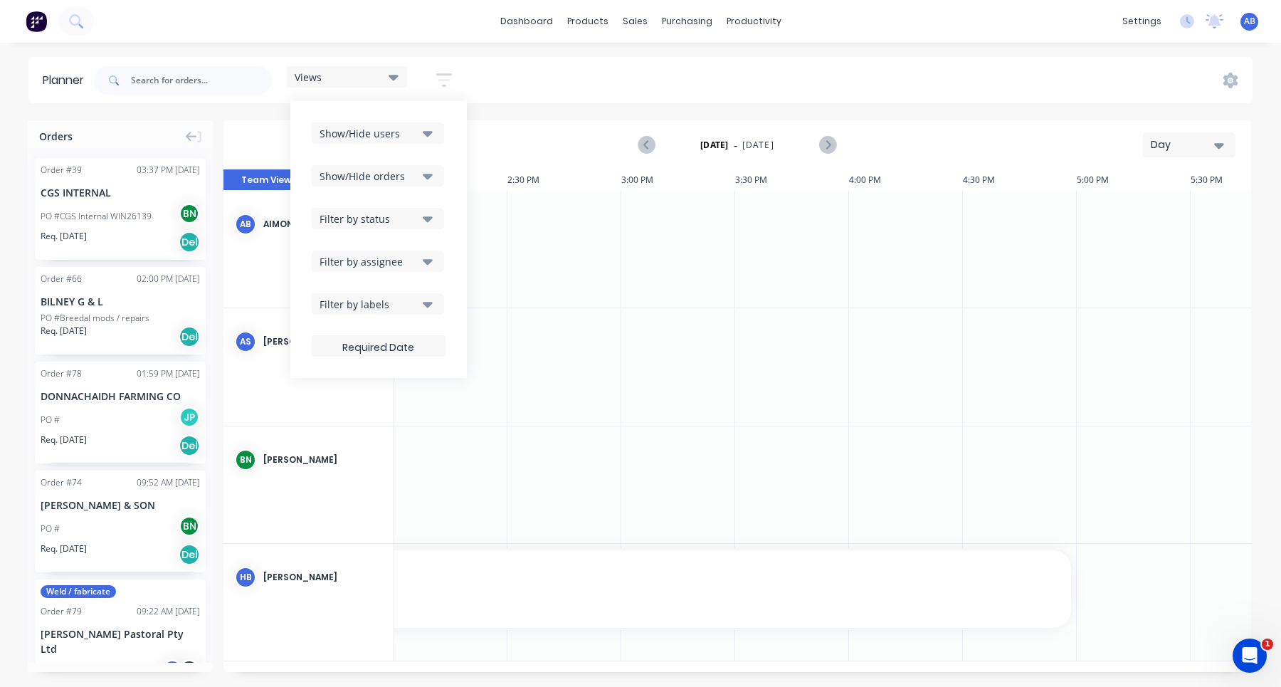
click at [415, 141] on button "Show/Hide users" at bounding box center [378, 132] width 132 height 21
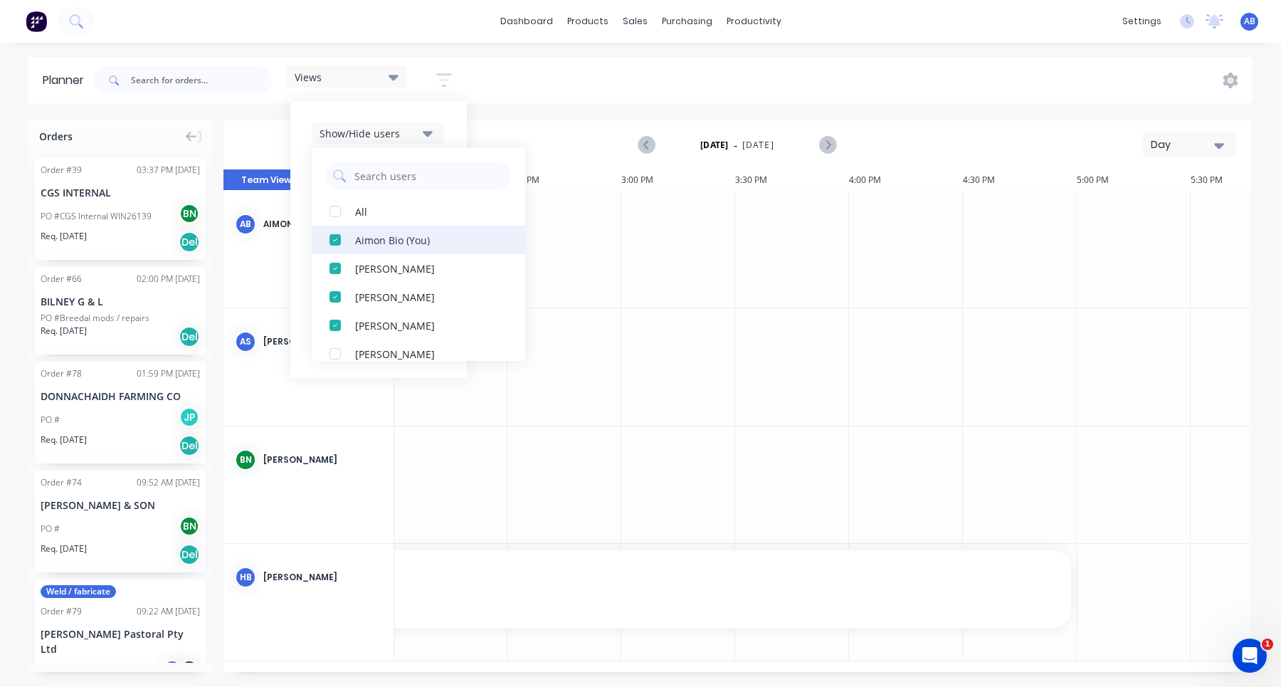
click at [400, 239] on div "Aimon Bio (You)" at bounding box center [426, 239] width 142 height 15
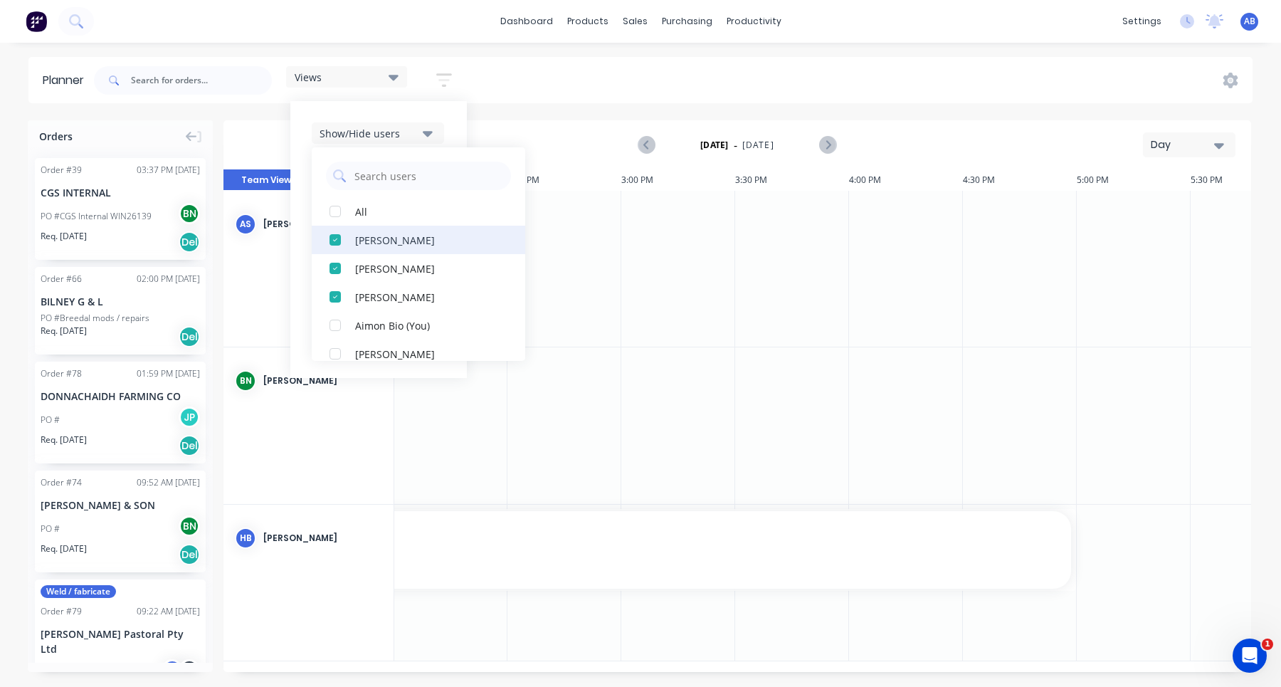
click at [400, 247] on button "[PERSON_NAME]" at bounding box center [418, 240] width 213 height 28
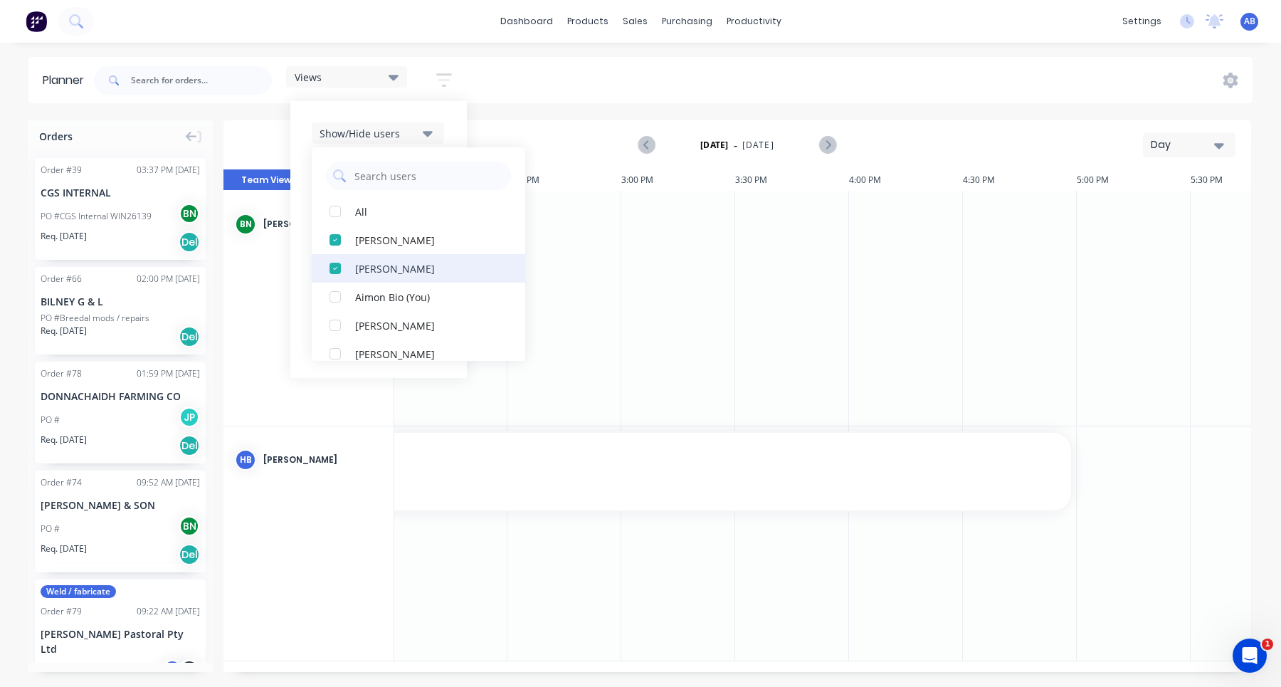
click at [400, 270] on div "[PERSON_NAME]" at bounding box center [426, 267] width 142 height 15
click at [593, 95] on div "Views Save new view None (Default) edit Show/Hide users All [PERSON_NAME] Aimon…" at bounding box center [671, 80] width 1161 height 43
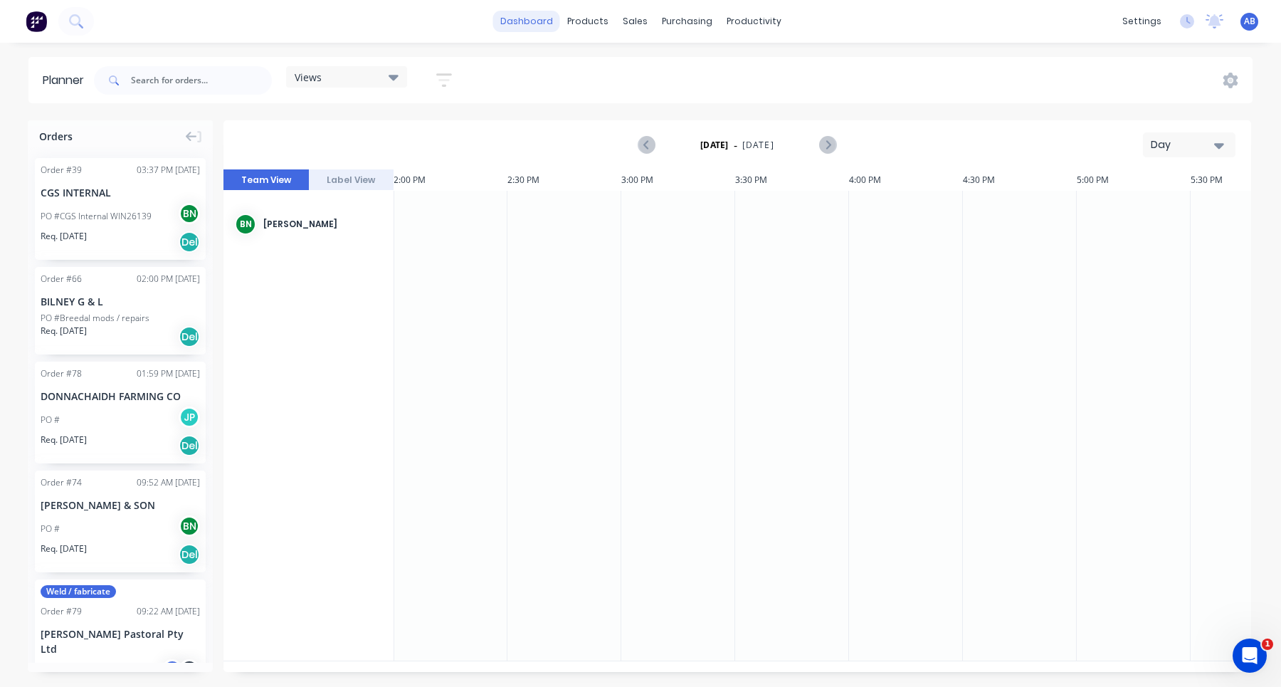
click at [544, 22] on link "dashboard" at bounding box center [526, 21] width 67 height 21
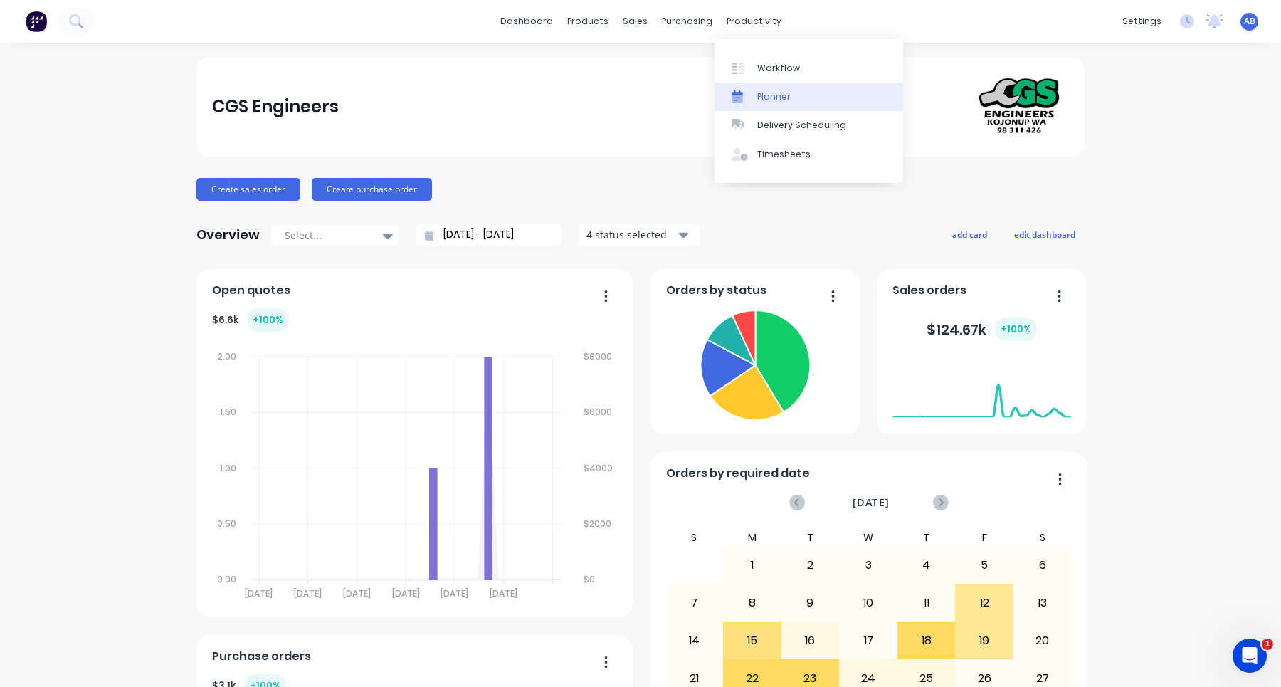
click at [770, 91] on div "Planner" at bounding box center [773, 96] width 33 height 13
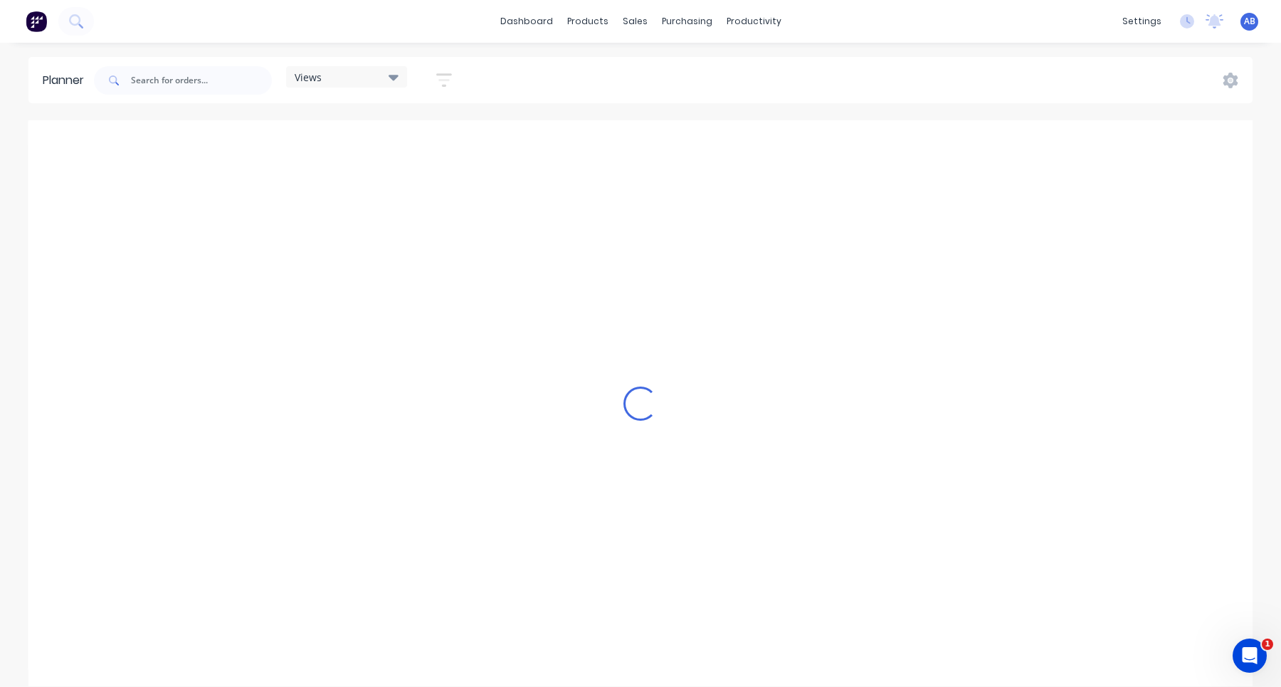
scroll to position [0, 1594]
